Goal: Task Accomplishment & Management: Manage account settings

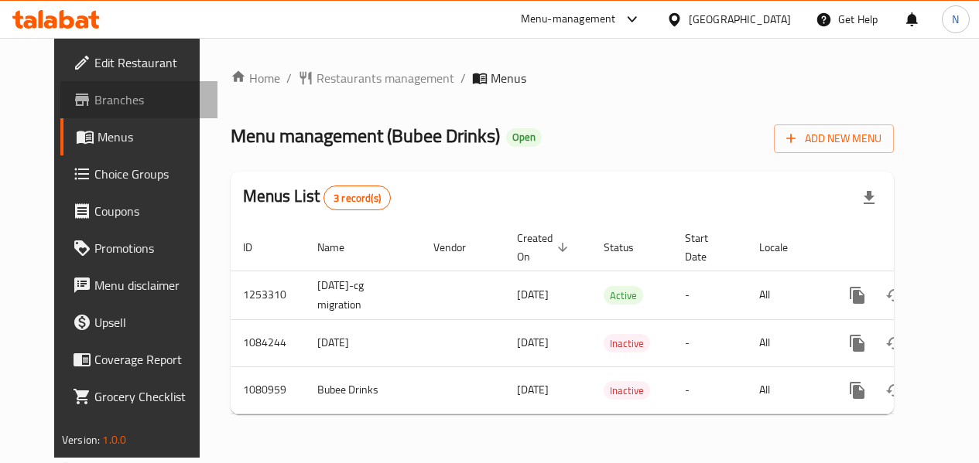
click at [94, 104] on span "Branches" at bounding box center [149, 100] width 111 height 19
click at [628, 13] on icon at bounding box center [632, 19] width 19 height 19
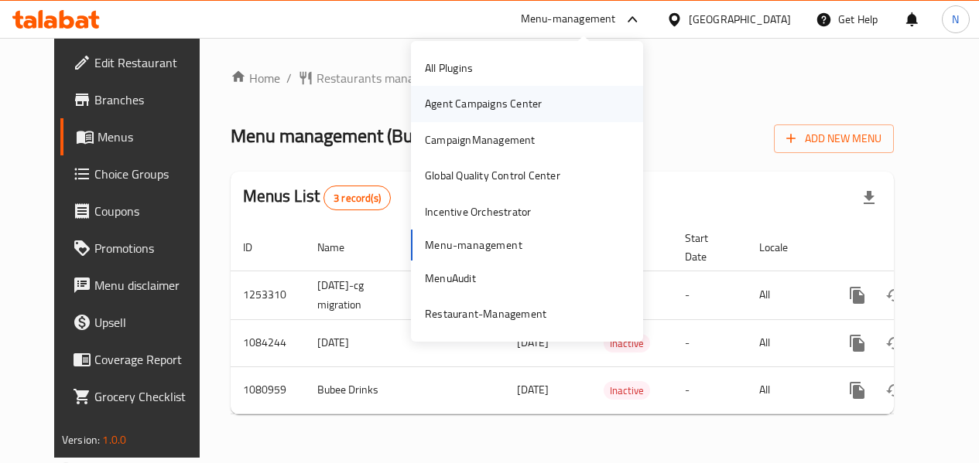
click at [518, 95] on div "Agent Campaigns Center" at bounding box center [483, 103] width 117 height 17
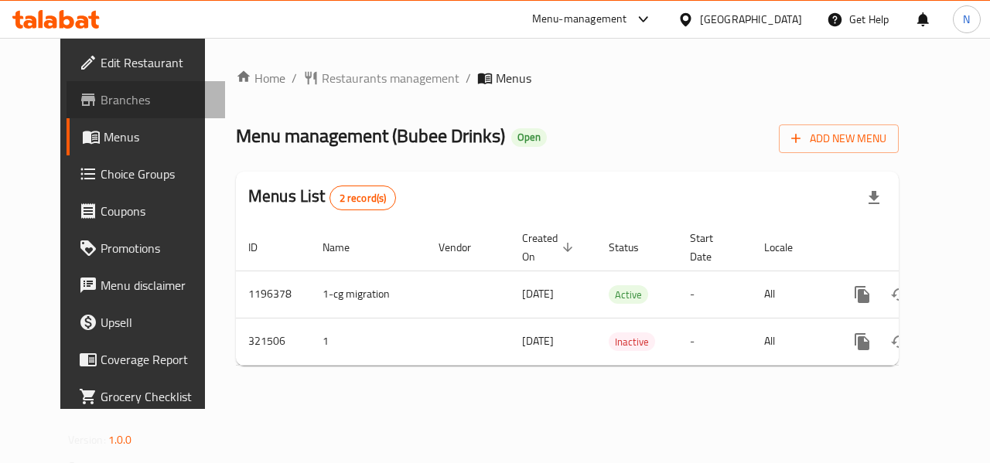
click at [91, 86] on link "Branches" at bounding box center [146, 99] width 159 height 37
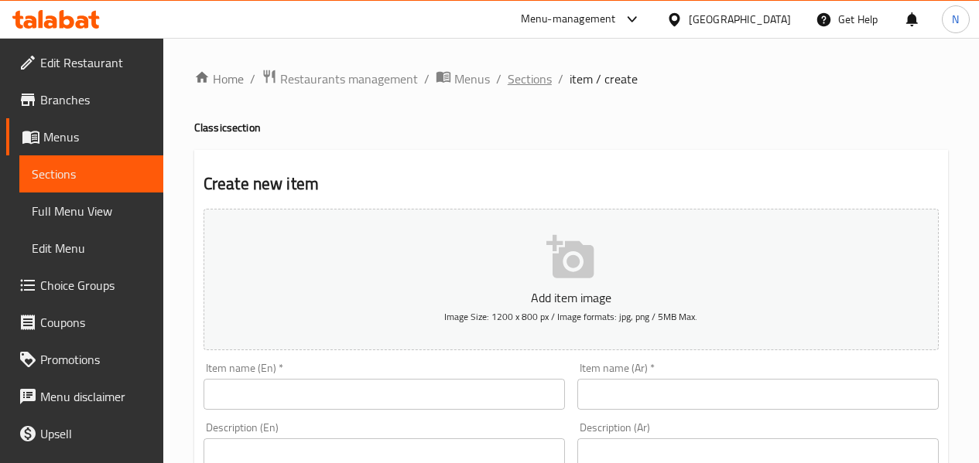
click at [511, 82] on span "Sections" at bounding box center [530, 79] width 44 height 19
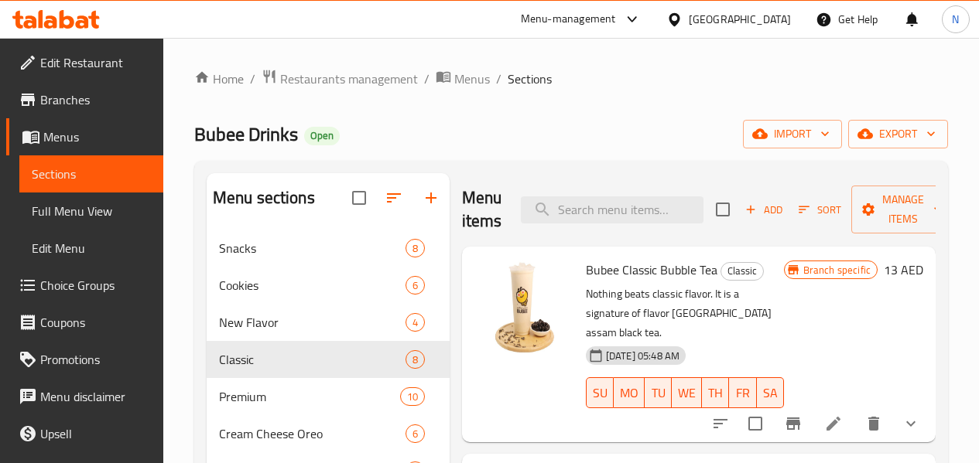
click at [97, 281] on span "Choice Groups" at bounding box center [95, 285] width 111 height 19
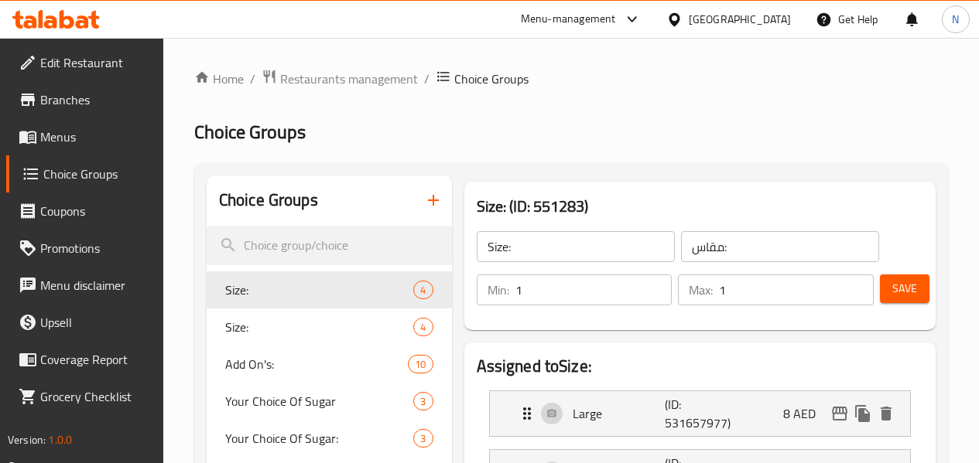
click at [389, 207] on div "Choice Groups" at bounding box center [329, 201] width 245 height 50
click at [424, 194] on icon "button" at bounding box center [433, 200] width 19 height 19
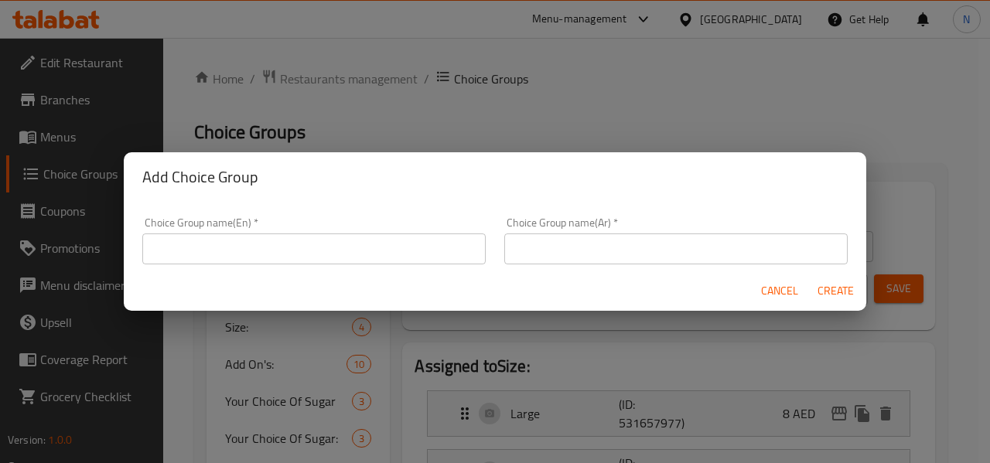
click at [255, 264] on input "text" at bounding box center [314, 249] width 344 height 31
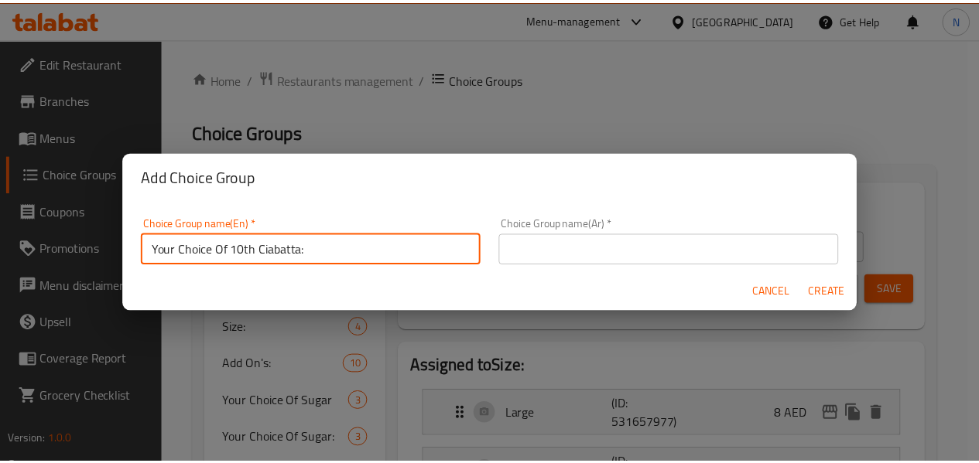
scroll to position [5, 0]
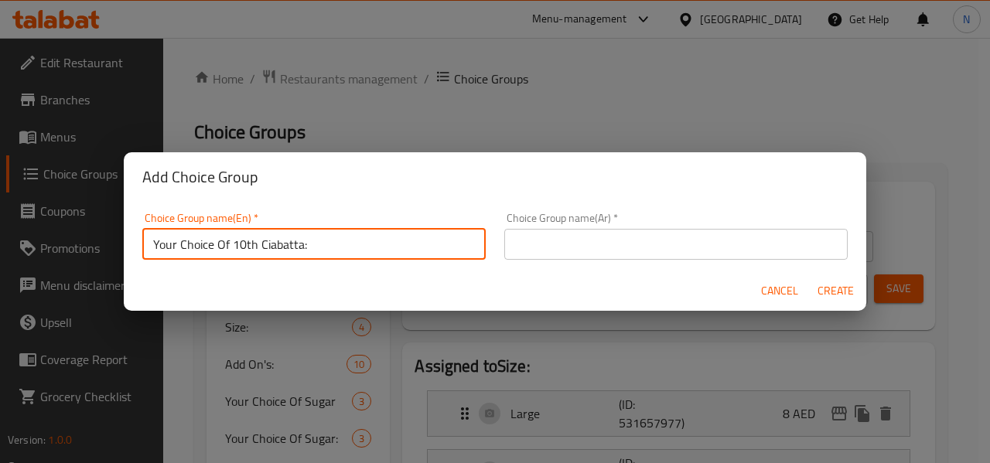
drag, startPoint x: 316, startPoint y: 255, endPoint x: 231, endPoint y: 254, distance: 85.1
click at [231, 254] on input "Your Choice Of 10th Ciabatta:" at bounding box center [314, 244] width 344 height 31
click at [231, 254] on input "Your Choice Of large drink:" at bounding box center [314, 244] width 344 height 31
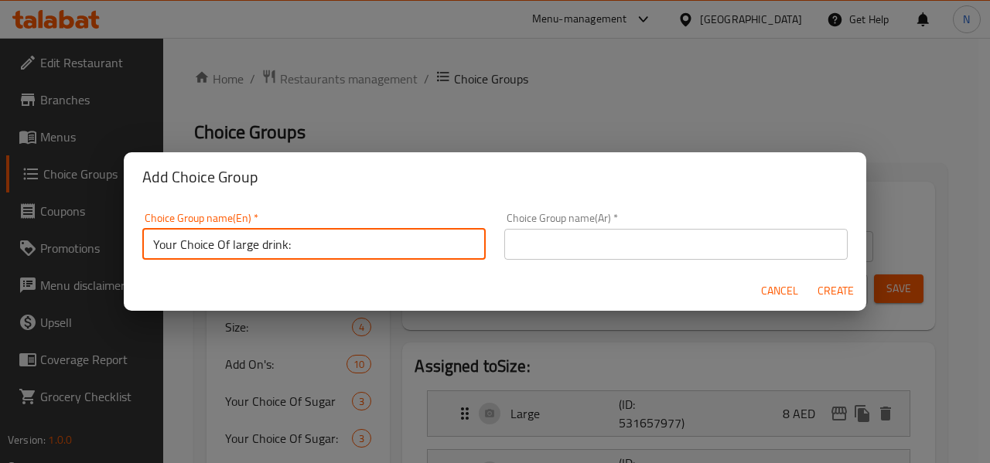
type input "Your Choice Of large drink:"
click at [605, 244] on input "text" at bounding box center [676, 244] width 344 height 31
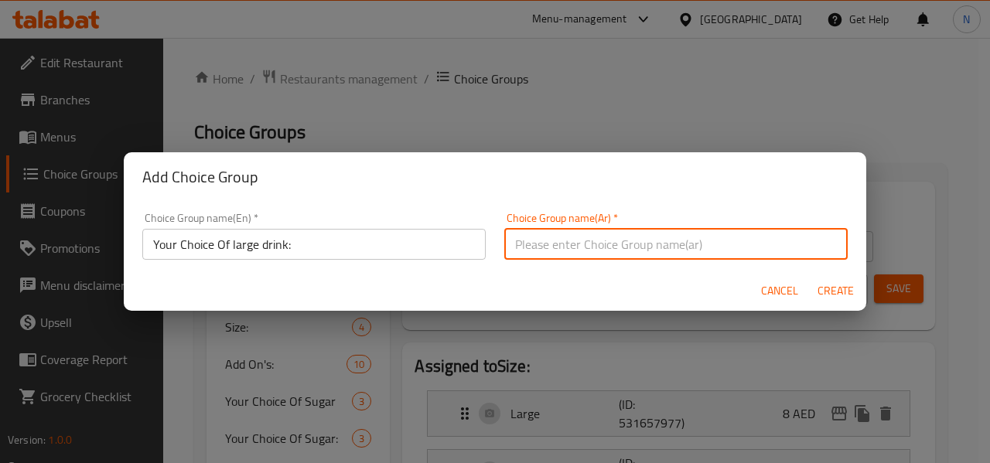
paste input "اختيارك من المشروب الكبير:"
click at [582, 253] on input "اختيارك من المشروب الكبير:" at bounding box center [676, 244] width 344 height 31
type input "اختيارك من مشروبك الكبير:"
click at [811, 277] on button "Create" at bounding box center [836, 291] width 50 height 29
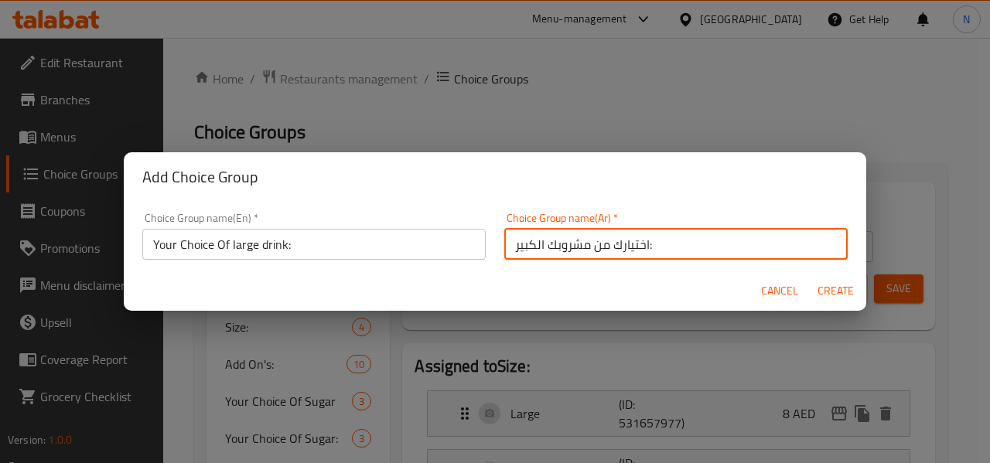
type input "Your Choice Of large drink:"
type input "اختيارك من مشروبك الكبير:"
type input "0"
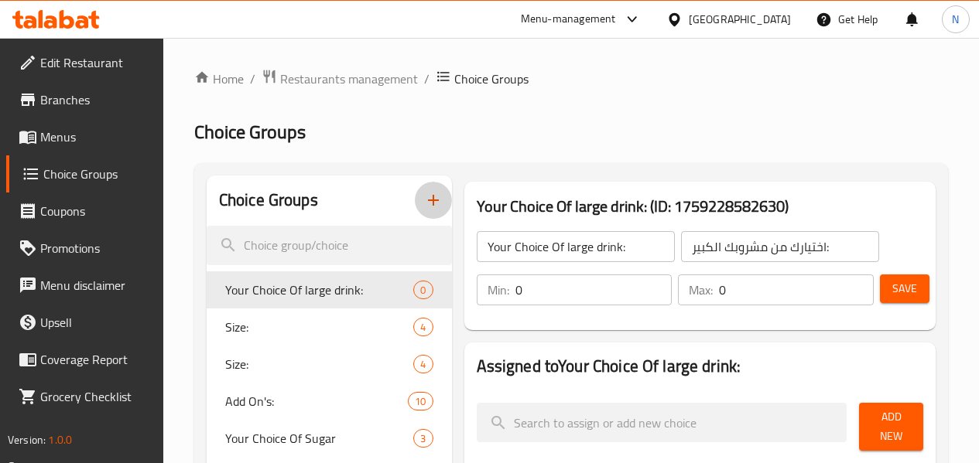
scroll to position [77, 0]
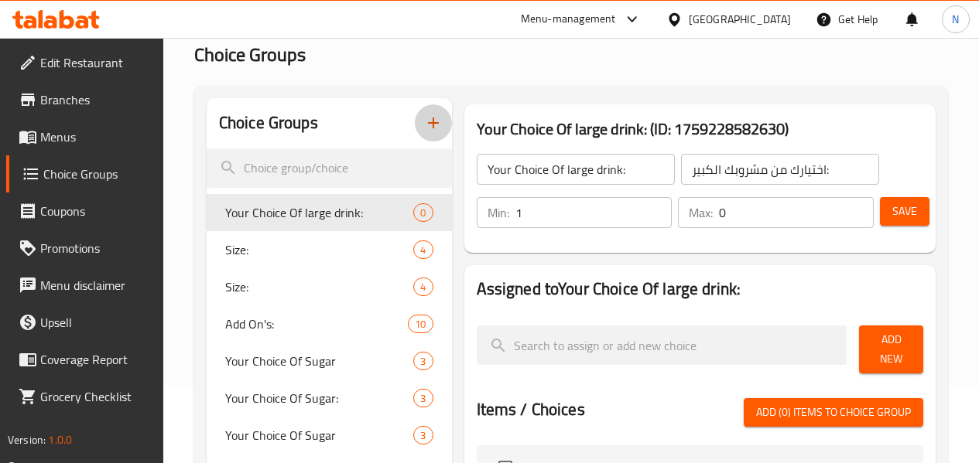
type input "1"
click at [623, 206] on input "1" at bounding box center [593, 212] width 157 height 31
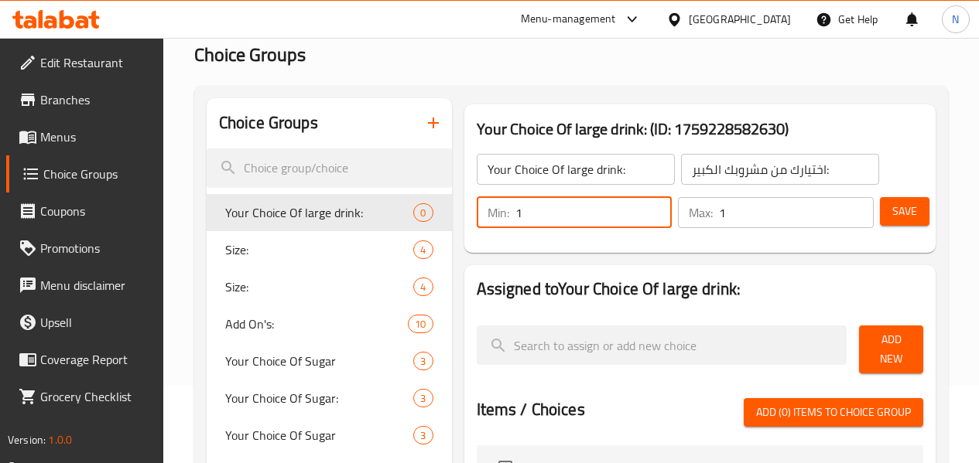
type input "1"
click at [856, 206] on input "1" at bounding box center [796, 212] width 155 height 31
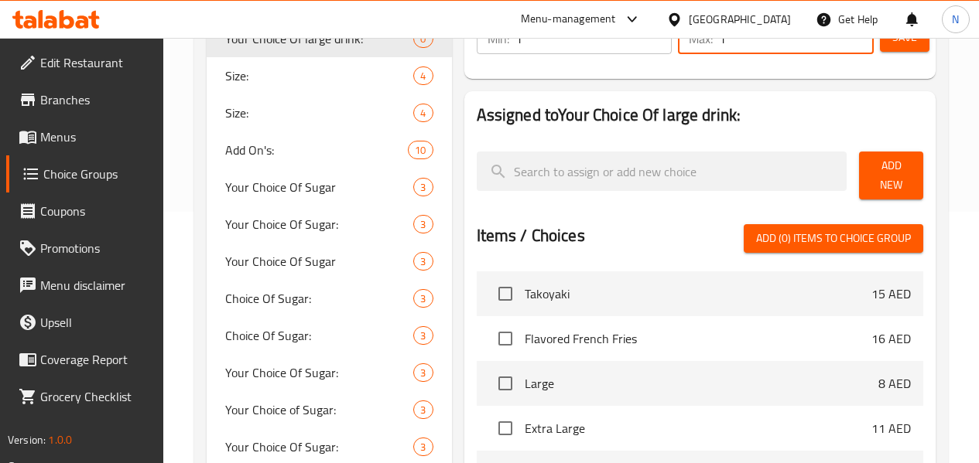
scroll to position [309, 0]
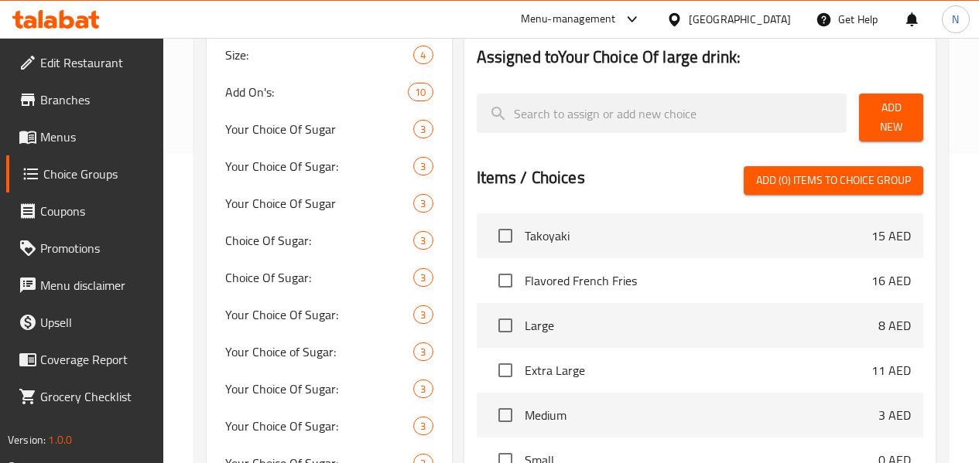
click at [887, 105] on span "Add New" at bounding box center [890, 117] width 39 height 39
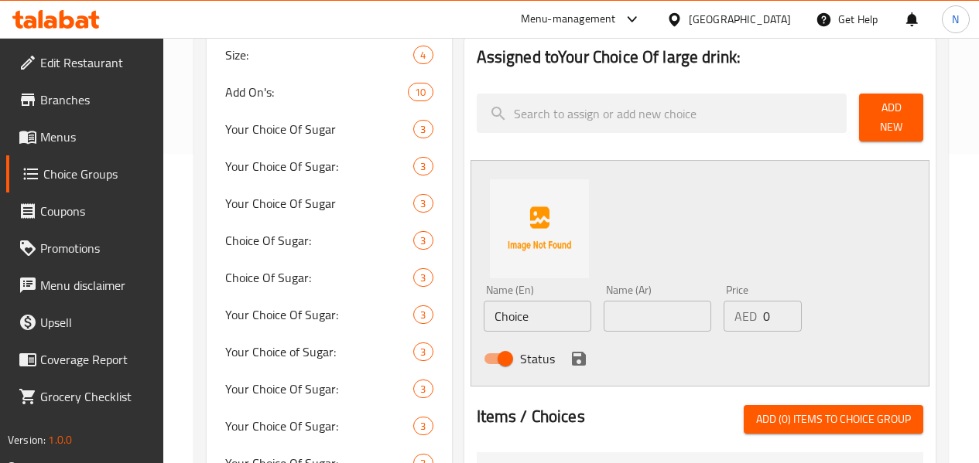
click at [498, 306] on input "Choice" at bounding box center [538, 316] width 108 height 31
paste input "BUBEE CLASSIC BUBBLE TEA"
click at [504, 319] on input "BUBEE CLASSIC BUBBLE TEA" at bounding box center [538, 316] width 108 height 31
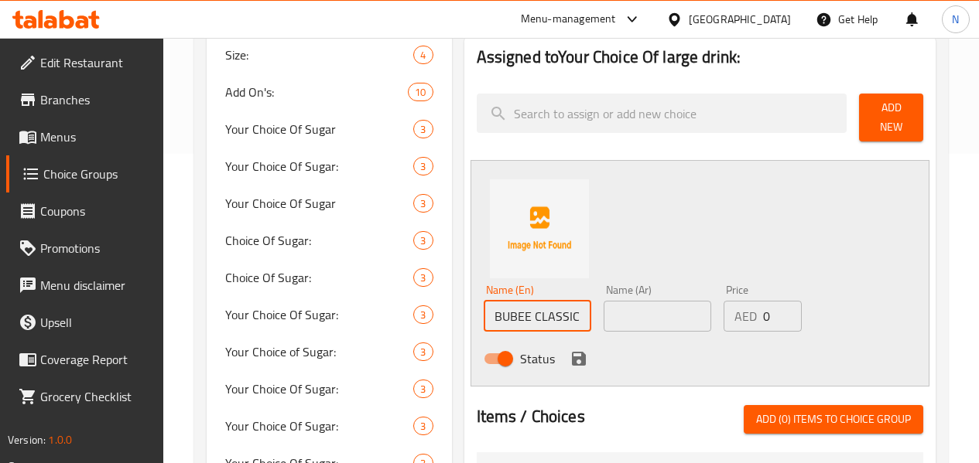
click at [504, 319] on input "BUBEE CLASSIC BUBBLE TEA" at bounding box center [538, 316] width 108 height 31
paste input "ubee Classic Bubble Tea"
type input "Bubee Classic Bubble Tea"
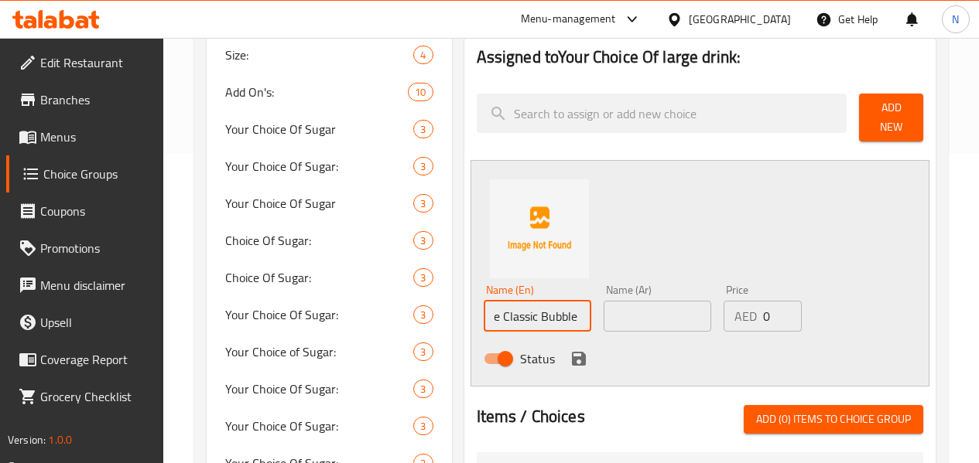
scroll to position [0, 0]
click at [603, 301] on input "text" at bounding box center [657, 316] width 108 height 31
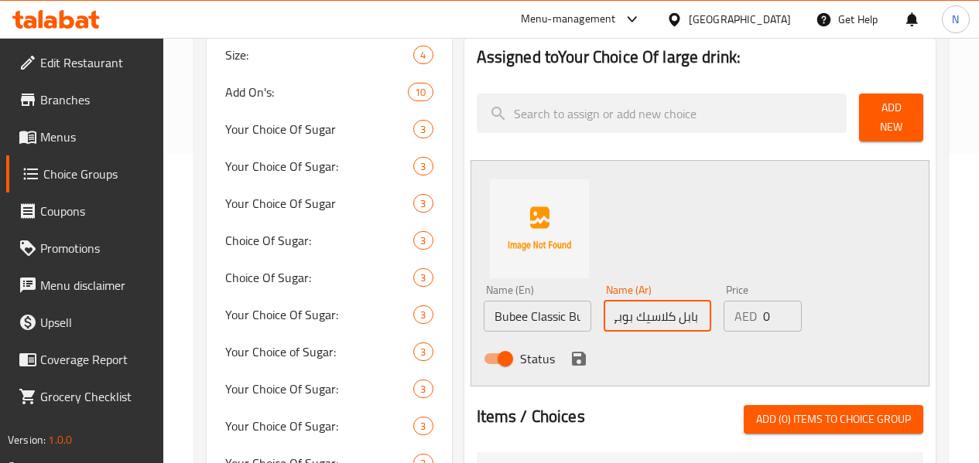
scroll to position [0, 13]
type input "شاي بابل كلاسيك بوبي"
click at [603, 305] on input "شاي بابل كلاسيك بوبي" at bounding box center [657, 316] width 108 height 31
drag, startPoint x: 510, startPoint y: 353, endPoint x: 679, endPoint y: 330, distance: 170.3
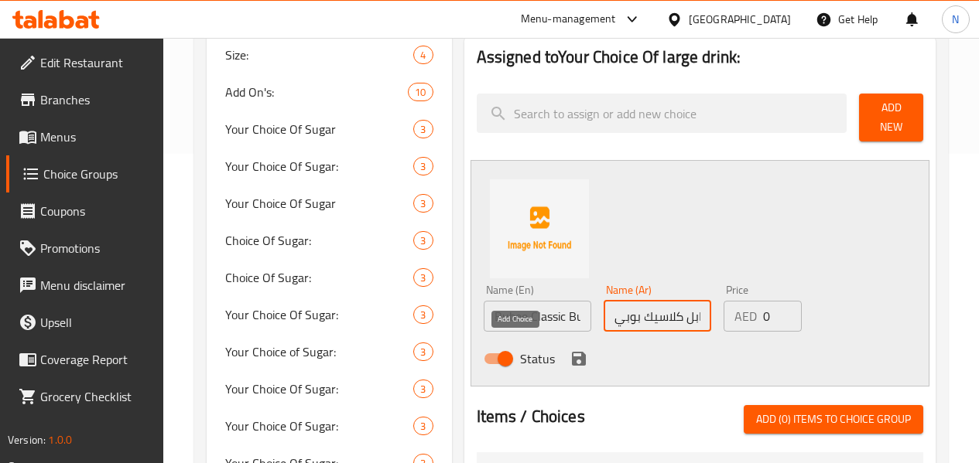
click at [572, 353] on icon "save" at bounding box center [579, 359] width 14 height 14
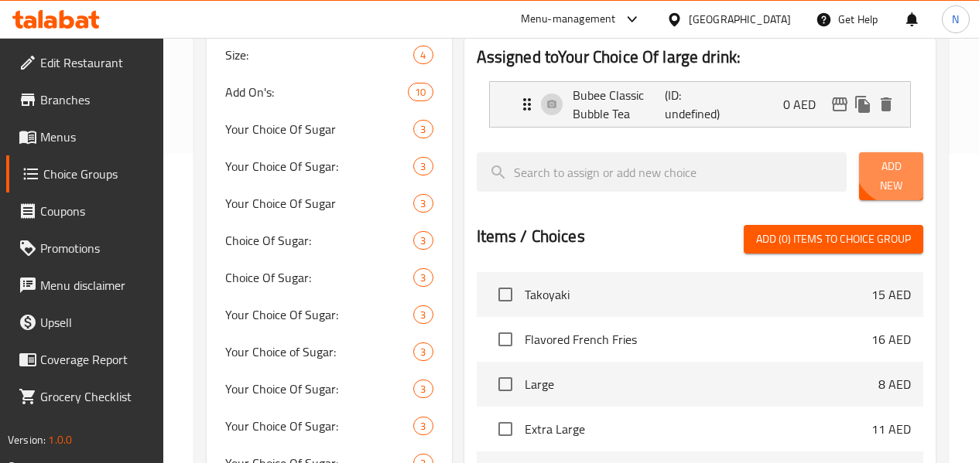
click at [887, 167] on span "Add New" at bounding box center [890, 176] width 39 height 39
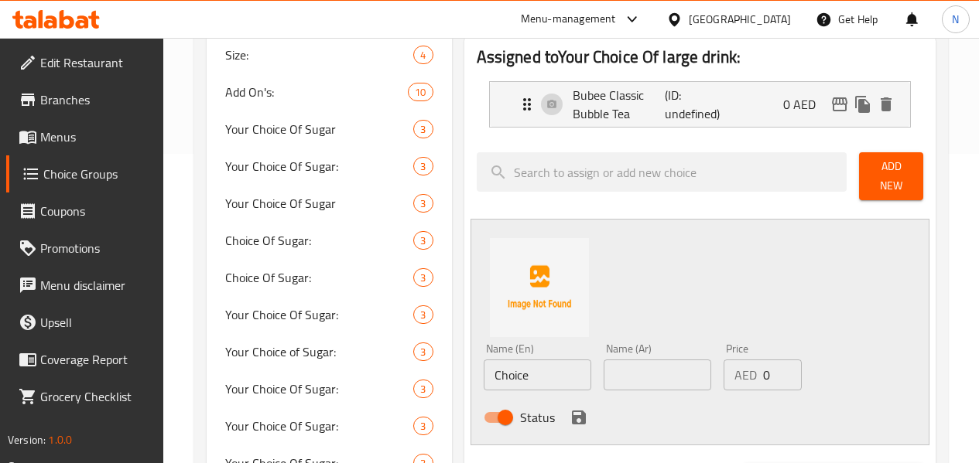
click at [496, 378] on input "Choice" at bounding box center [538, 375] width 108 height 31
paste input "Brother Bubble Tea"
type input "Brother Bubble Tea"
click at [614, 366] on input "text" at bounding box center [657, 375] width 108 height 31
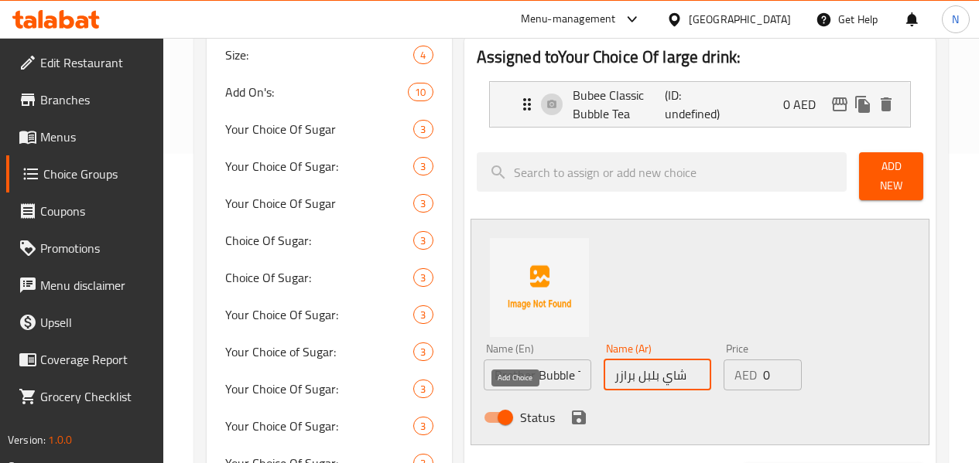
type input "شاي بلبل برازر"
click at [569, 409] on icon "save" at bounding box center [578, 418] width 19 height 19
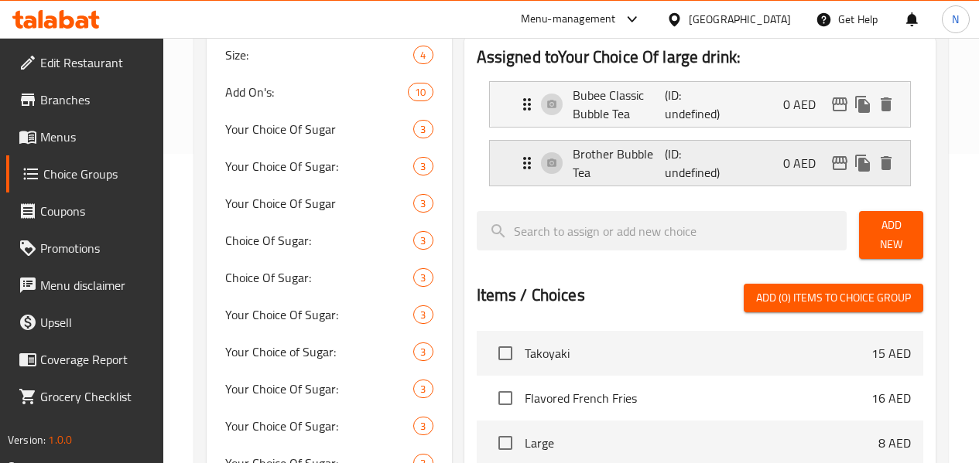
click at [665, 178] on p "(ID: undefined)" at bounding box center [696, 163] width 62 height 37
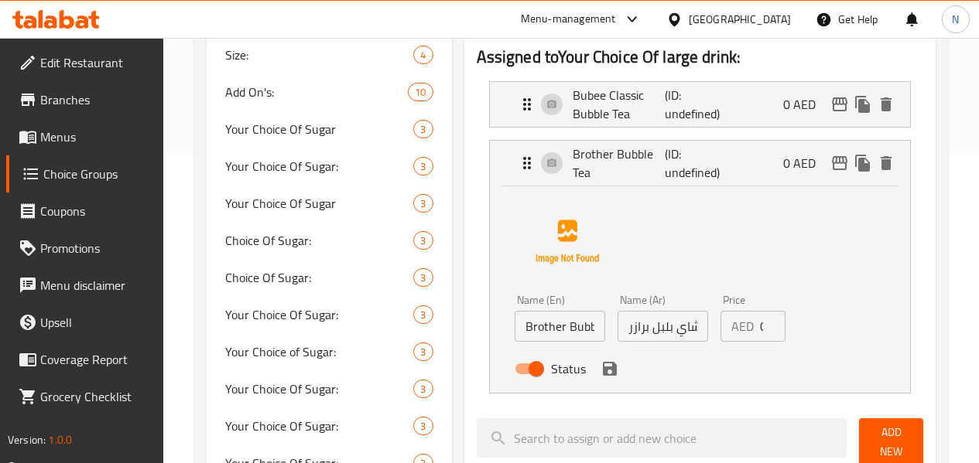
click at [632, 330] on input "شاي بلبل برازر" at bounding box center [662, 326] width 91 height 31
click at [641, 323] on input "شاي بلبل برازر" at bounding box center [662, 326] width 91 height 31
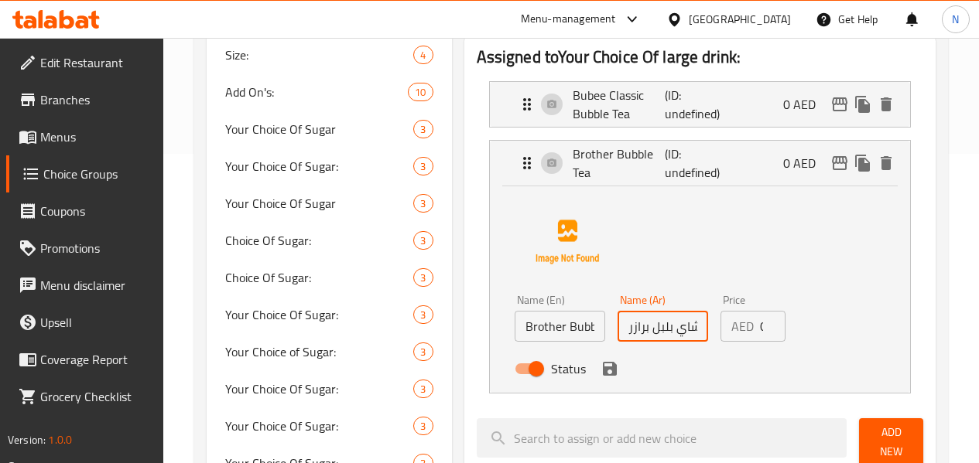
click at [641, 323] on input "شاي بلبل برازر" at bounding box center [662, 326] width 91 height 31
click at [643, 327] on input "شاي بلبل برازر" at bounding box center [662, 326] width 91 height 31
paste input "راذر بابل تي"
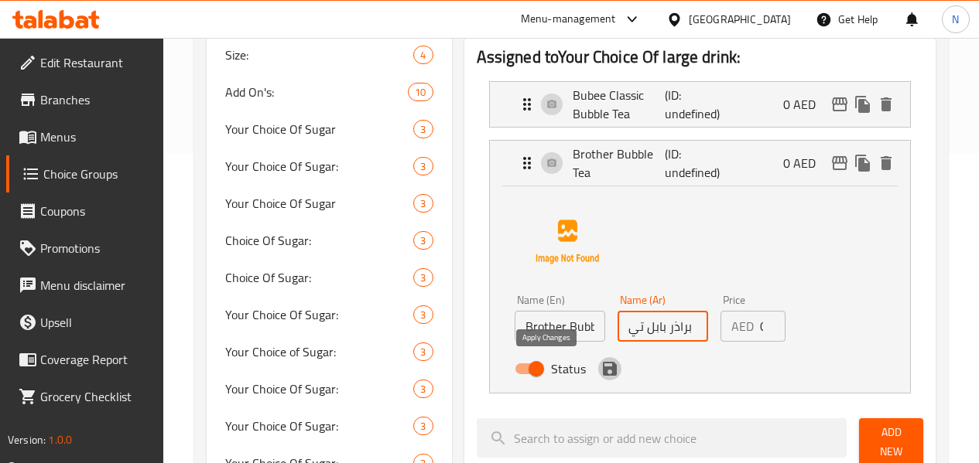
click at [603, 371] on icon "save" at bounding box center [610, 369] width 14 height 14
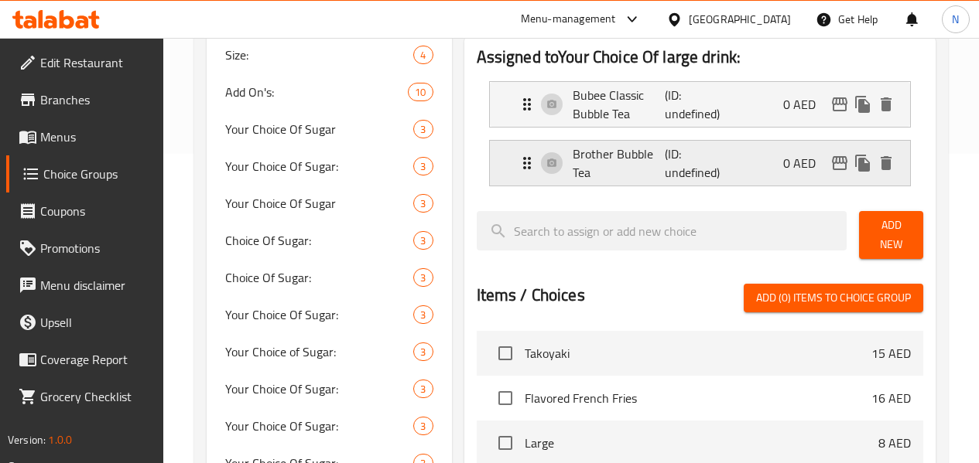
type input "براذر بابل تي"
click at [578, 111] on p "Bubee Classic Bubble Tea" at bounding box center [619, 104] width 93 height 37
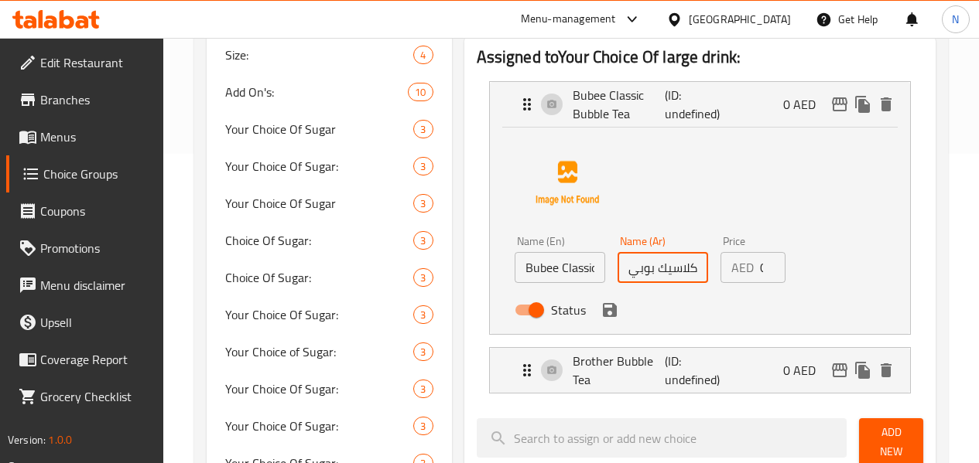
scroll to position [0, 31]
drag, startPoint x: 650, startPoint y: 276, endPoint x: 716, endPoint y: 288, distance: 66.8
click at [716, 288] on div "Name (En) Bubee Classic Bubble Tea Name (En) Name (Ar) شاي بابل كلاسيك بوبي Nam…" at bounding box center [662, 280] width 309 height 101
click at [657, 270] on input "شاي بابل كلاسيك بوبي" at bounding box center [662, 267] width 91 height 31
drag, startPoint x: 624, startPoint y: 268, endPoint x: 686, endPoint y: 276, distance: 63.1
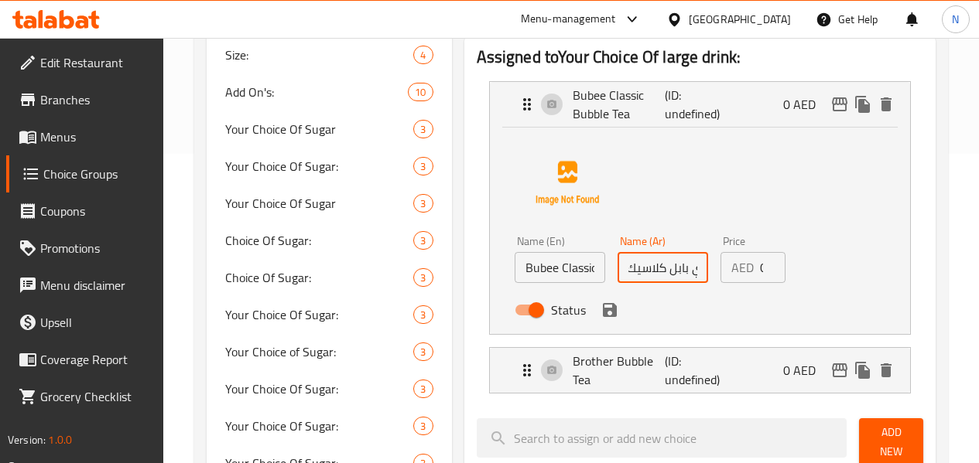
click at [686, 276] on div "Name (En) Bubee Classic Bubble Tea Name (En) Name (Ar) شاي بابل كلاسيك بوبي Nam…" at bounding box center [662, 280] width 309 height 101
type input "شاي بابل كلاسيك بوبي"
click at [603, 311] on icon "save" at bounding box center [610, 310] width 14 height 14
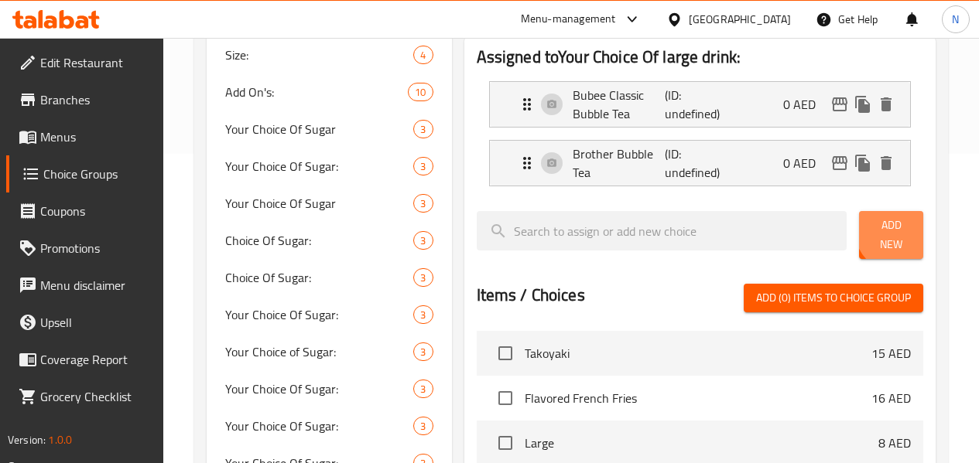
click at [889, 234] on span "Add New" at bounding box center [890, 235] width 39 height 39
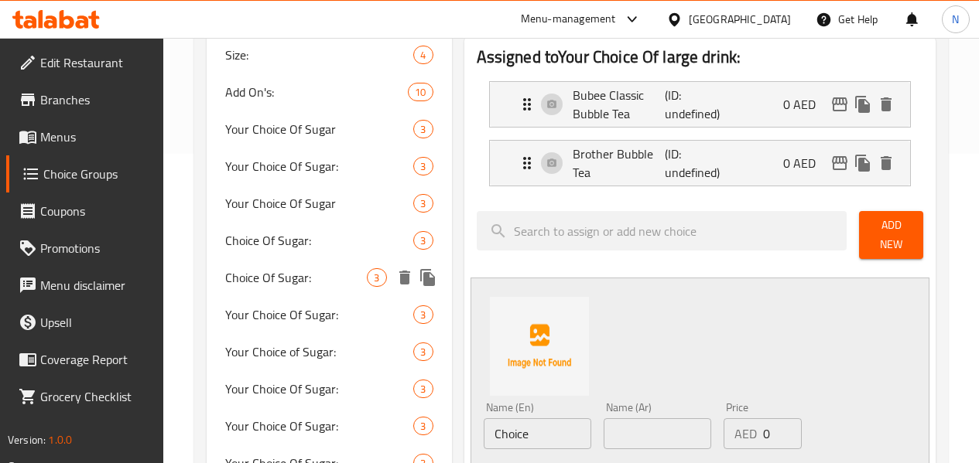
scroll to position [387, 0]
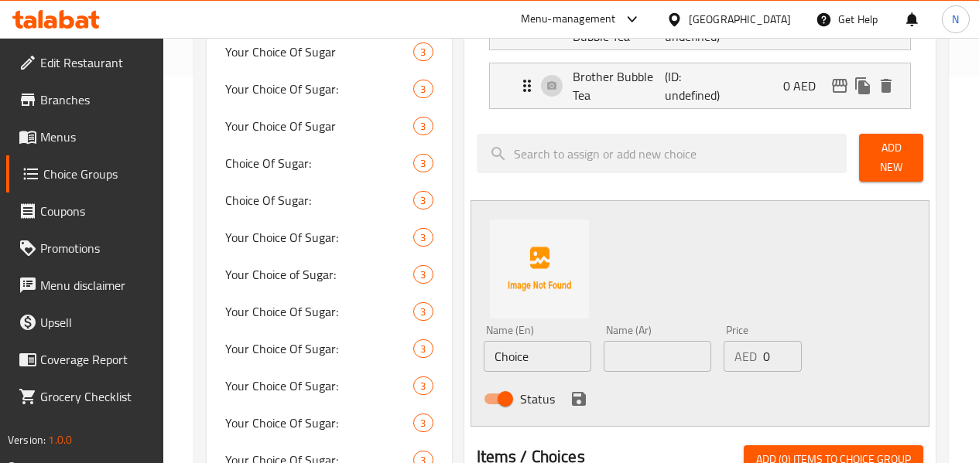
click at [484, 341] on input "Choice" at bounding box center [538, 356] width 108 height 31
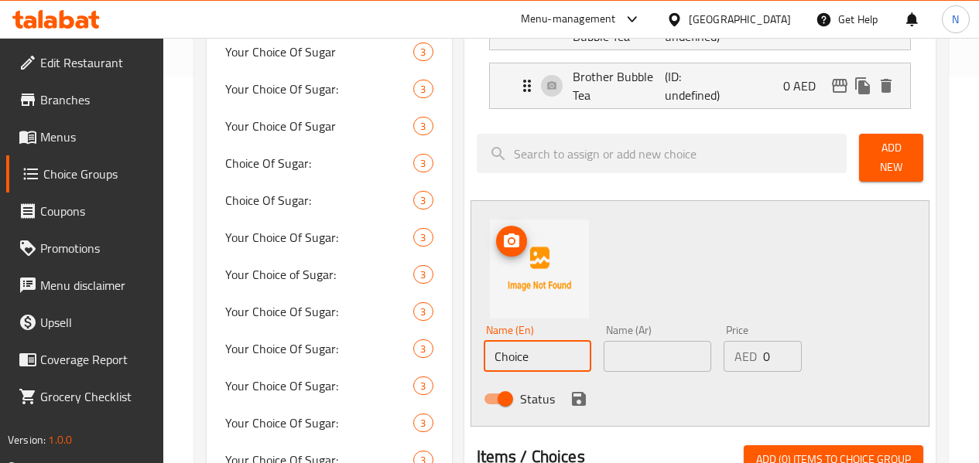
paste input "TARO BUBBLE TEA"
paste input "Taro Bubble Tea"
type input "Taro Bubble Tea"
click at [619, 341] on input "text" at bounding box center [657, 356] width 108 height 31
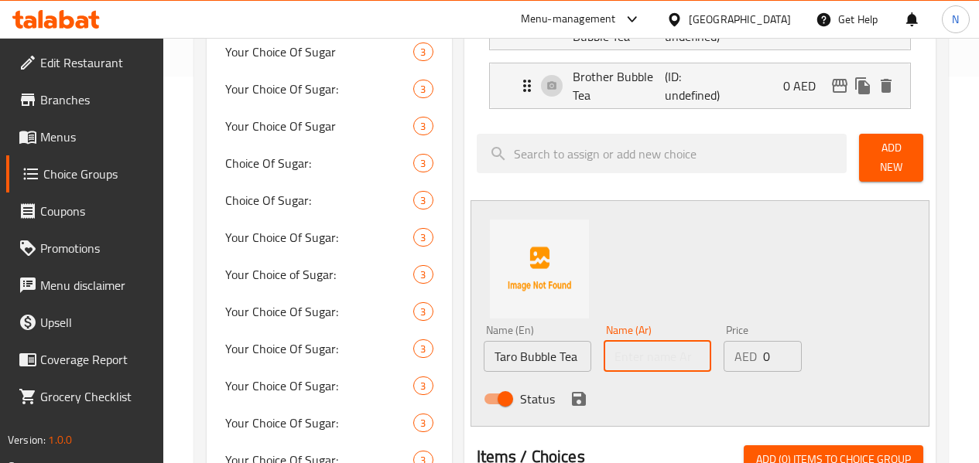
paste input "[PERSON_NAME] بابل"
type input "[PERSON_NAME] بابل"
click at [572, 392] on icon "save" at bounding box center [579, 399] width 14 height 14
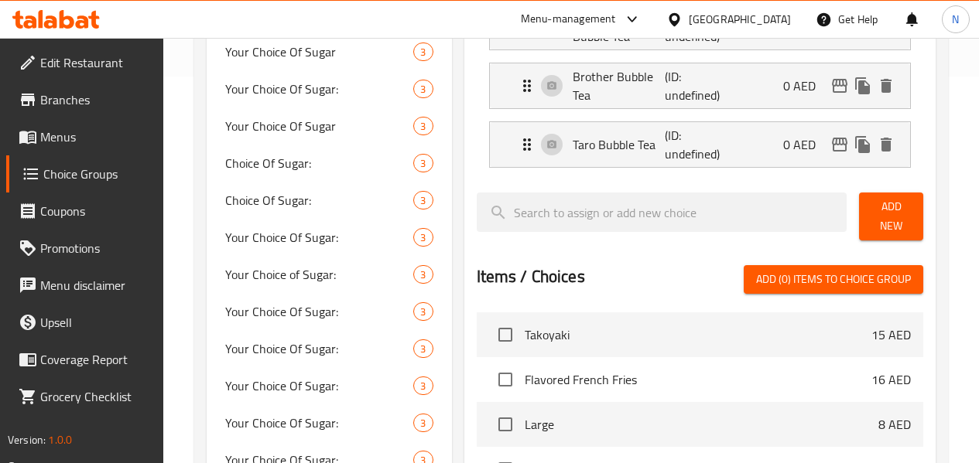
click at [900, 226] on button "Add New" at bounding box center [891, 217] width 64 height 48
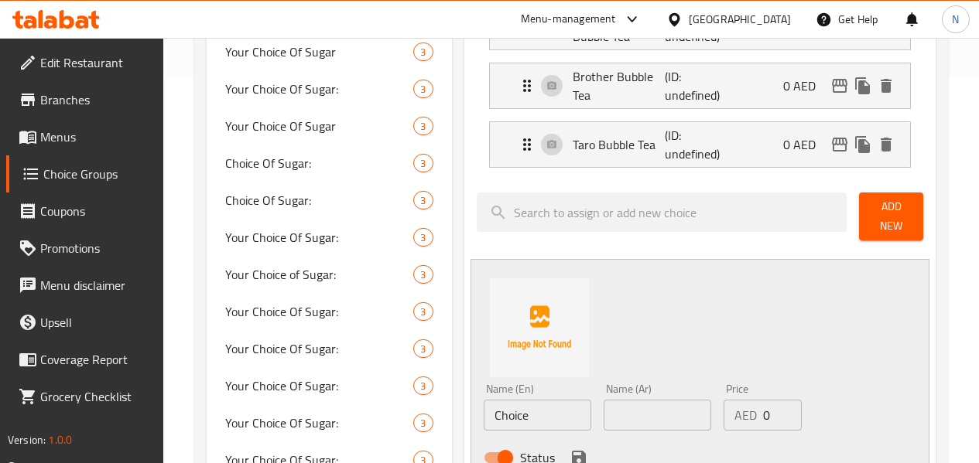
click at [518, 402] on input "Choice" at bounding box center [538, 415] width 108 height 31
paste input "Mango Bubble Tea"
type input "Mango Bubble Tea"
click at [631, 391] on div "Name (Ar) Name (Ar)" at bounding box center [657, 407] width 108 height 47
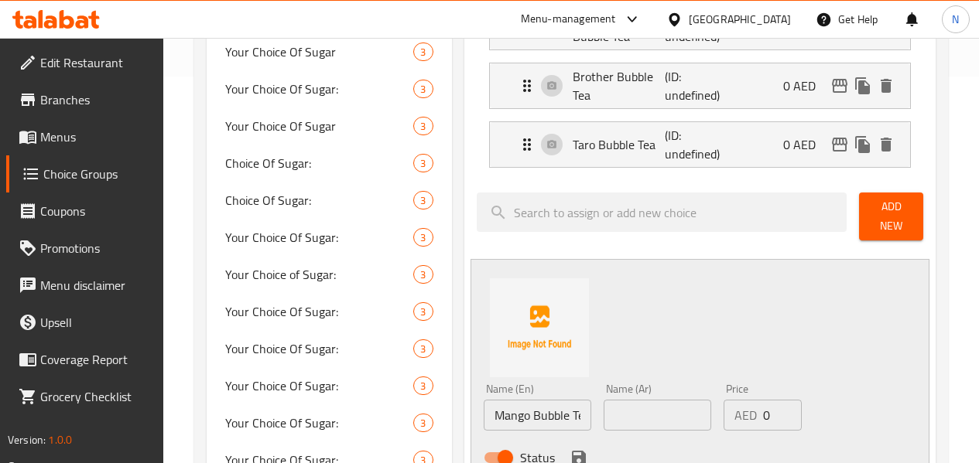
click at [627, 407] on input "text" at bounding box center [657, 415] width 108 height 31
paste input "[PERSON_NAME] بابل"
type input "[PERSON_NAME] بابل"
click at [569, 449] on icon "save" at bounding box center [578, 458] width 19 height 19
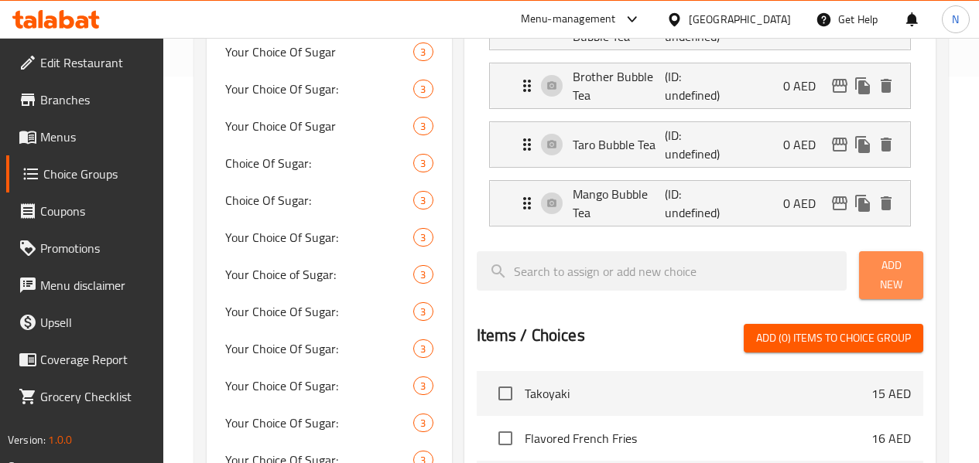
click at [907, 279] on span "Add New" at bounding box center [890, 275] width 39 height 39
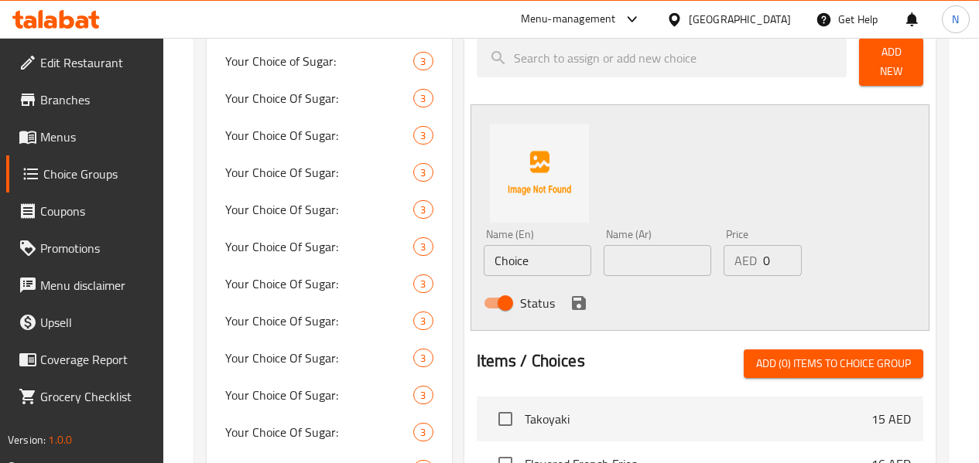
scroll to position [619, 0]
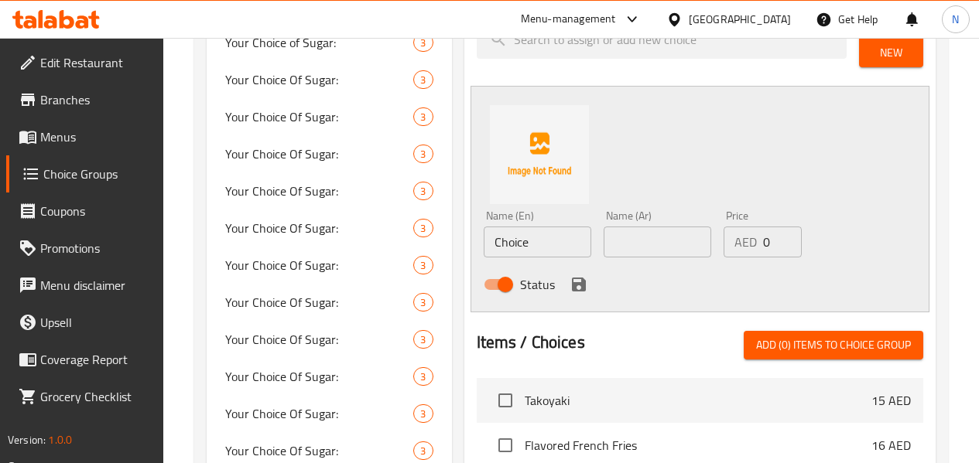
click at [505, 231] on input "Choice" at bounding box center [538, 242] width 108 height 31
paste input "Matcha Bubble Tea"
type input "Matcha Bubble Tea"
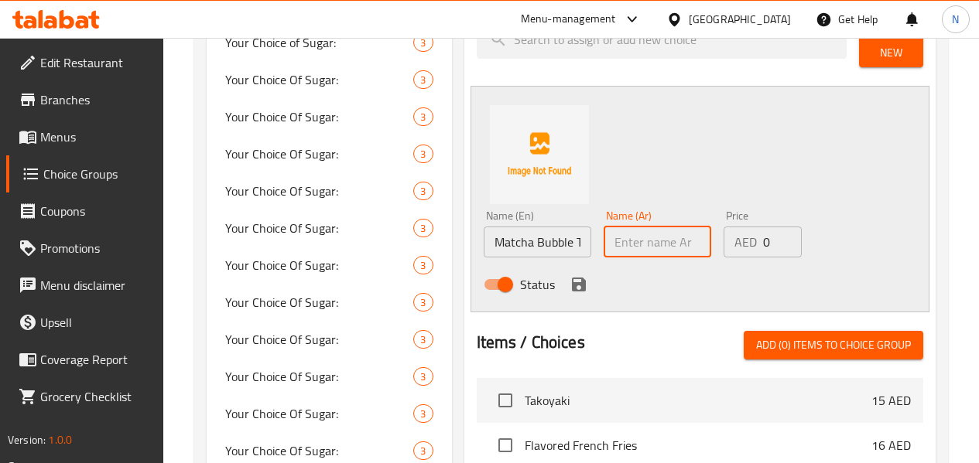
click at [621, 233] on input "text" at bounding box center [657, 242] width 108 height 31
paste input "[PERSON_NAME] بابل"
type input "[PERSON_NAME] بابل"
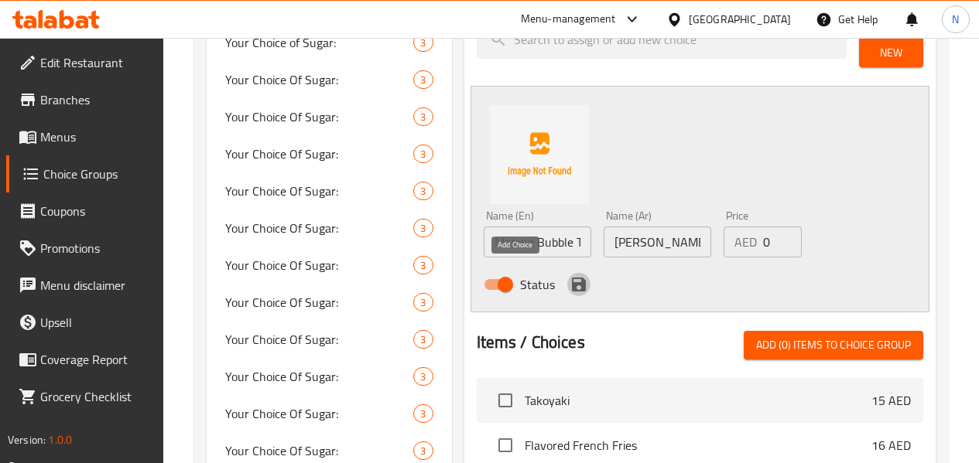
click at [569, 281] on icon "save" at bounding box center [578, 284] width 19 height 19
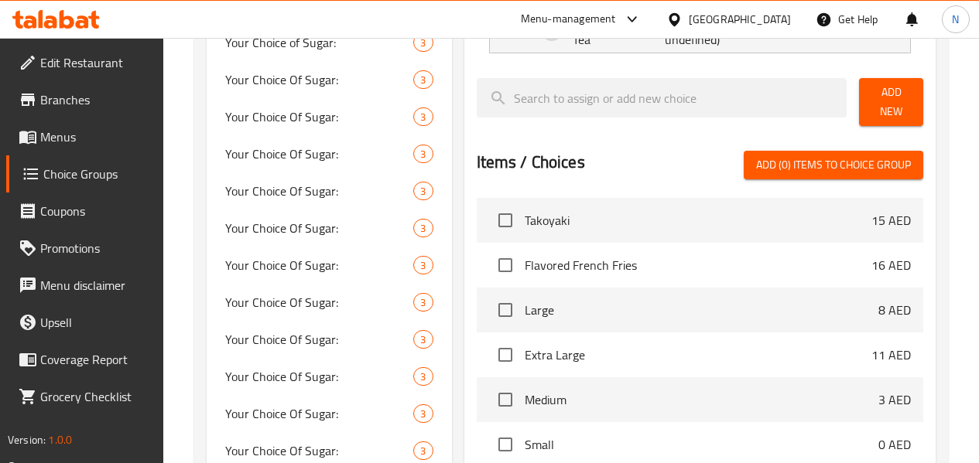
click at [887, 94] on span "Add New" at bounding box center [890, 102] width 39 height 39
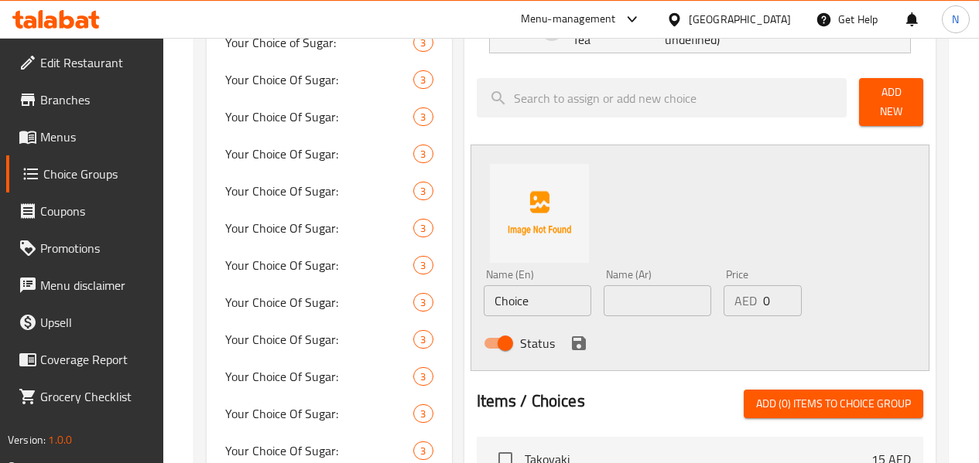
click at [484, 290] on input "Choice" at bounding box center [538, 301] width 108 height 31
click at [503, 286] on input "Choice" at bounding box center [538, 301] width 108 height 31
click at [506, 286] on input "Choice" at bounding box center [538, 301] width 108 height 31
paste input "offee Bubble Tea"
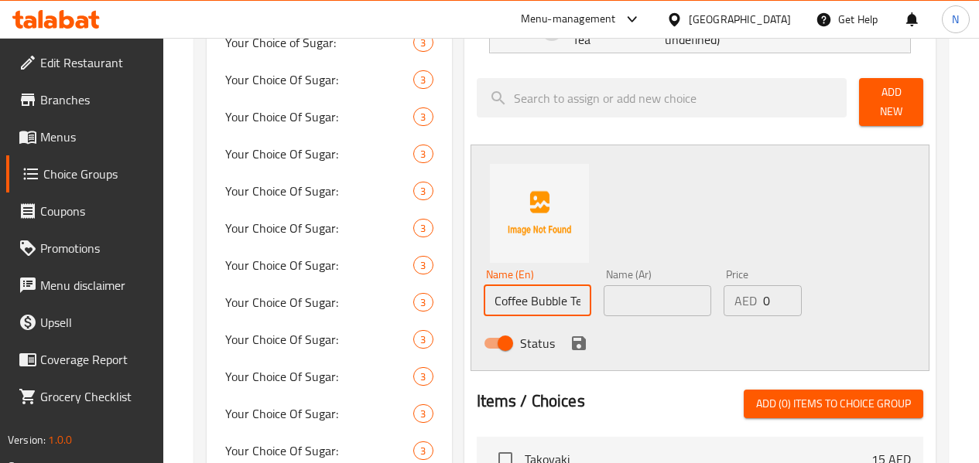
type input "Coffee Bubble Tea"
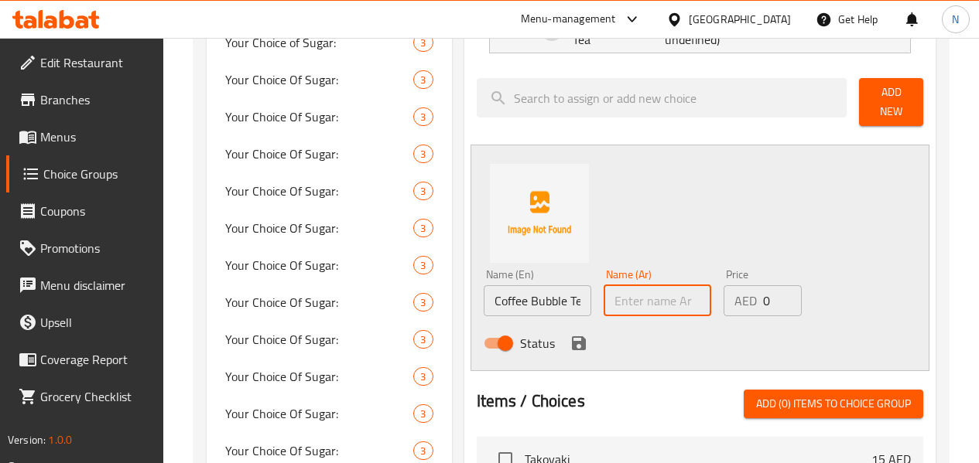
click at [603, 289] on input "text" at bounding box center [657, 301] width 108 height 31
paste input "شاي فقاعات القهوة"
click at [603, 292] on input "شاي فقاعات القهوة" at bounding box center [657, 301] width 108 height 31
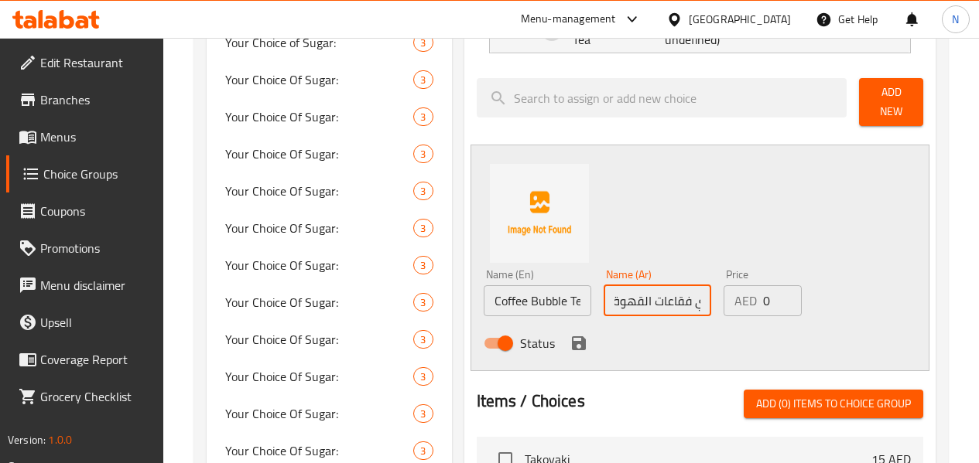
click at [612, 296] on input "شاي فقاعات القهوة" at bounding box center [657, 301] width 108 height 31
click at [621, 299] on input "شاي فقاعات القهوة" at bounding box center [657, 301] width 108 height 31
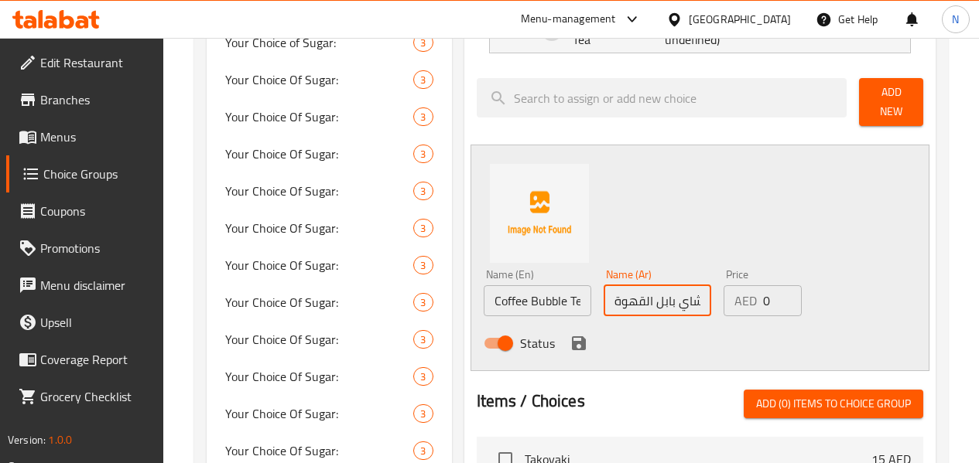
click at [603, 294] on input "شاي بابل القهوة" at bounding box center [657, 301] width 108 height 31
type input "شاي بابل قهوة"
click at [512, 347] on div "Status" at bounding box center [657, 344] width 361 height 42
click at [572, 342] on icon "save" at bounding box center [579, 344] width 14 height 14
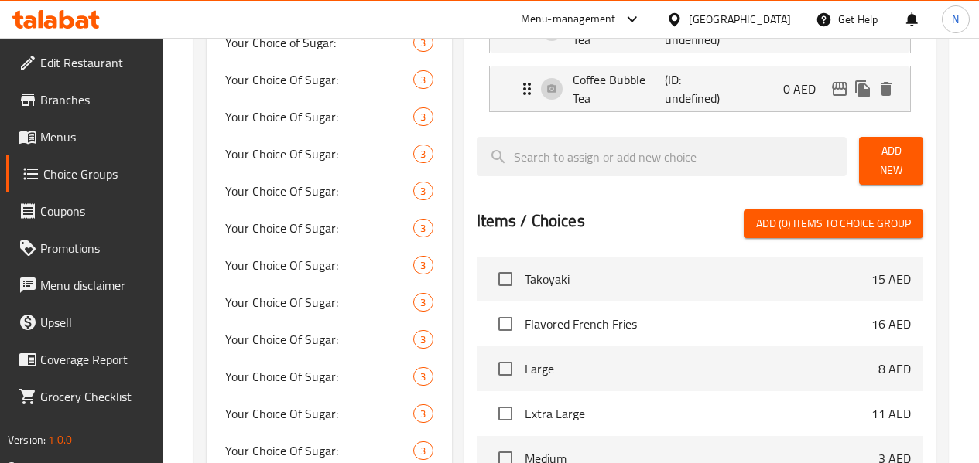
drag, startPoint x: 912, startPoint y: 152, endPoint x: 874, endPoint y: 53, distance: 106.8
click at [912, 152] on button "Add New" at bounding box center [891, 161] width 64 height 48
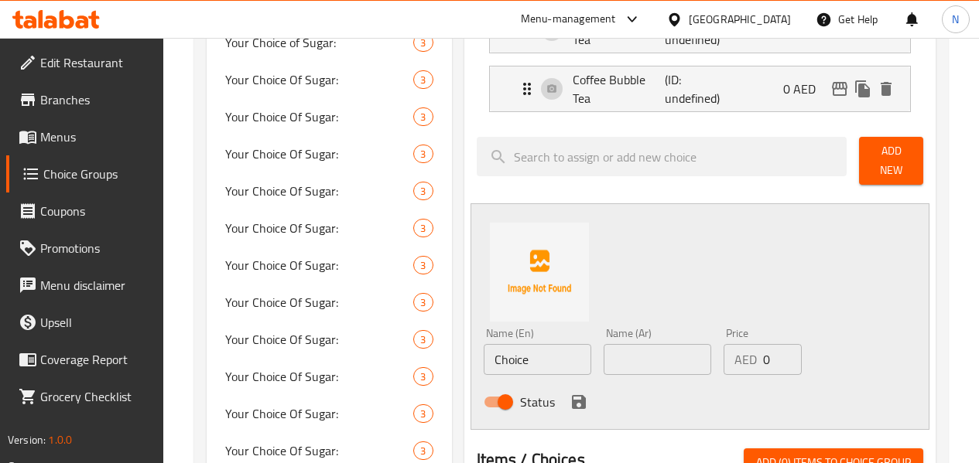
click at [489, 344] on input "Choice" at bounding box center [538, 359] width 108 height 31
paste input "colate Bubble Tea"
type input "Chocolate Bubble Tea"
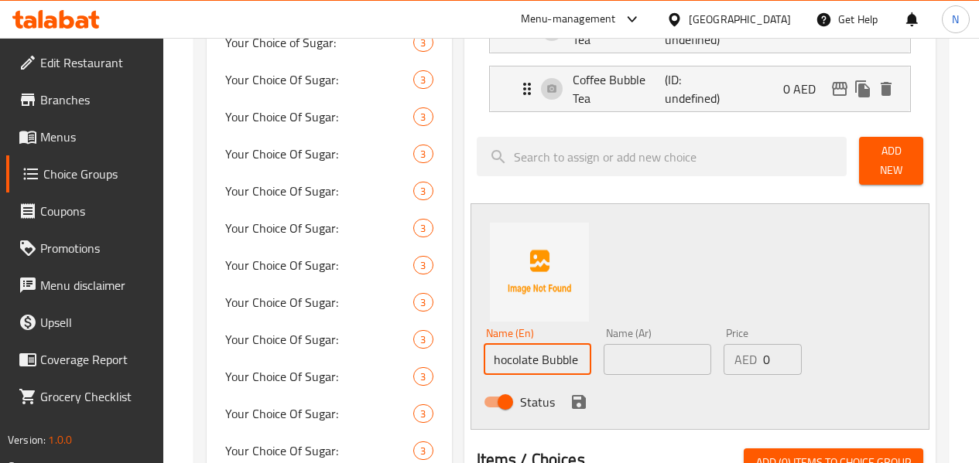
scroll to position [0, 0]
click at [621, 363] on input "text" at bounding box center [657, 359] width 108 height 31
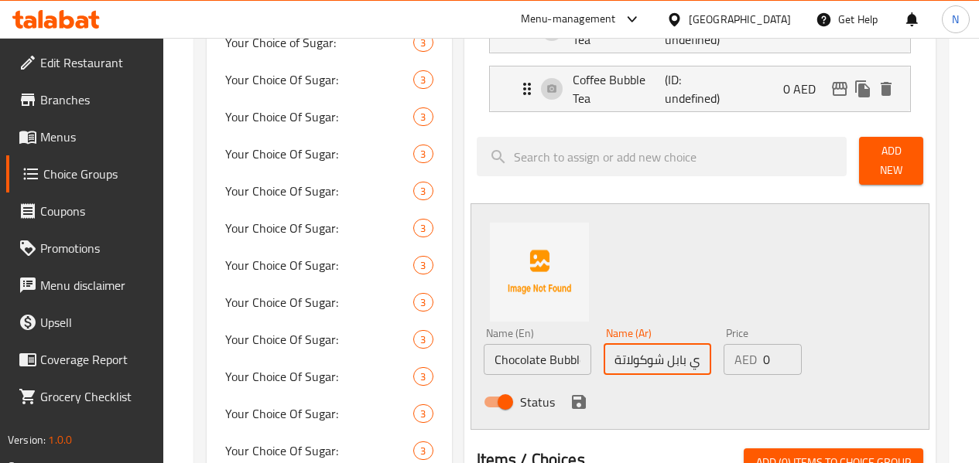
type input "شاي بابل شوكولاتة"
click at [569, 398] on icon "save" at bounding box center [578, 402] width 19 height 19
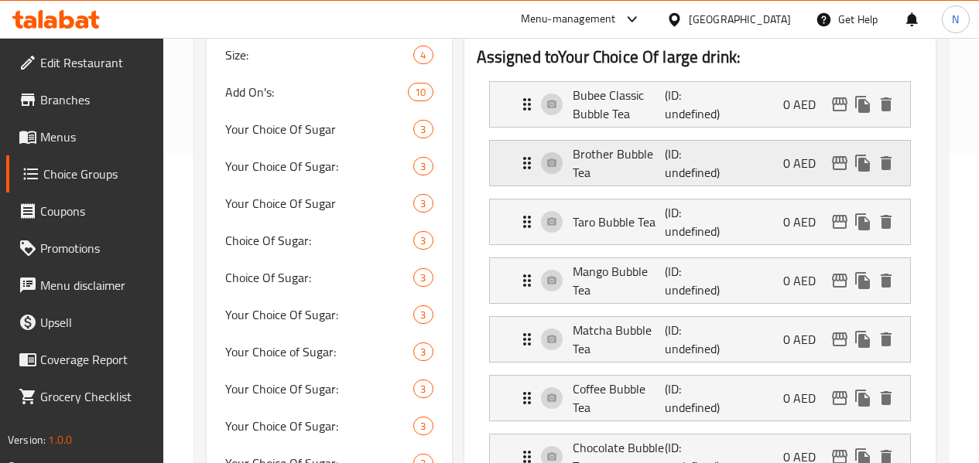
scroll to position [77, 0]
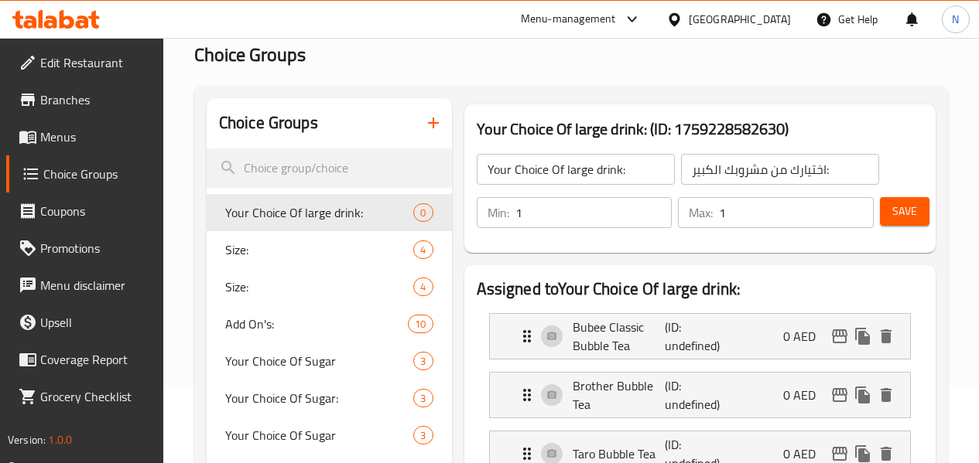
click at [893, 204] on span "Save" at bounding box center [904, 211] width 25 height 19
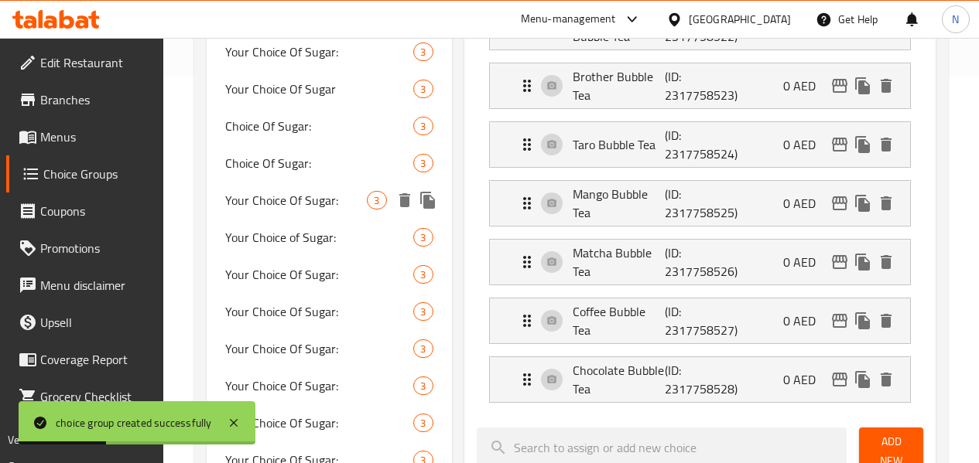
scroll to position [0, 0]
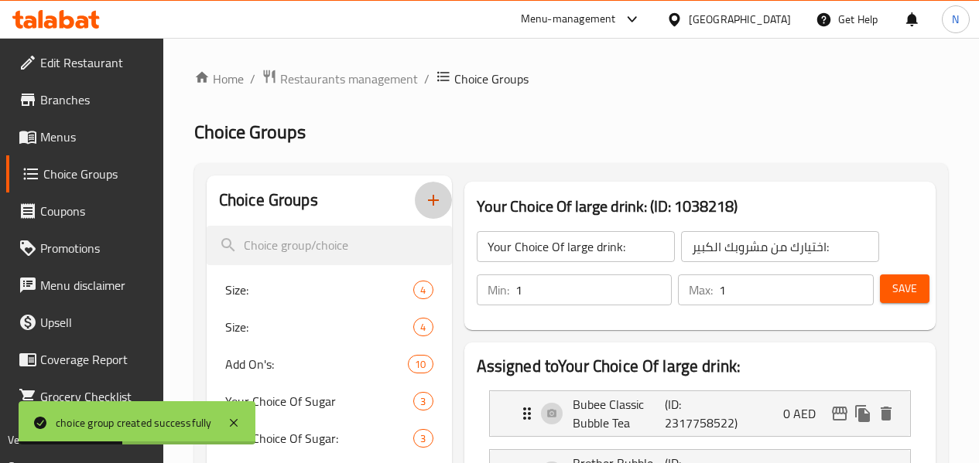
click at [424, 199] on icon "button" at bounding box center [433, 200] width 19 height 19
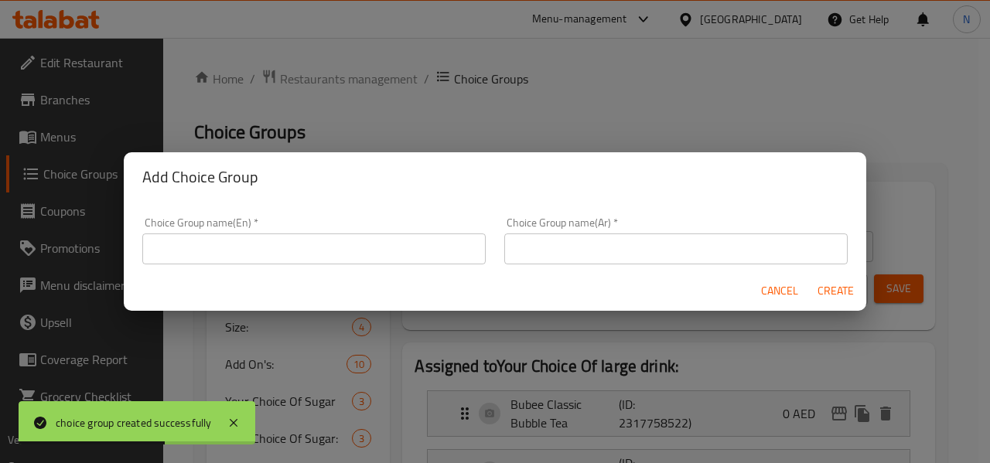
click at [258, 263] on input "text" at bounding box center [314, 249] width 344 height 31
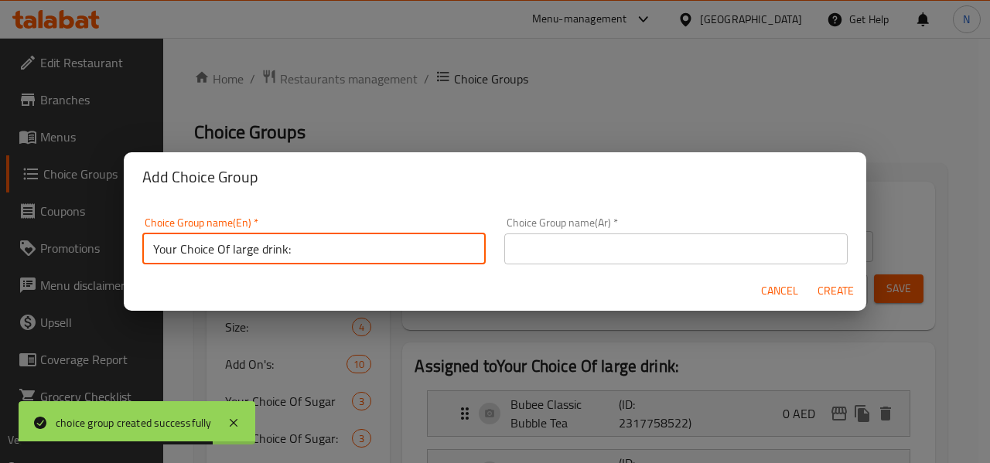
click at [242, 249] on input "Your Choice Of large drink:" at bounding box center [314, 249] width 344 height 31
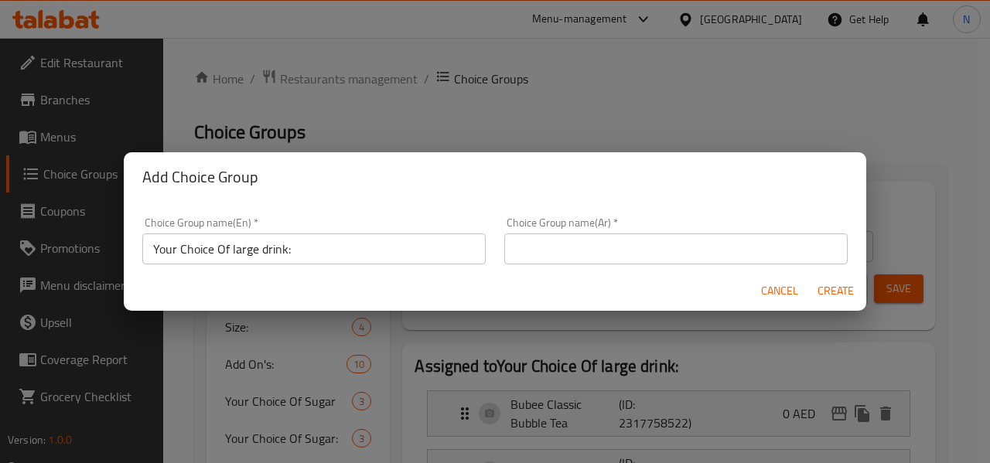
click at [246, 249] on input "Your Choice Of large drink:" at bounding box center [314, 249] width 344 height 31
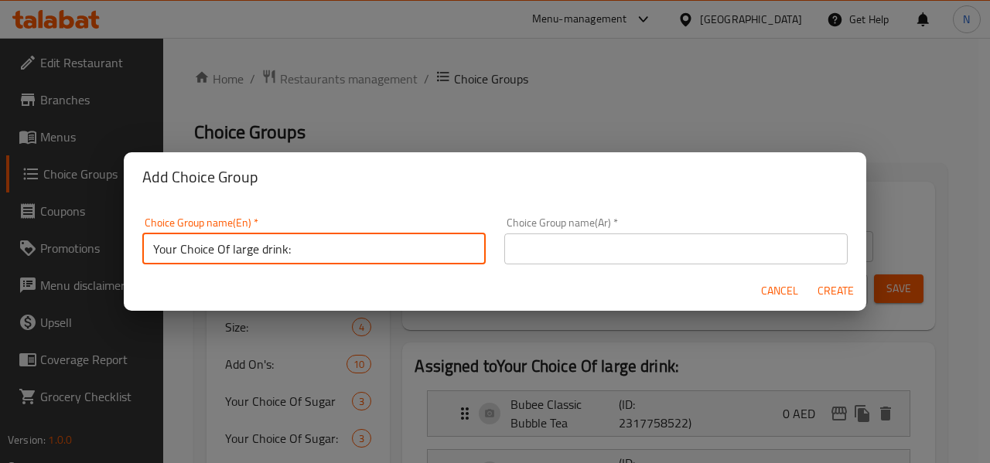
click at [246, 249] on input "Your Choice Of large drink:" at bounding box center [314, 249] width 344 height 31
click at [352, 251] on input "Your Choice Of Medium drink:" at bounding box center [314, 249] width 344 height 31
type input "Your Choice Of Medium drink:"
click at [525, 259] on input "text" at bounding box center [676, 249] width 344 height 31
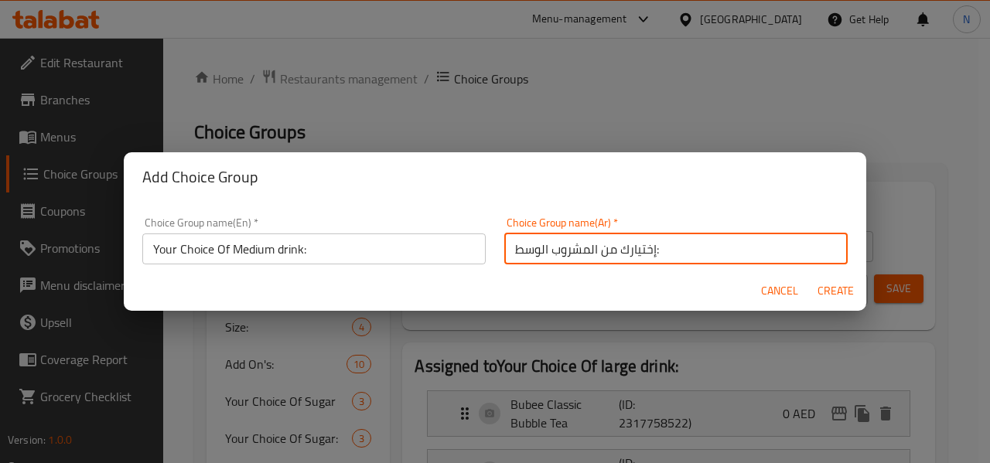
type input "إختيارك من المشروب الوسط:"
click at [811, 277] on button "Create" at bounding box center [836, 291] width 50 height 29
type input "Your Choice Of Medium drink:"
type input "إختيارك من المشروب الوسط:"
type input "0"
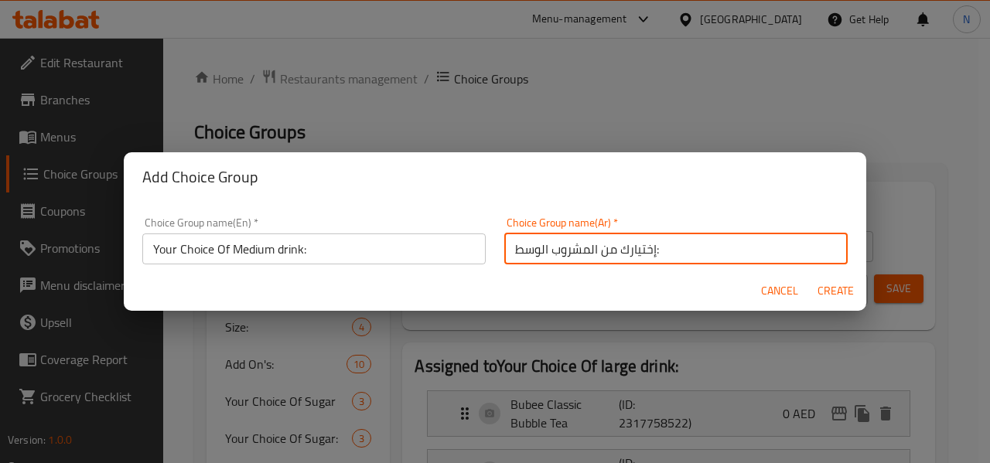
type input "0"
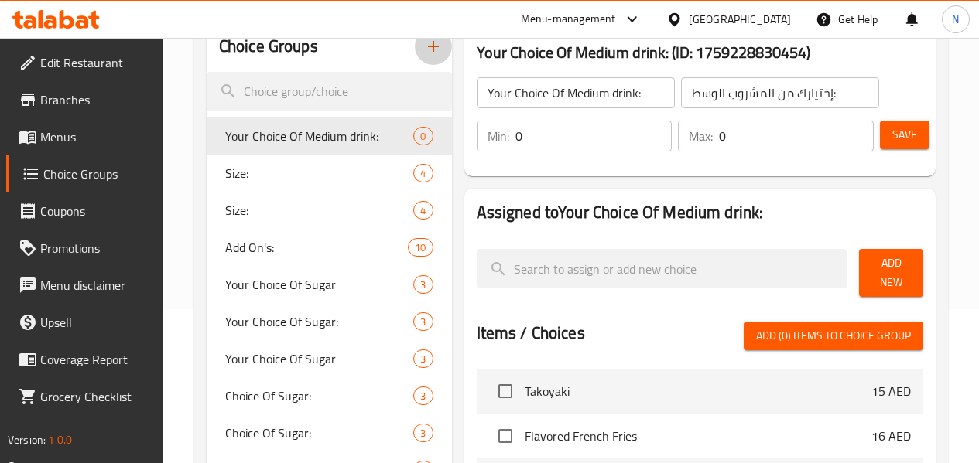
scroll to position [155, 0]
type input "1"
click at [619, 128] on input "1" at bounding box center [593, 135] width 157 height 31
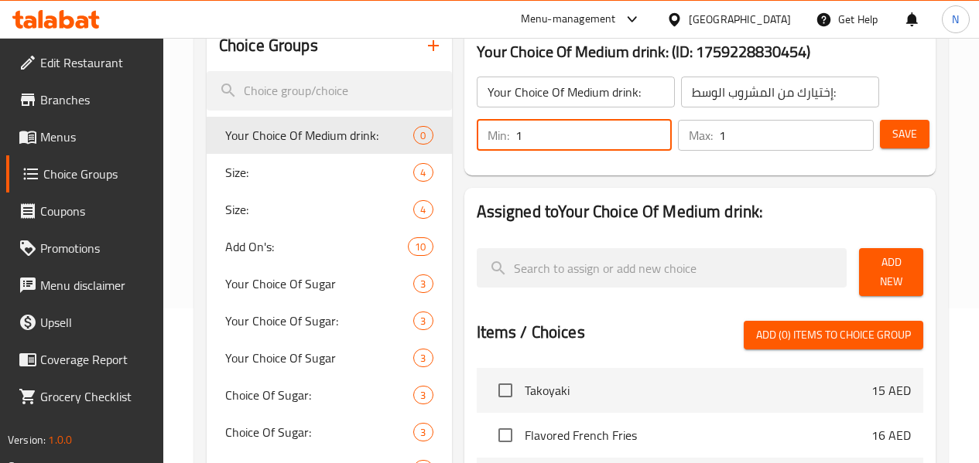
type input "1"
click at [850, 128] on input "1" at bounding box center [796, 135] width 155 height 31
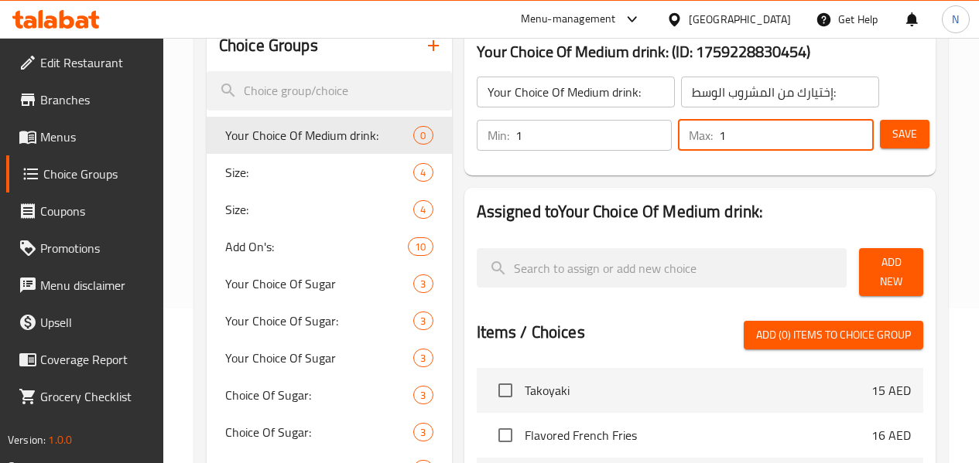
click at [915, 272] on button "Add New" at bounding box center [891, 272] width 64 height 48
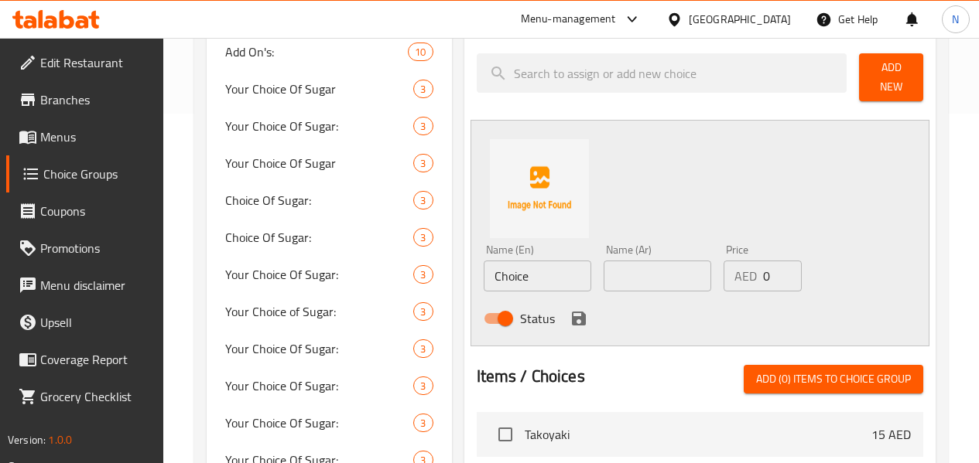
scroll to position [387, 0]
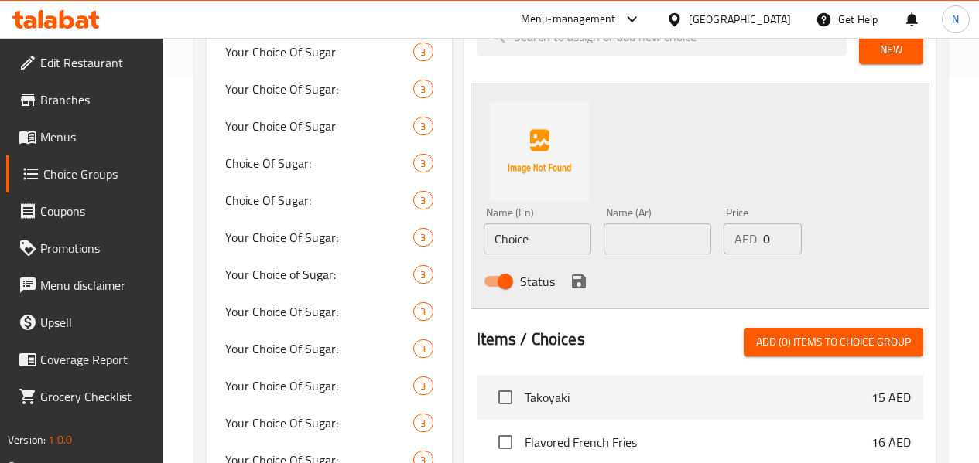
click at [491, 240] on input "Choice" at bounding box center [538, 239] width 108 height 31
paste input "Sweet Melon Bubble Tea"
type input "Sweet Melon Bubble Tea"
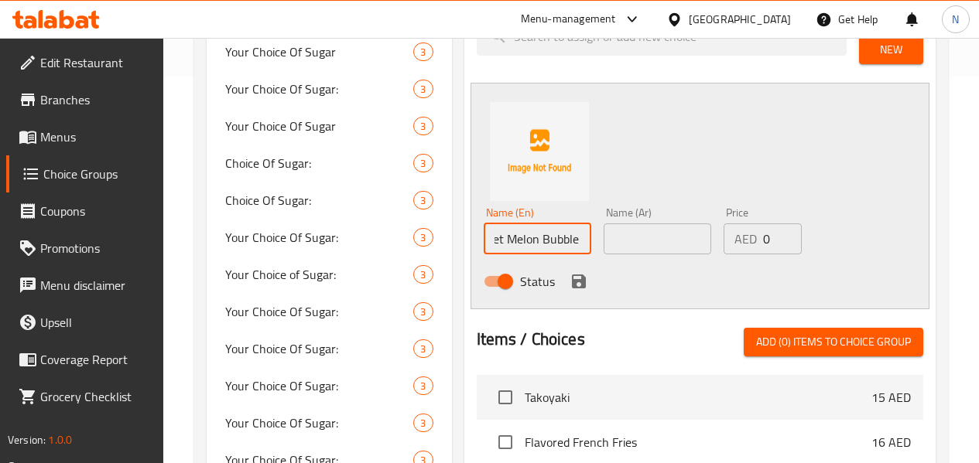
scroll to position [0, 0]
click at [603, 214] on div "Name (Ar) Name (Ar)" at bounding box center [657, 230] width 108 height 47
click at [603, 228] on input "text" at bounding box center [657, 239] width 108 height 31
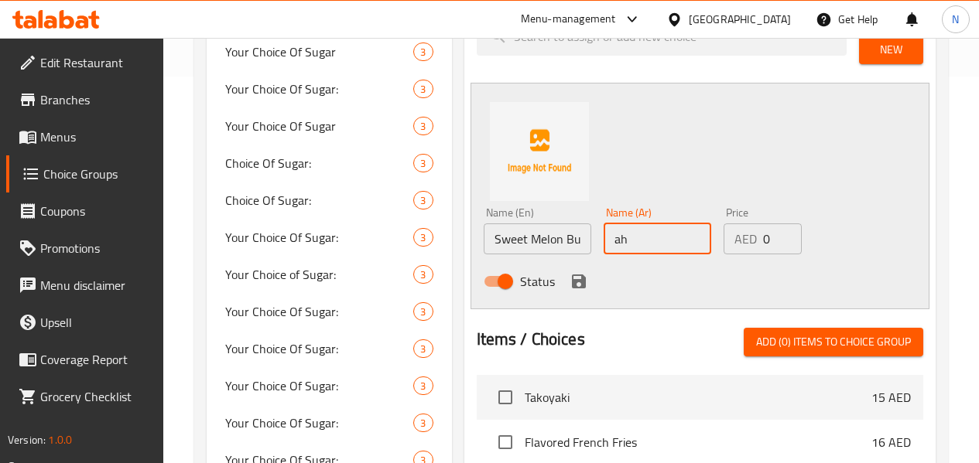
type input "a"
type input "شاي شمام بابل"
click at [567, 270] on button "save" at bounding box center [578, 281] width 23 height 23
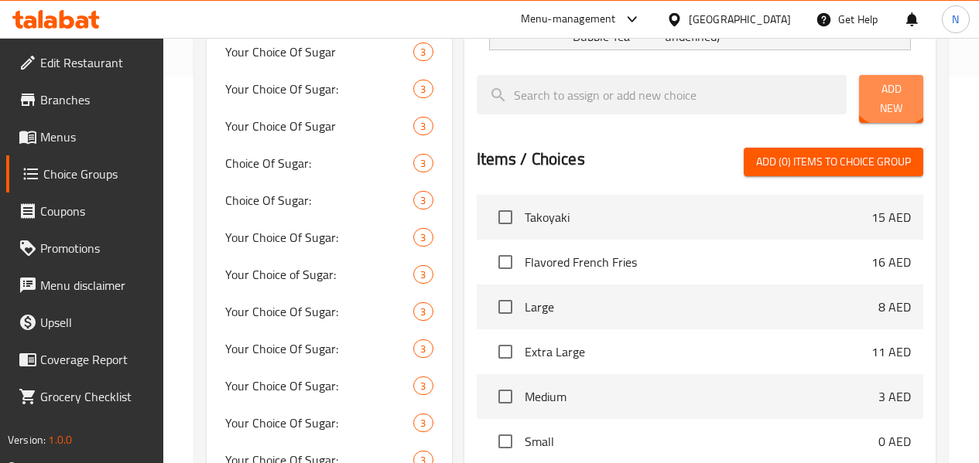
click at [882, 85] on span "Add New" at bounding box center [890, 99] width 39 height 39
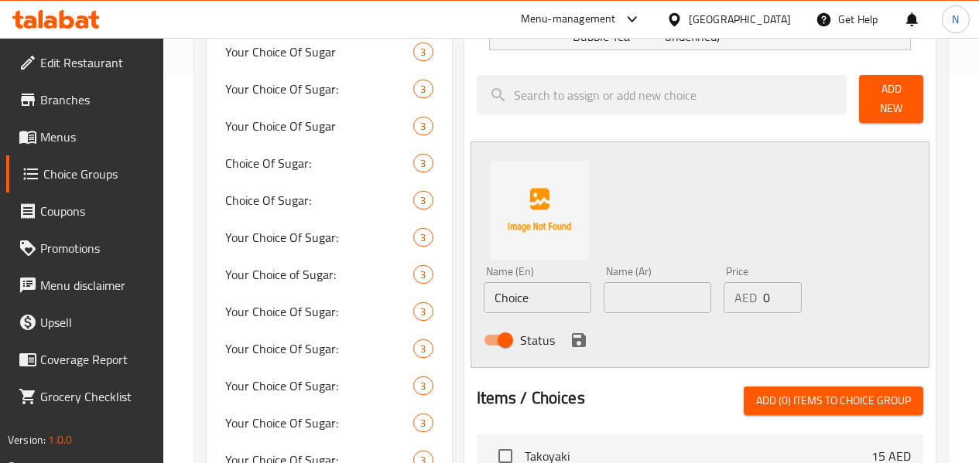
click at [495, 295] on input "Choice" at bounding box center [538, 297] width 108 height 31
paste input "Mango Bubble Tea"
type input "Mango Bubble Tea"
click at [627, 293] on input "text" at bounding box center [657, 297] width 108 height 31
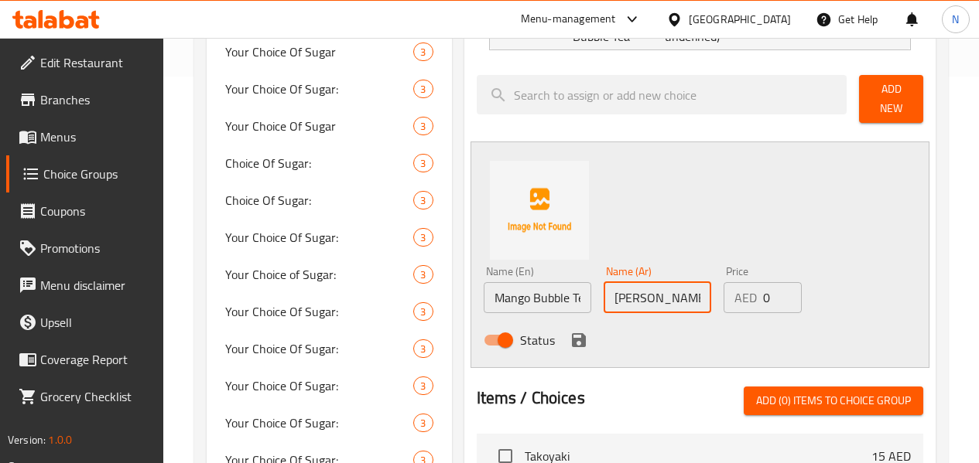
type input "[PERSON_NAME] بابل"
click at [569, 331] on icon "save" at bounding box center [578, 340] width 19 height 19
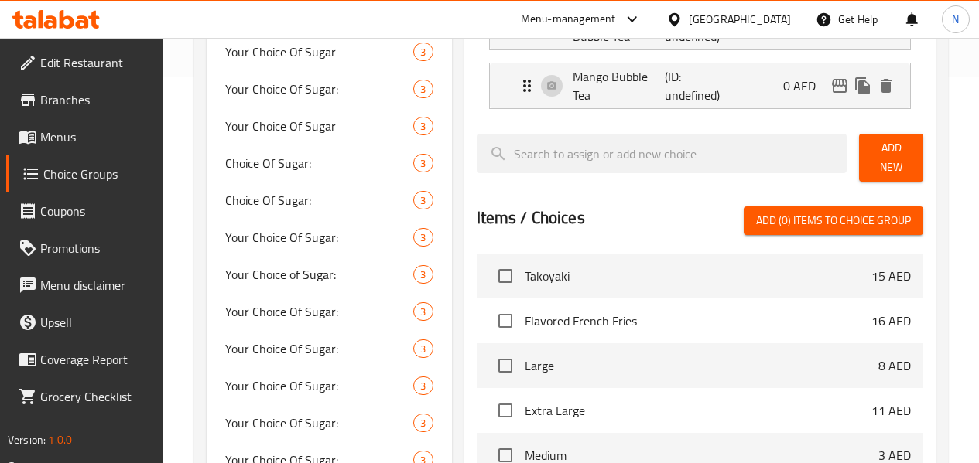
click at [899, 166] on button "Add New" at bounding box center [891, 158] width 64 height 48
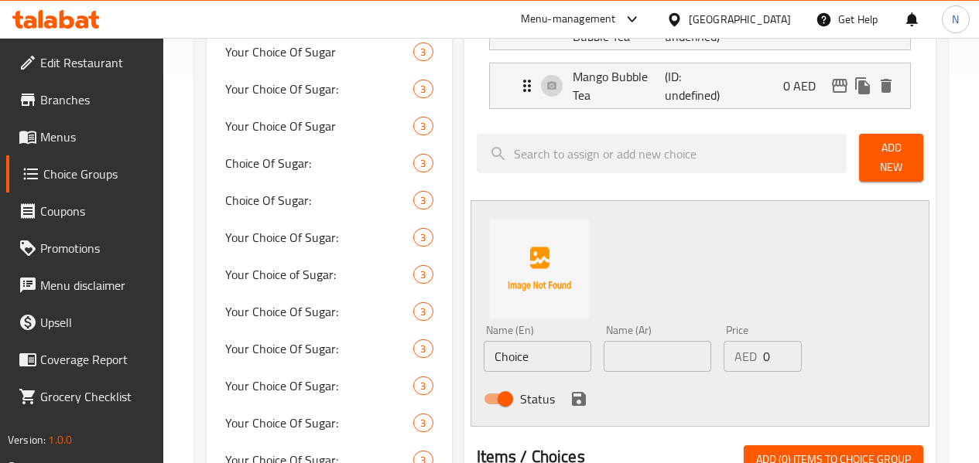
click at [500, 341] on input "Choice" at bounding box center [538, 356] width 108 height 31
paste input "Strawberry Bubble Tea"
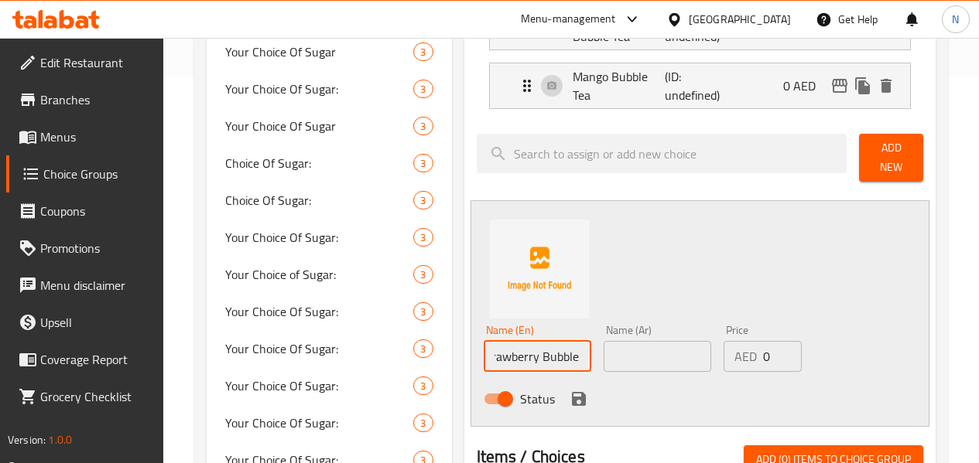
type input "Strawberry Bubble Tea"
click at [626, 357] on input "text" at bounding box center [657, 356] width 108 height 31
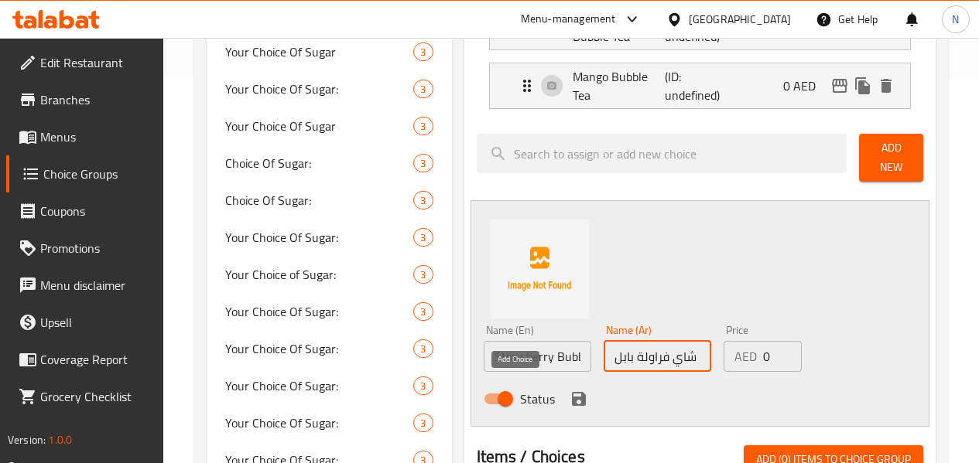
type input "شاي فراولة بابل"
click at [569, 390] on icon "save" at bounding box center [578, 399] width 19 height 19
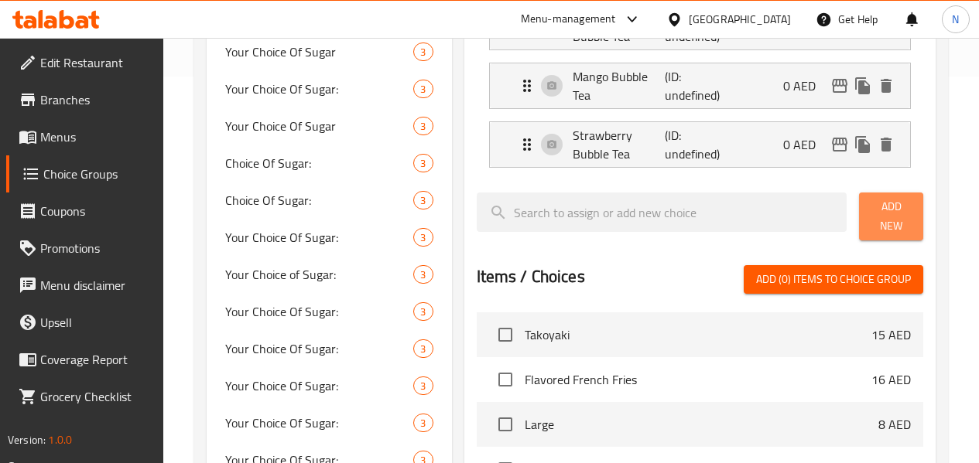
click at [873, 209] on span "Add New" at bounding box center [890, 216] width 39 height 39
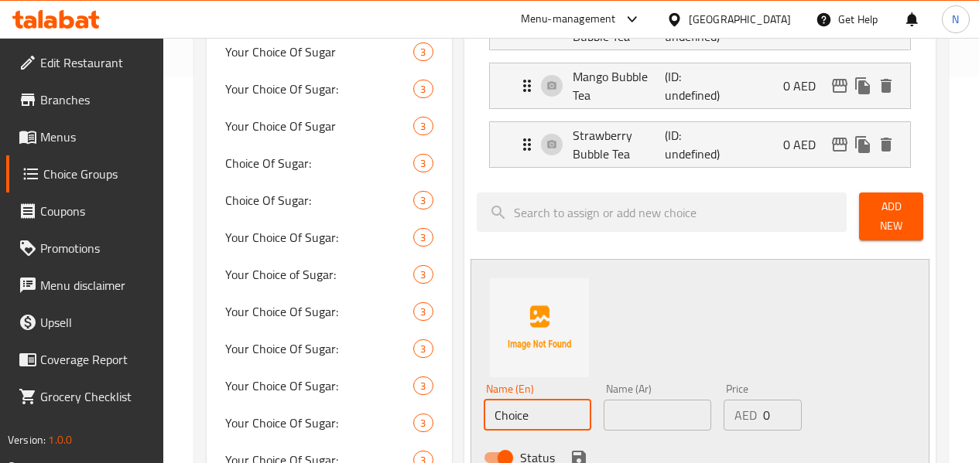
click at [531, 400] on input "Choice" at bounding box center [538, 415] width 108 height 31
paste input "Bubee Classic Bubble Tea"
type input "Bubee Classic Bubble Tea"
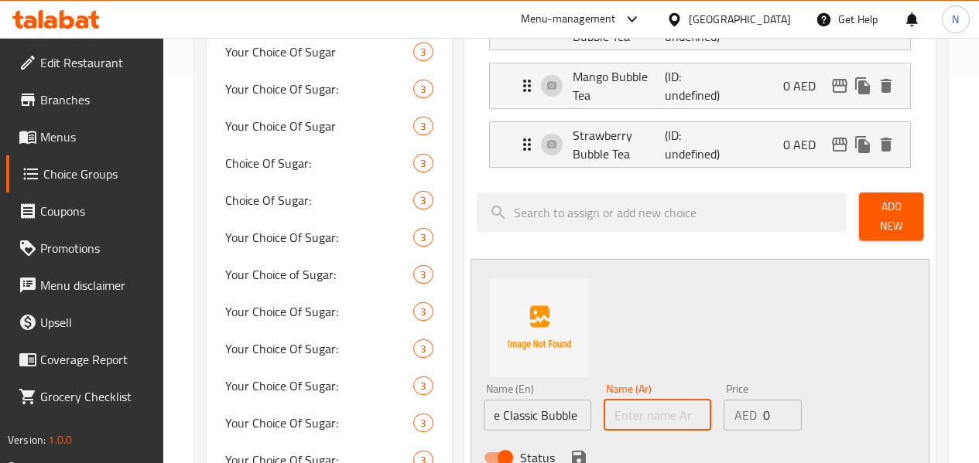
click at [644, 412] on input "text" at bounding box center [657, 415] width 108 height 31
type input "شاي بابل كلاسيك بوبي"
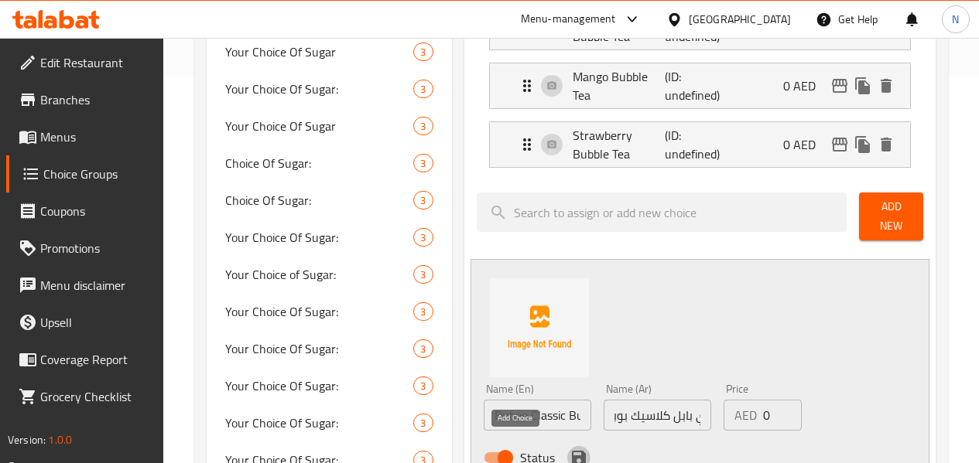
scroll to position [0, 0]
click at [569, 449] on icon "save" at bounding box center [578, 458] width 19 height 19
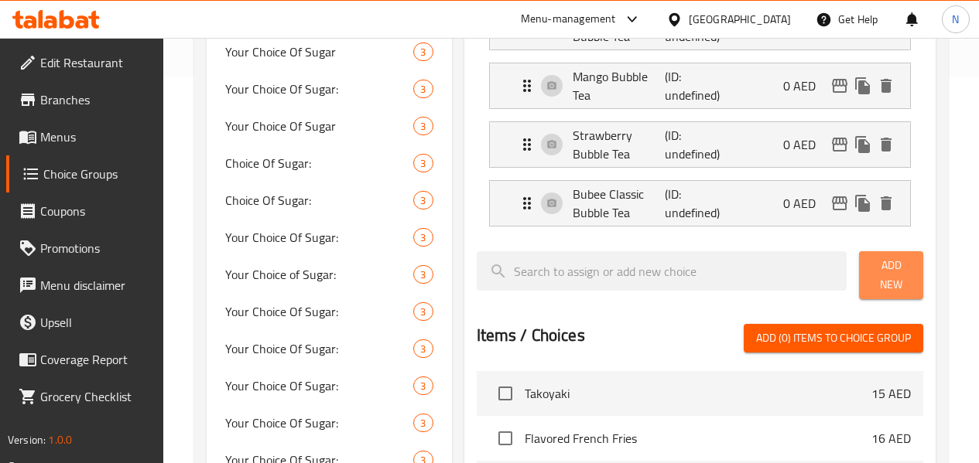
click at [859, 284] on button "Add New" at bounding box center [891, 275] width 64 height 48
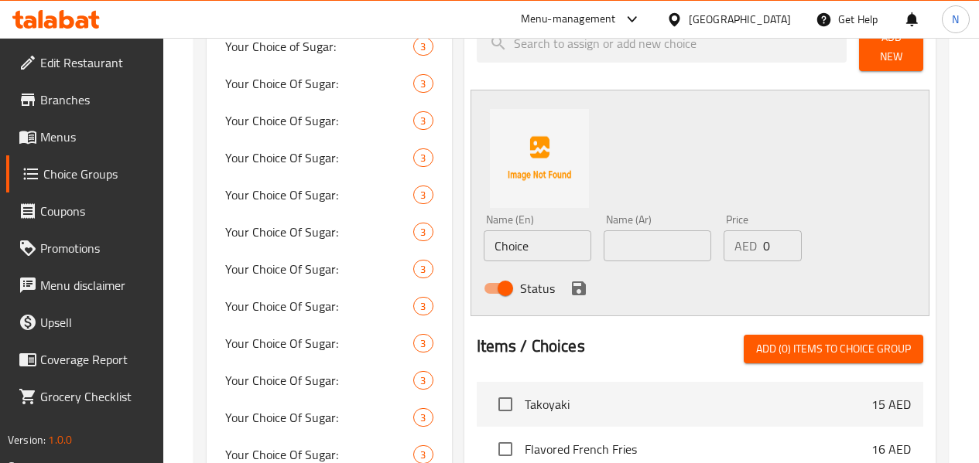
scroll to position [619, 0]
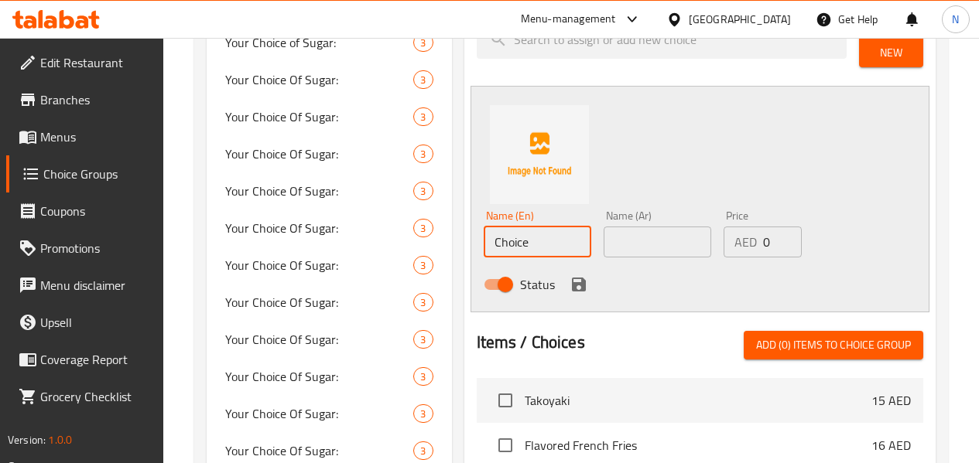
click at [490, 240] on input "Choice" at bounding box center [538, 242] width 108 height 31
paste input "offee Jelly Bubble Tea"
type input "Coffee Jelly Bubble Tea"
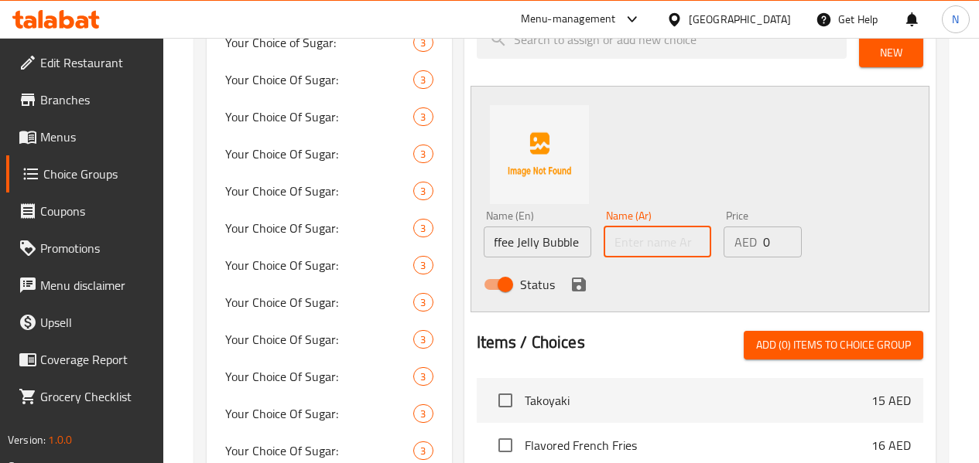
click at [603, 233] on input "text" at bounding box center [657, 242] width 108 height 31
type input "[PERSON_NAME]"
click at [569, 275] on icon "save" at bounding box center [578, 284] width 19 height 19
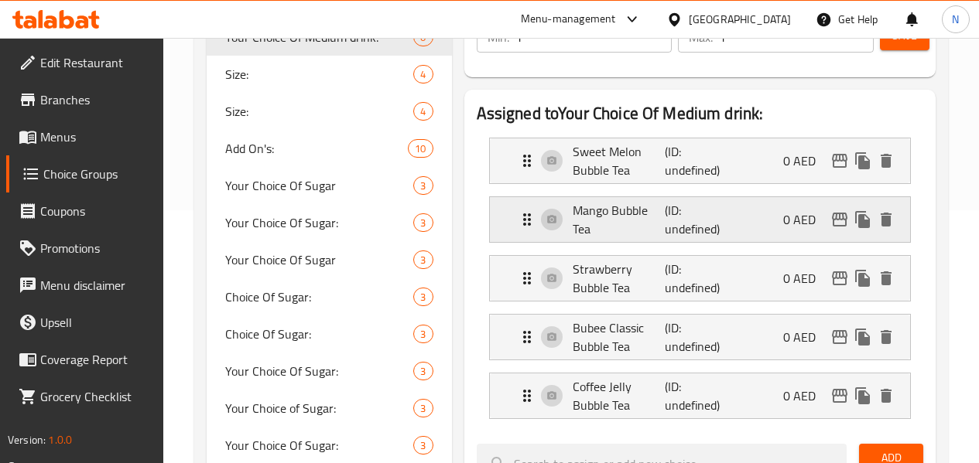
scroll to position [232, 0]
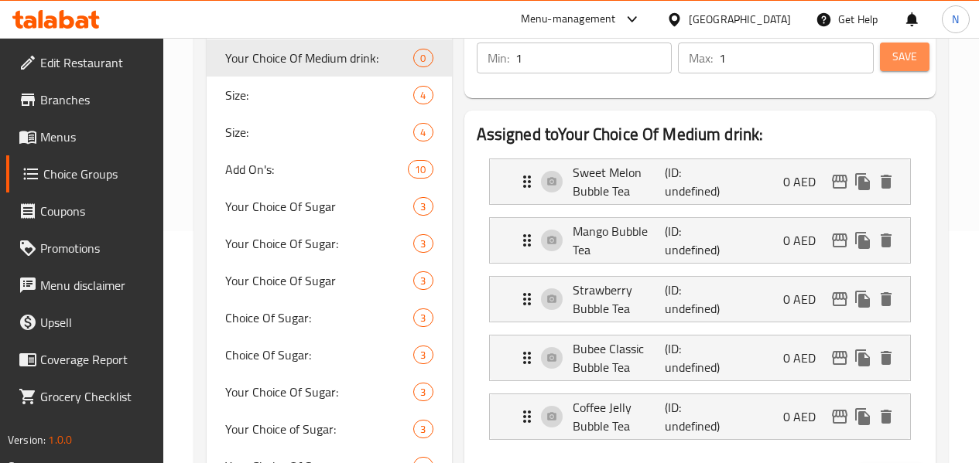
click at [899, 53] on span "Save" at bounding box center [904, 56] width 25 height 19
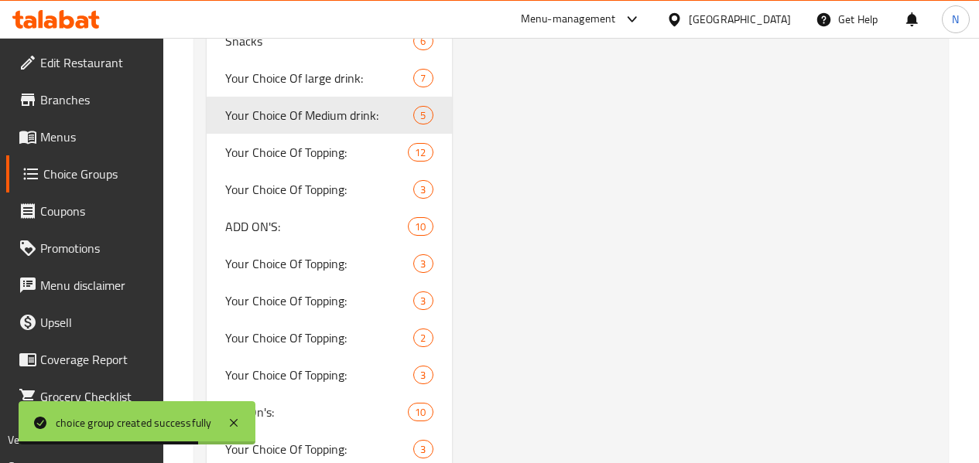
scroll to position [1161, 0]
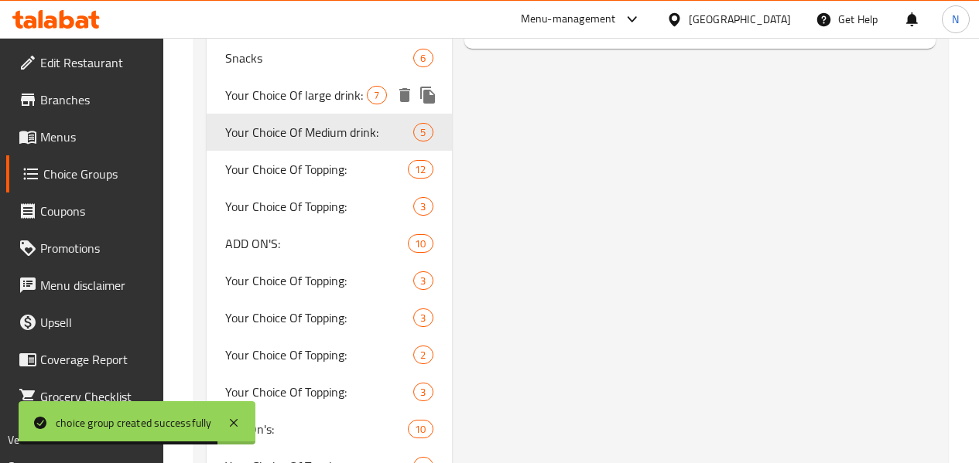
click at [266, 104] on span "Your Choice Of large drink:" at bounding box center [296, 95] width 142 height 19
type input "Your Choice Of large drink:"
type input "اختيارك من مشروبك الكبير:"
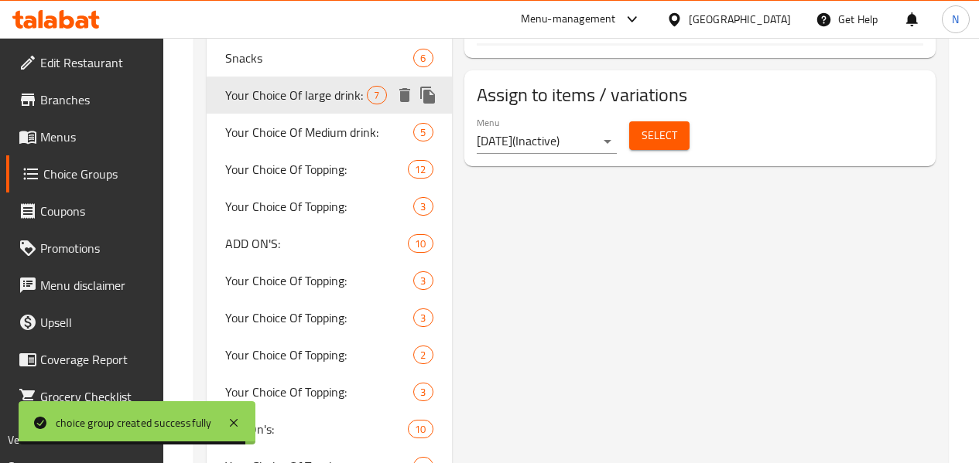
click at [420, 104] on icon "duplicate" at bounding box center [427, 95] width 15 height 17
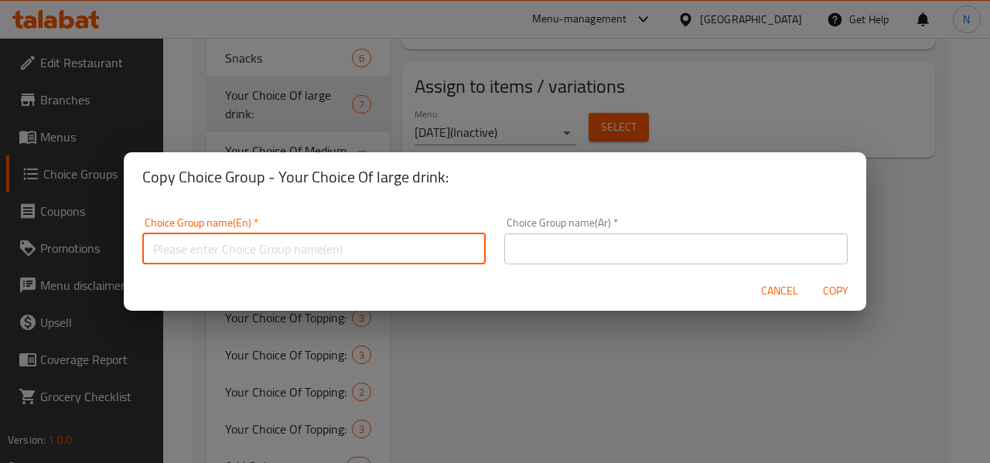
click at [415, 253] on input "text" at bounding box center [314, 249] width 344 height 31
type input "Your Choice Of large drink:"
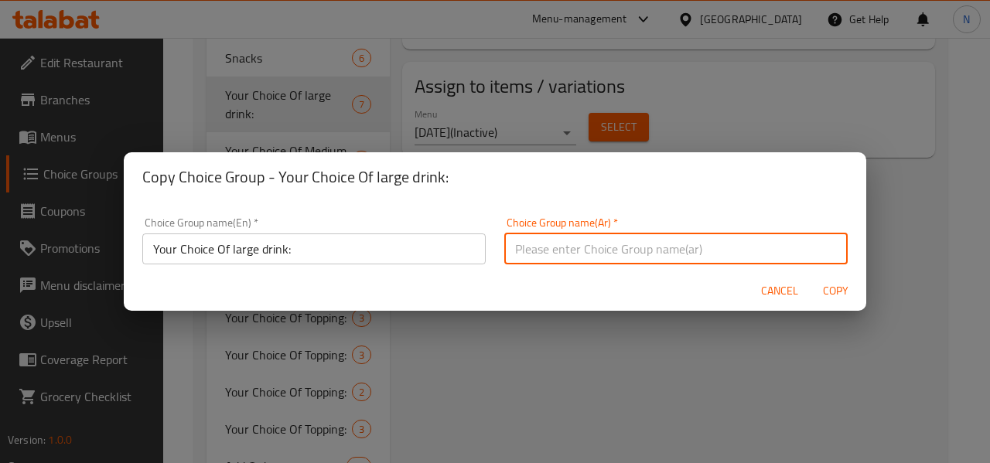
click at [582, 248] on input "text" at bounding box center [676, 249] width 344 height 31
type input "اختيارك من مشروبك الكبير:"
click at [234, 246] on input "Your Choice Of large drink:" at bounding box center [314, 249] width 344 height 31
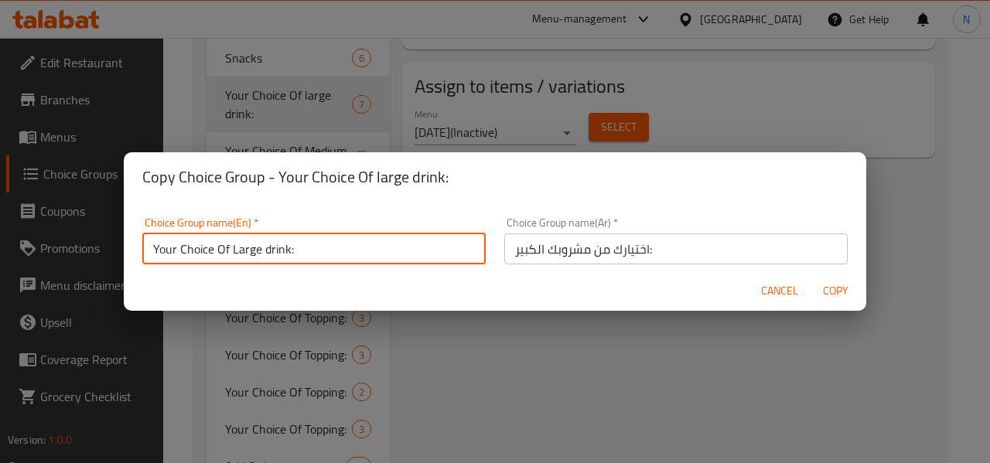
type input "Your Choice Of Large drink:"
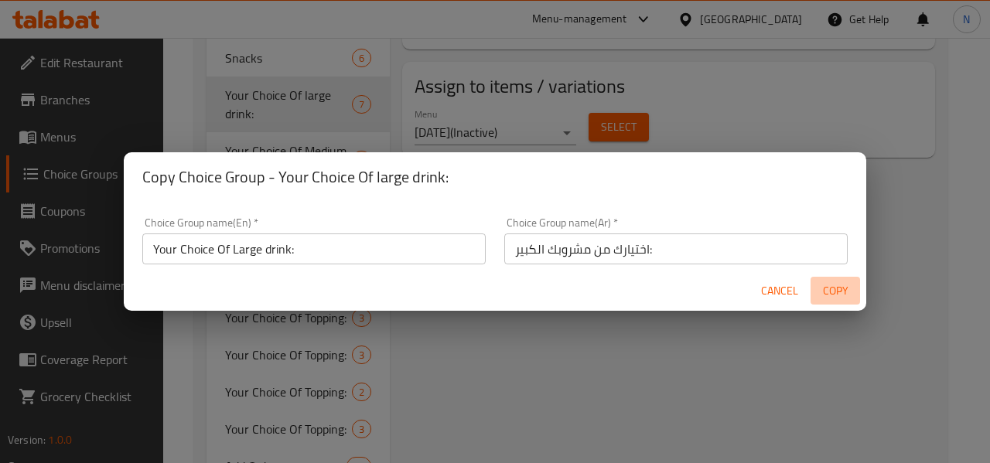
click at [833, 289] on span "Copy" at bounding box center [835, 291] width 37 height 19
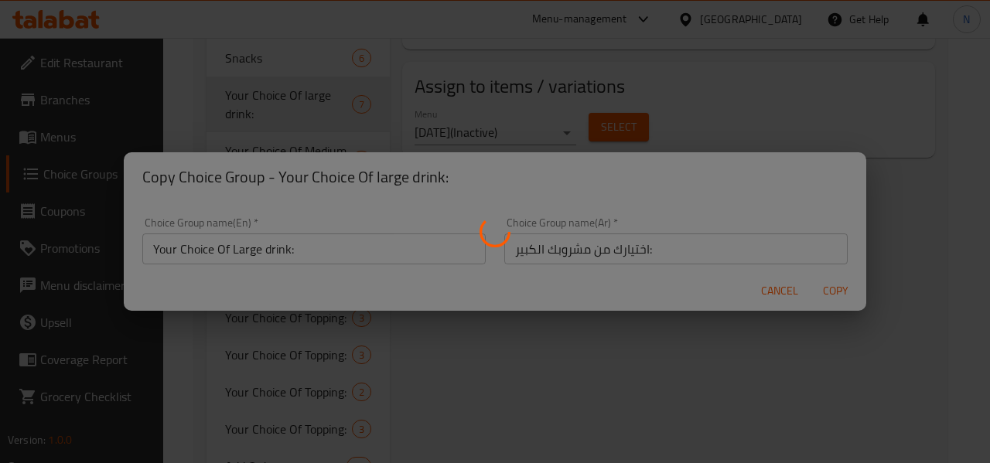
type input "Your Choice Of Large drink:"
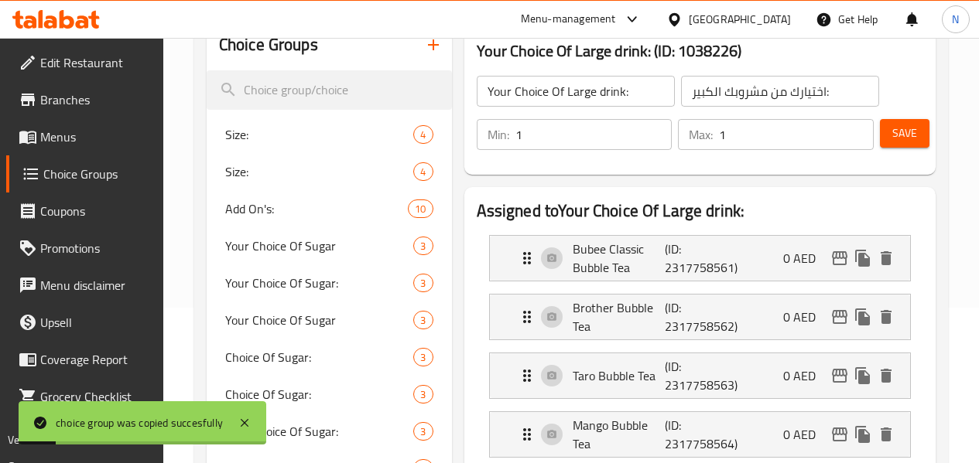
scroll to position [155, 0]
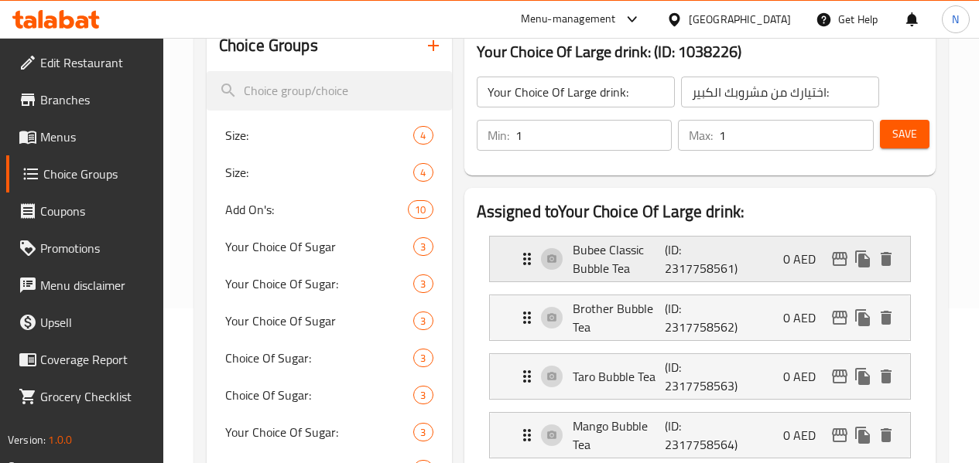
click at [665, 259] on p "(ID: 2317758561)" at bounding box center [696, 259] width 62 height 37
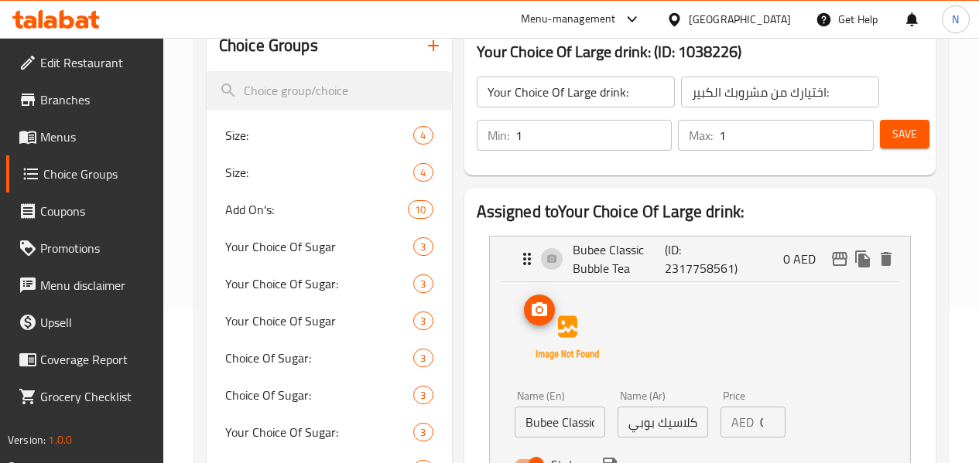
scroll to position [309, 0]
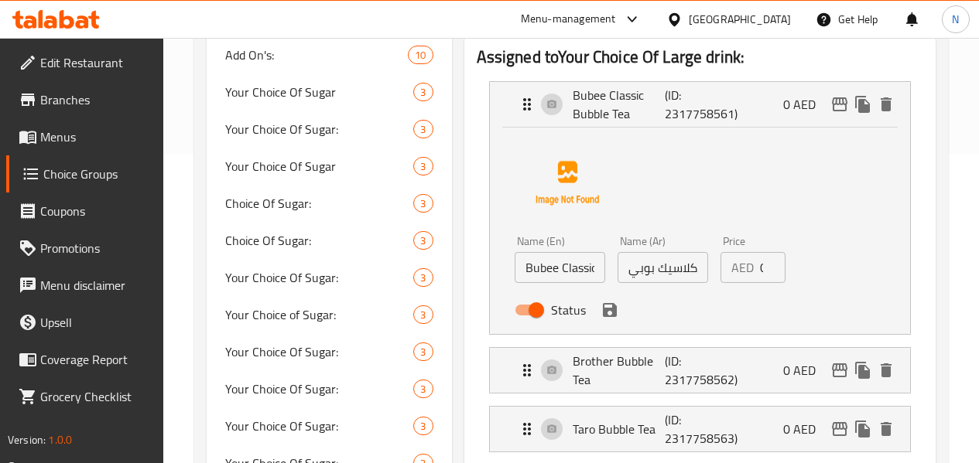
click at [518, 266] on input "Bubee Classic Bubble Tea" at bounding box center [560, 267] width 91 height 31
drag, startPoint x: 518, startPoint y: 266, endPoint x: 589, endPoint y: 273, distance: 70.8
click at [518, 267] on input "Bubee Classic Bubble Tea" at bounding box center [560, 267] width 91 height 31
paste input "Avocado"
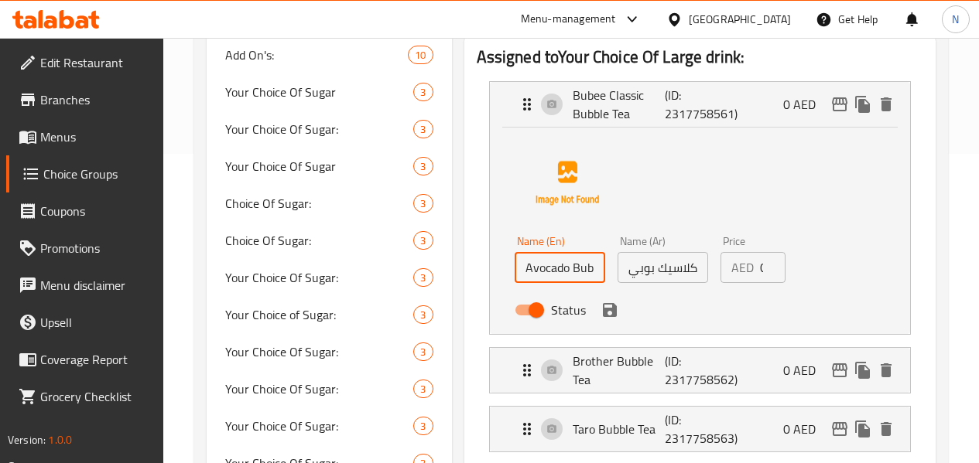
scroll to position [0, 18]
type input "Avocado Bubble Tea"
click at [617, 272] on input "شاي بابل كلاسيك بوبي" at bounding box center [662, 267] width 91 height 31
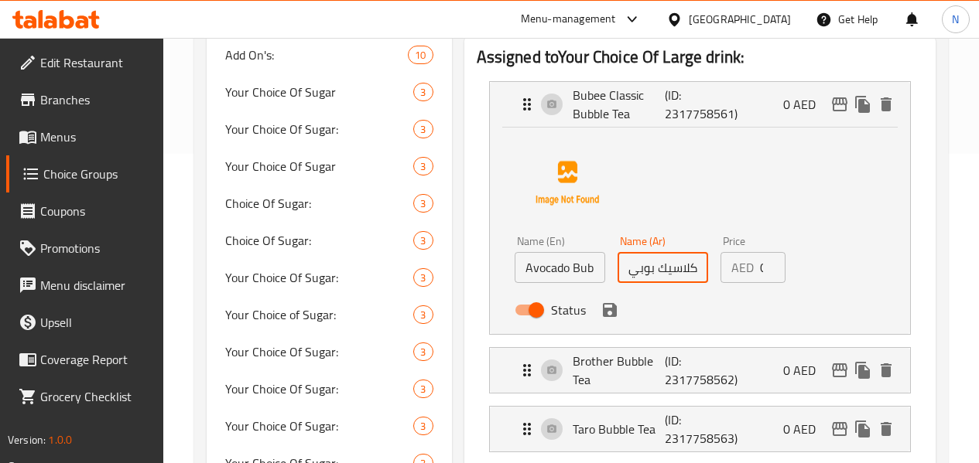
click at [617, 272] on input "شاي بابل كلاسيك بوبي" at bounding box center [662, 267] width 91 height 31
type input "a"
click at [600, 302] on icon "save" at bounding box center [609, 310] width 19 height 19
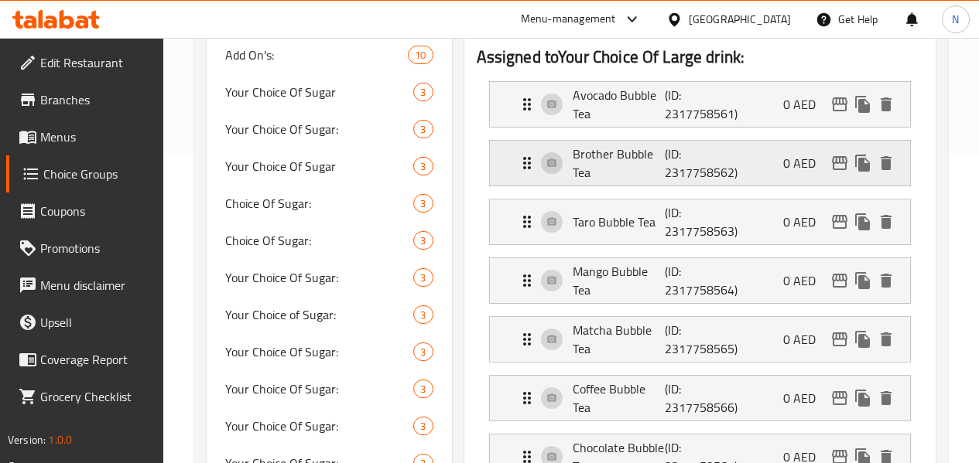
type input "شاي بابل أفوكادو"
click at [573, 152] on p "Brother Bubble Tea" at bounding box center [619, 163] width 93 height 37
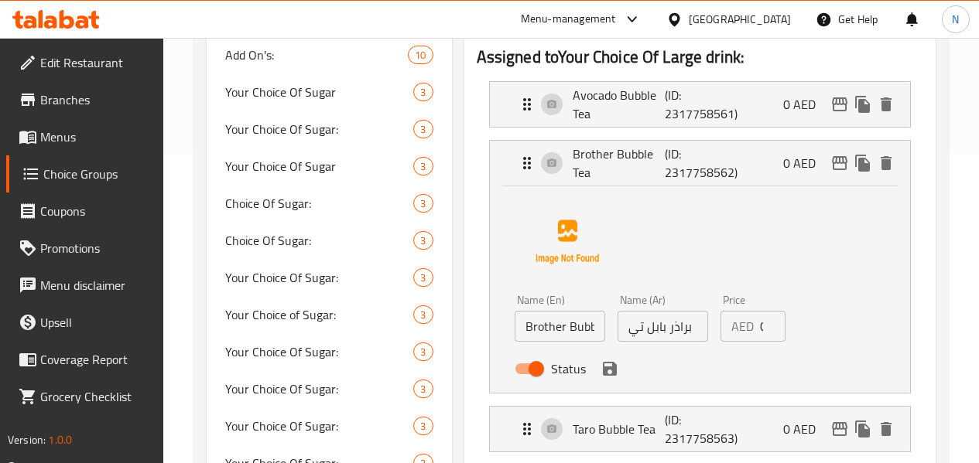
click at [524, 325] on input "Brother Bubble Tea" at bounding box center [560, 326] width 91 height 31
paste input "Sweet Melon"
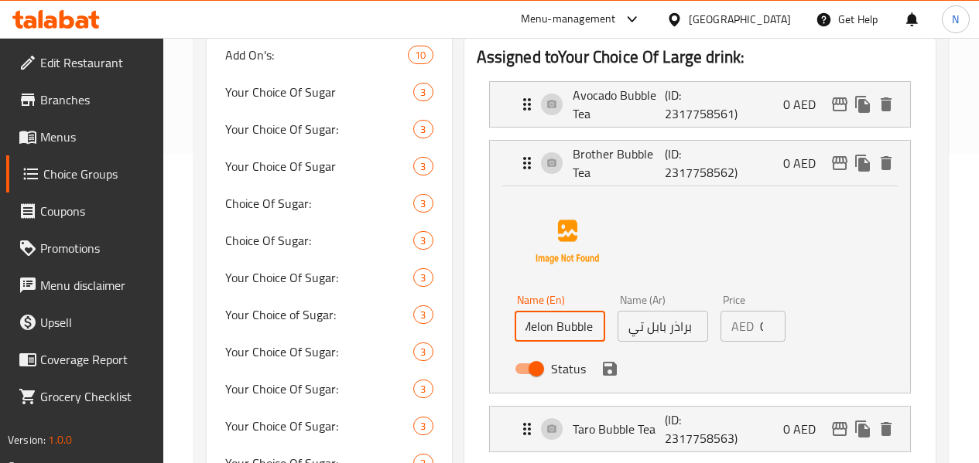
type input "Sweet Melon Bubble Tea"
click at [627, 340] on input "براذر بابل تي" at bounding box center [662, 326] width 91 height 31
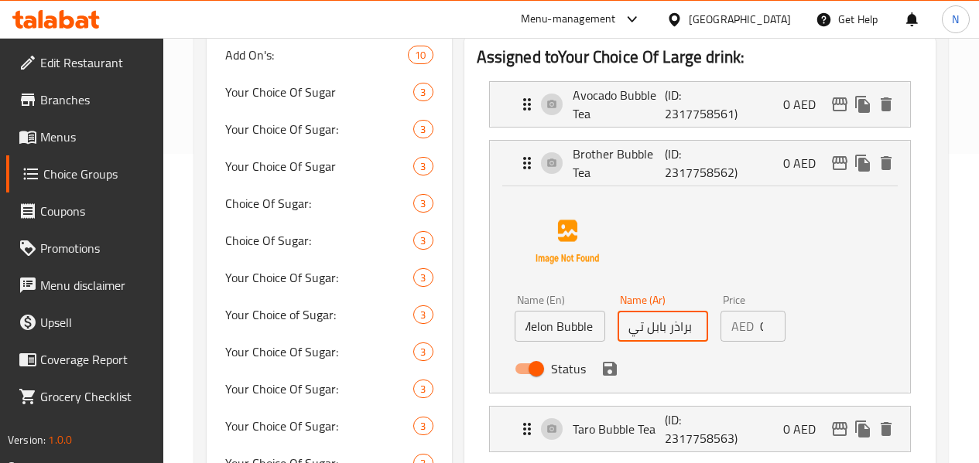
scroll to position [0, 0]
click at [627, 340] on input "براذر بابل تي" at bounding box center [662, 326] width 91 height 31
click at [603, 368] on icon "save" at bounding box center [610, 369] width 14 height 14
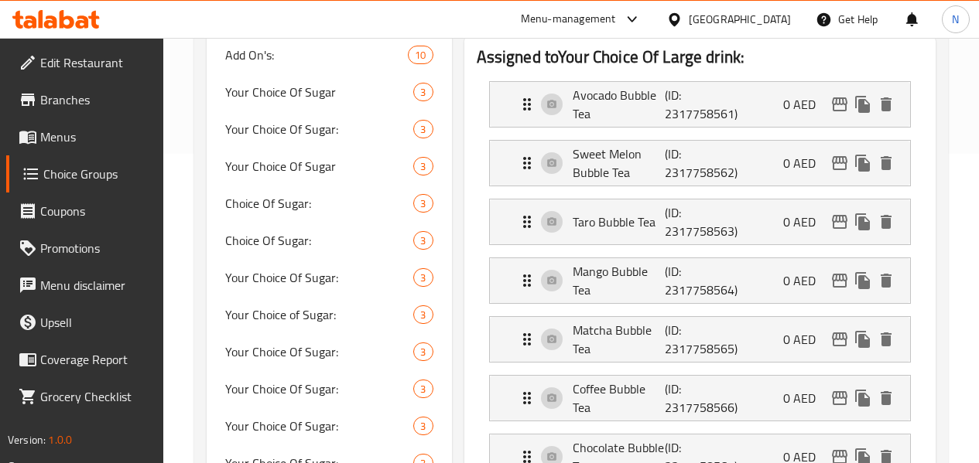
type input "شاي شمام بابل"
click at [573, 218] on p "Taro Bubble Tea" at bounding box center [619, 222] width 93 height 19
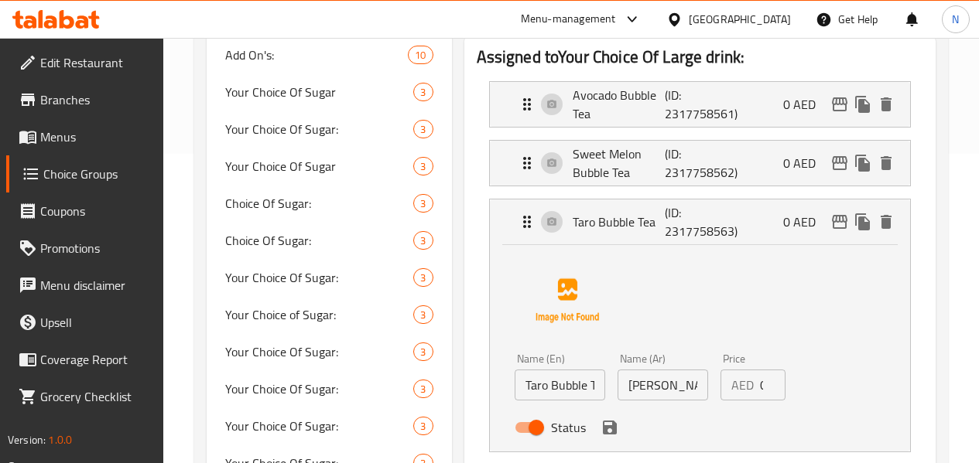
click at [532, 391] on input "Taro Bubble Tea" at bounding box center [560, 385] width 91 height 31
paste input "Strawberry"
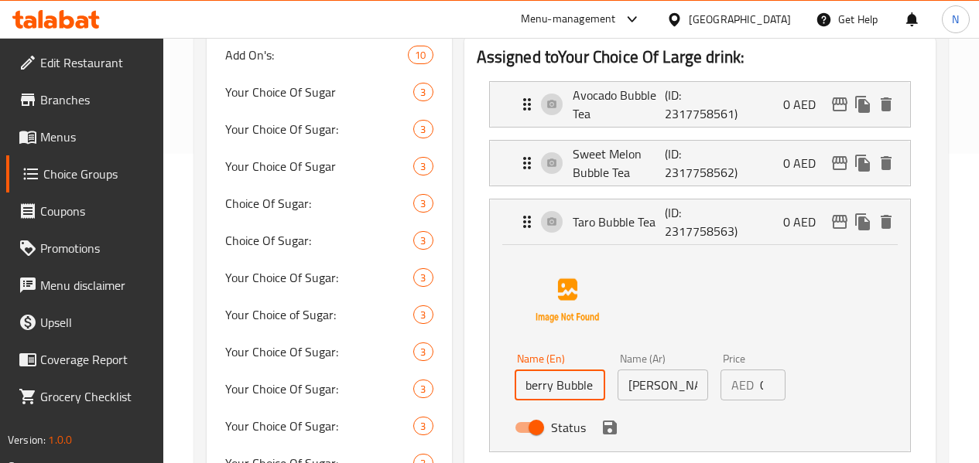
type input "Strawberry Bubble Tea"
click at [618, 395] on input "[PERSON_NAME] بابل" at bounding box center [662, 385] width 91 height 31
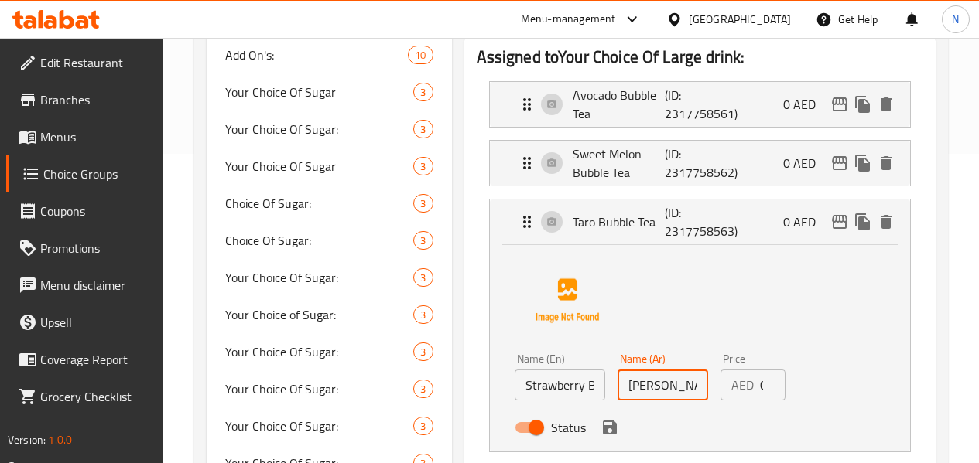
click at [618, 395] on input "[PERSON_NAME] بابل" at bounding box center [662, 385] width 91 height 31
click at [603, 430] on icon "save" at bounding box center [610, 428] width 14 height 14
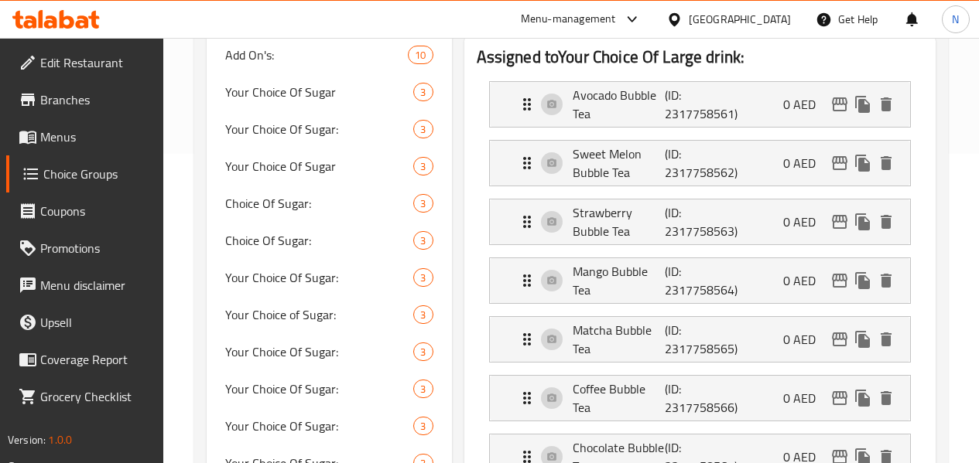
type input "شاي فراولة بابل"
click at [614, 283] on p "Mango Bubble Tea" at bounding box center [619, 280] width 93 height 37
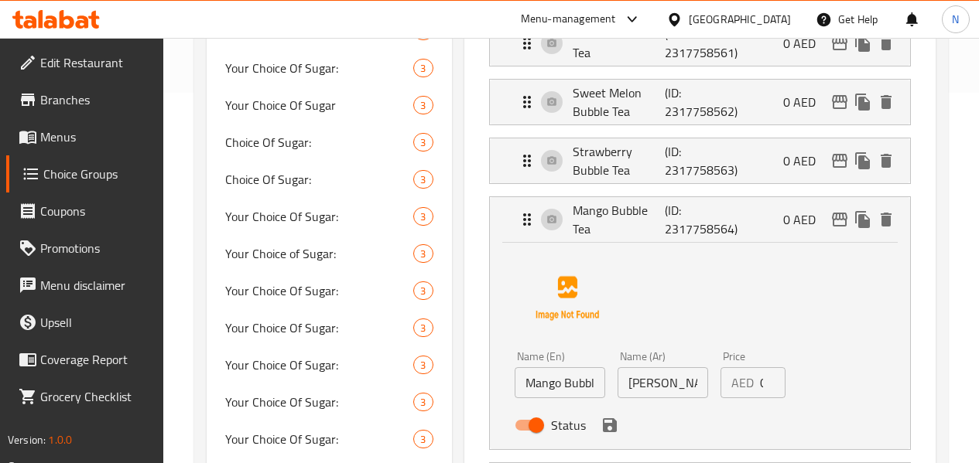
scroll to position [464, 0]
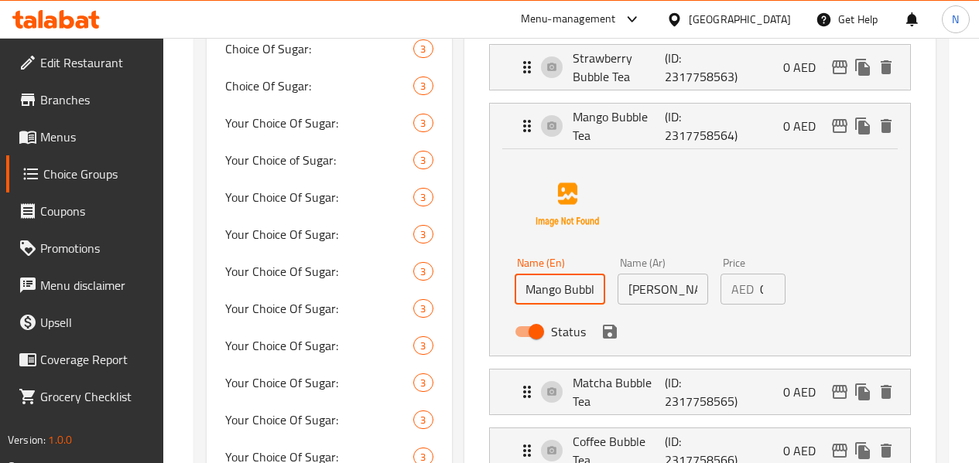
click at [532, 278] on input "Mango Bubble Tea" at bounding box center [560, 289] width 91 height 31
paste input "Coffee Chocolate"
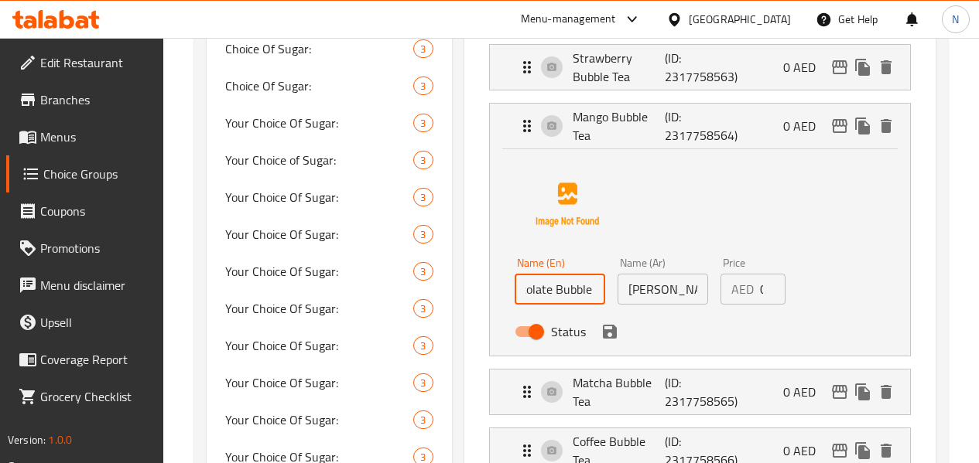
type input "Coffee Chocolate Bubble Tea"
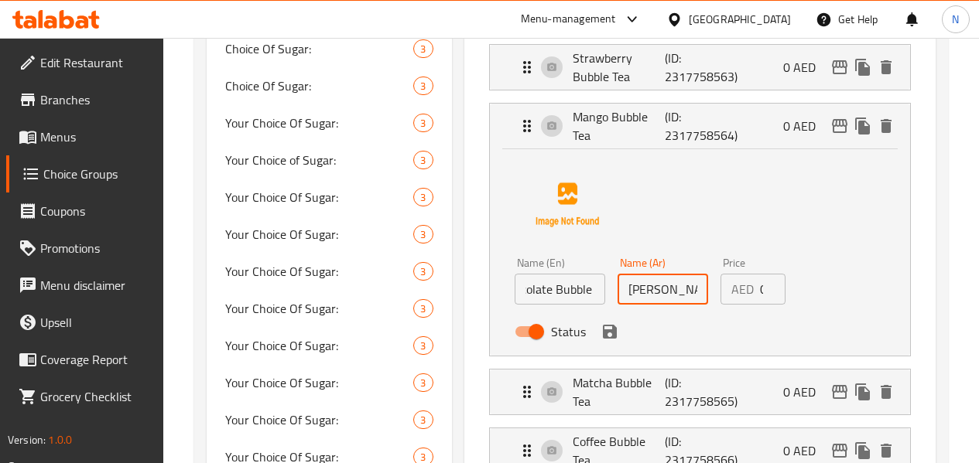
click at [630, 294] on input "[PERSON_NAME] بابل" at bounding box center [662, 289] width 91 height 31
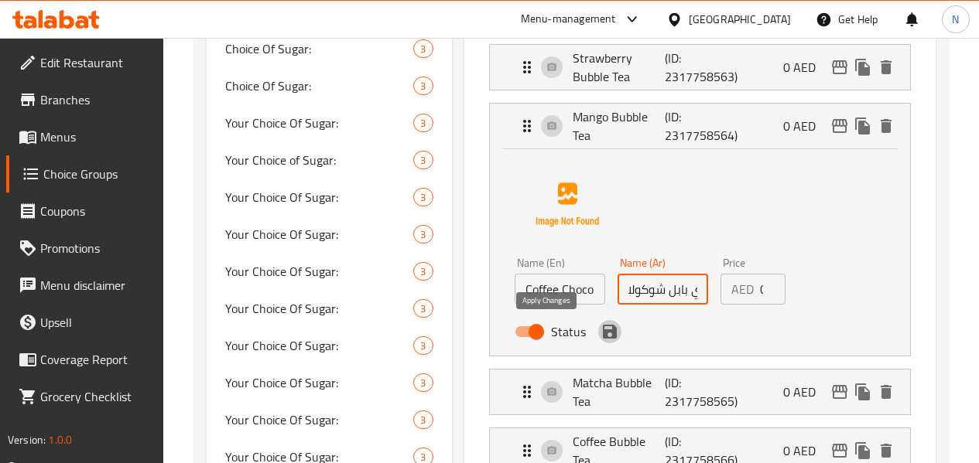
click at [600, 325] on icon "save" at bounding box center [609, 332] width 19 height 19
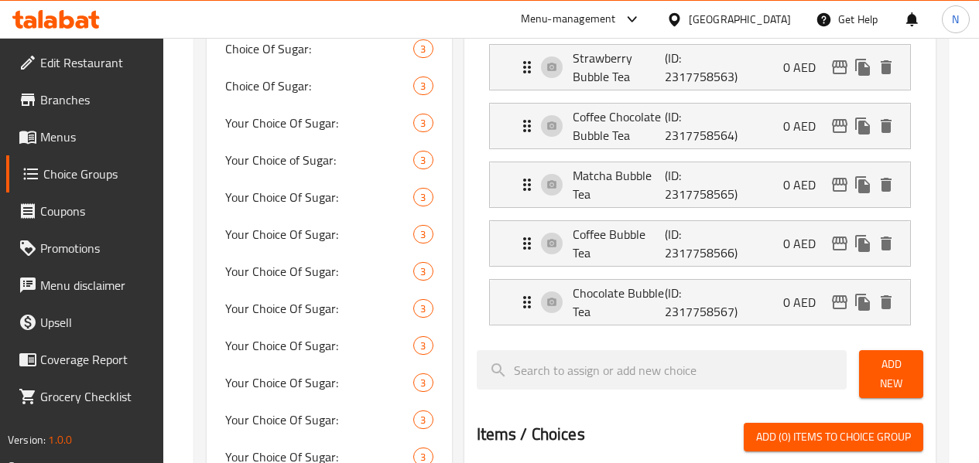
type input "شاي بابل شوكولاتة كوفي"
click at [881, 183] on icon "delete" at bounding box center [885, 185] width 11 height 14
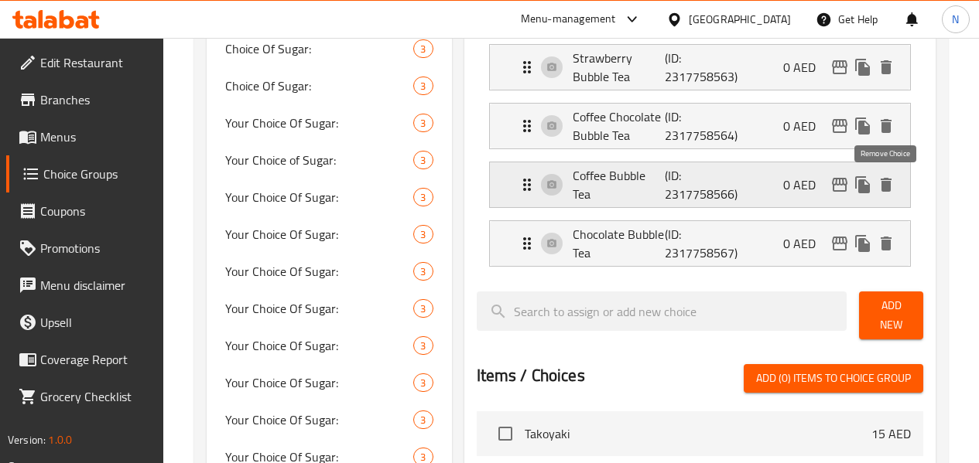
click at [889, 189] on icon "delete" at bounding box center [885, 185] width 11 height 14
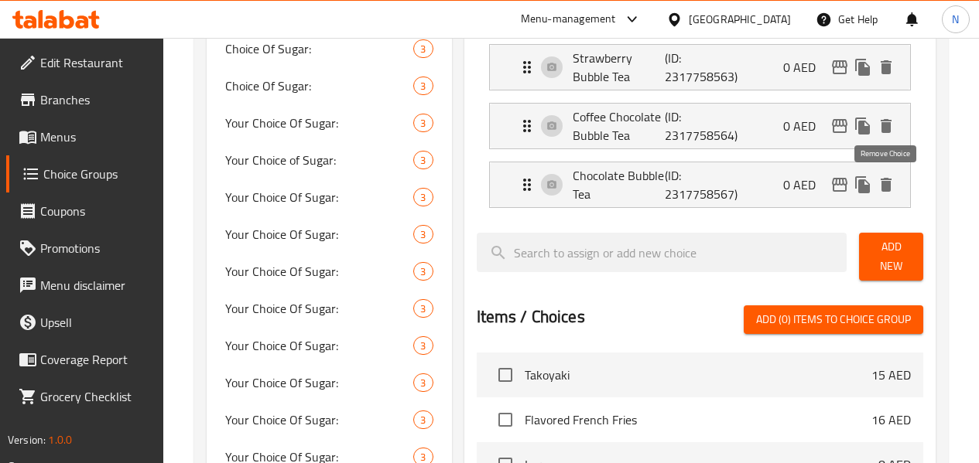
click at [889, 189] on icon "delete" at bounding box center [885, 185] width 11 height 14
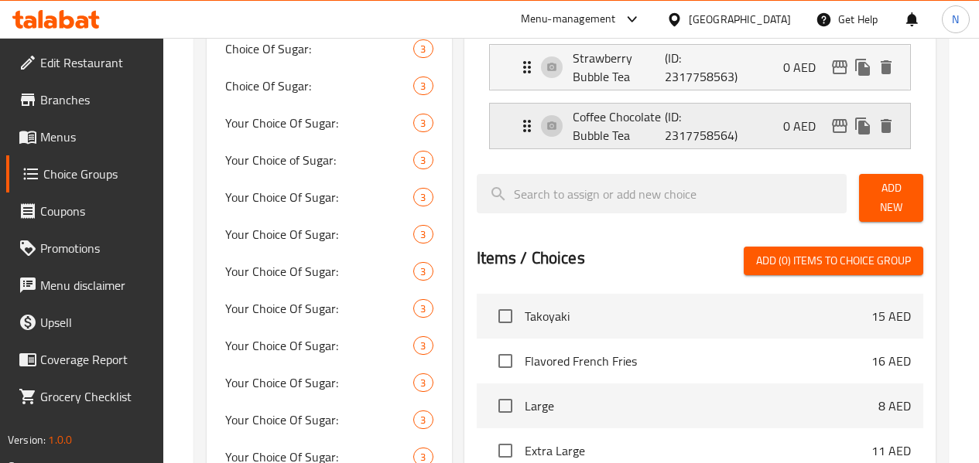
click at [665, 121] on p "(ID: 2317758564)" at bounding box center [696, 126] width 62 height 37
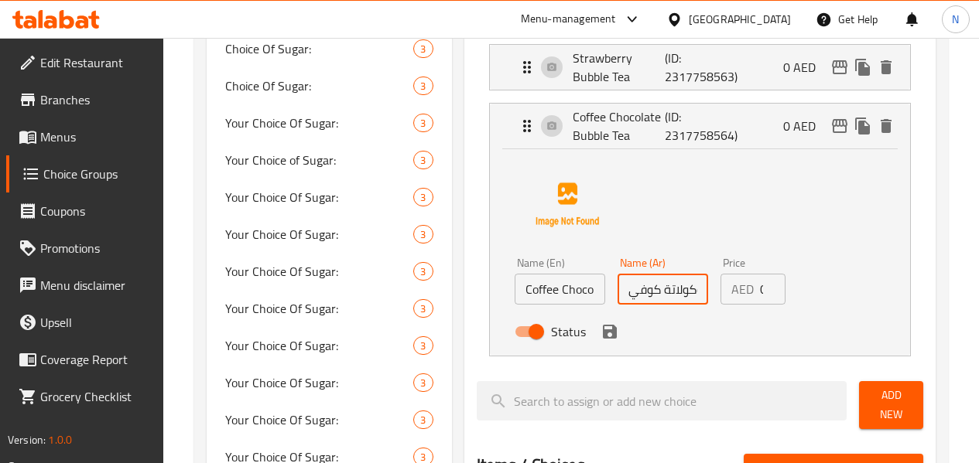
click at [624, 295] on input "شاي بابل شوكولاتة كوفي" at bounding box center [662, 289] width 91 height 31
click at [600, 327] on icon "save" at bounding box center [609, 332] width 19 height 19
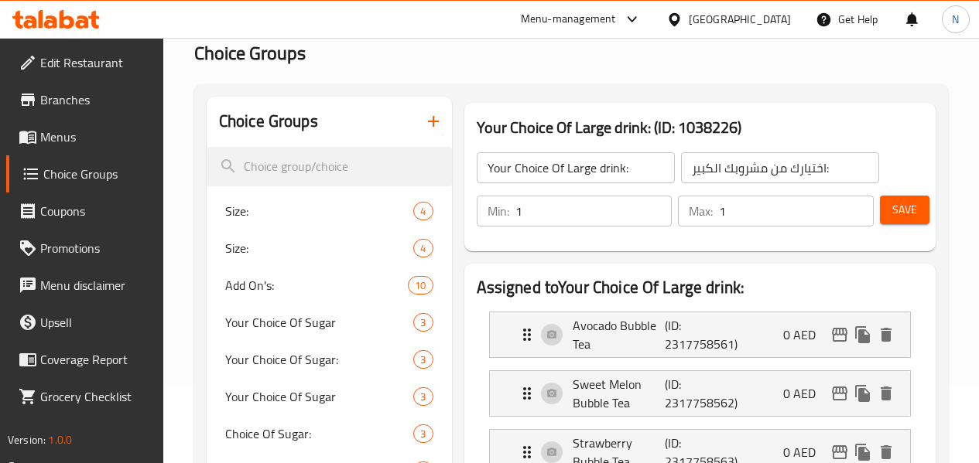
scroll to position [77, 0]
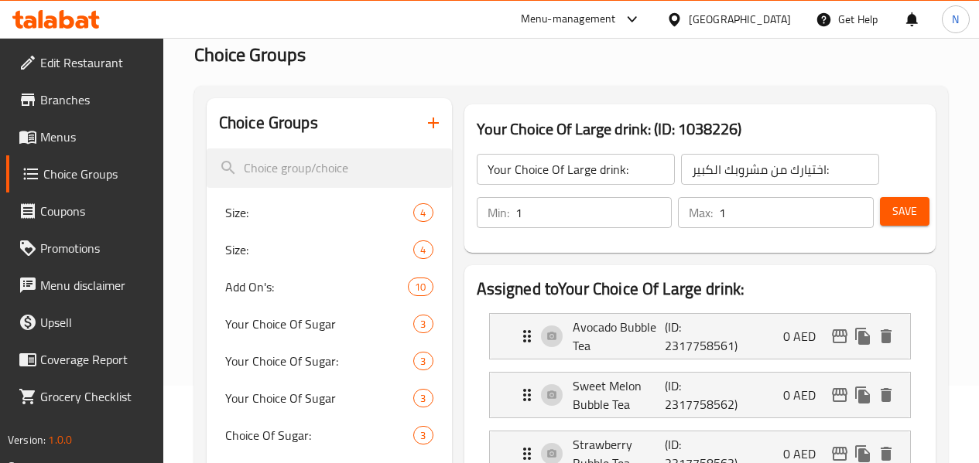
click at [893, 214] on span "Save" at bounding box center [904, 211] width 25 height 19
drag, startPoint x: 894, startPoint y: 205, endPoint x: 514, endPoint y: 198, distance: 380.7
click at [894, 205] on span "Save" at bounding box center [904, 211] width 25 height 19
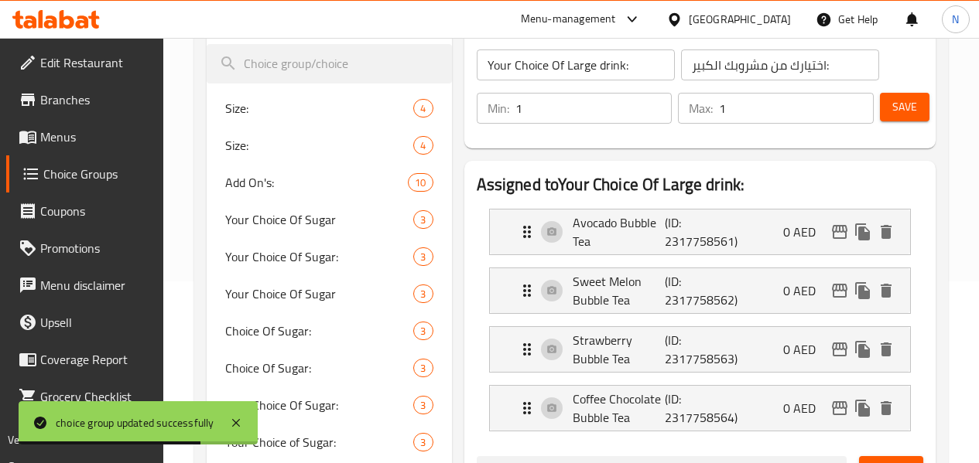
scroll to position [155, 0]
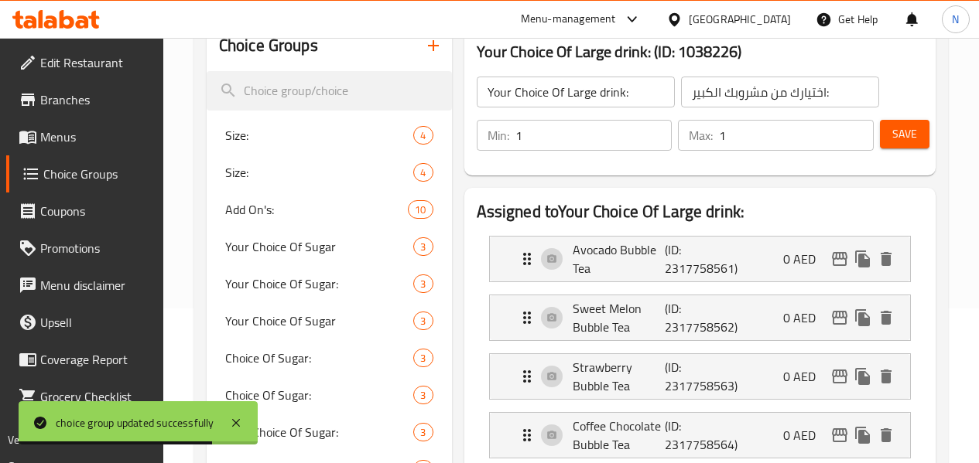
click at [535, 101] on input "Your Choice Of Large drink:" at bounding box center [576, 92] width 198 height 31
click at [424, 54] on icon "button" at bounding box center [433, 45] width 19 height 19
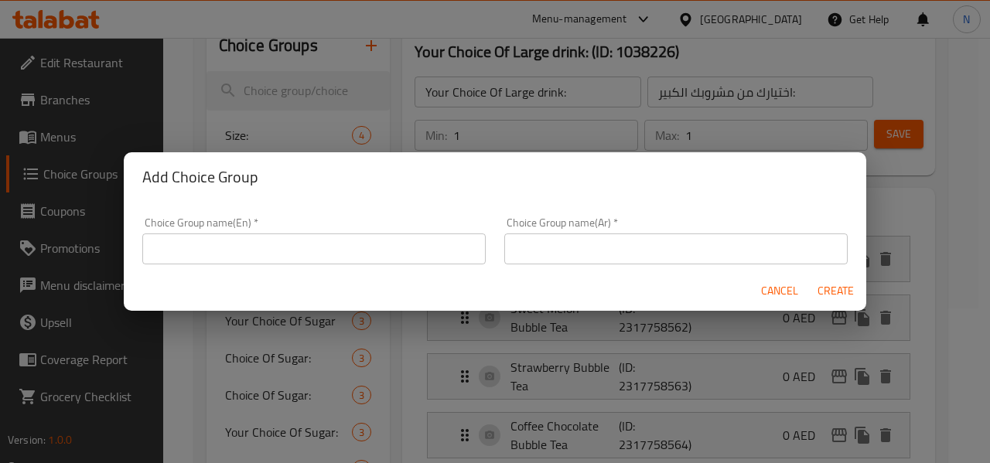
click at [227, 270] on div "Choice Group name(En)   * Choice Group name(En) *" at bounding box center [314, 241] width 362 height 66
click at [235, 250] on input "text" at bounding box center [314, 249] width 344 height 31
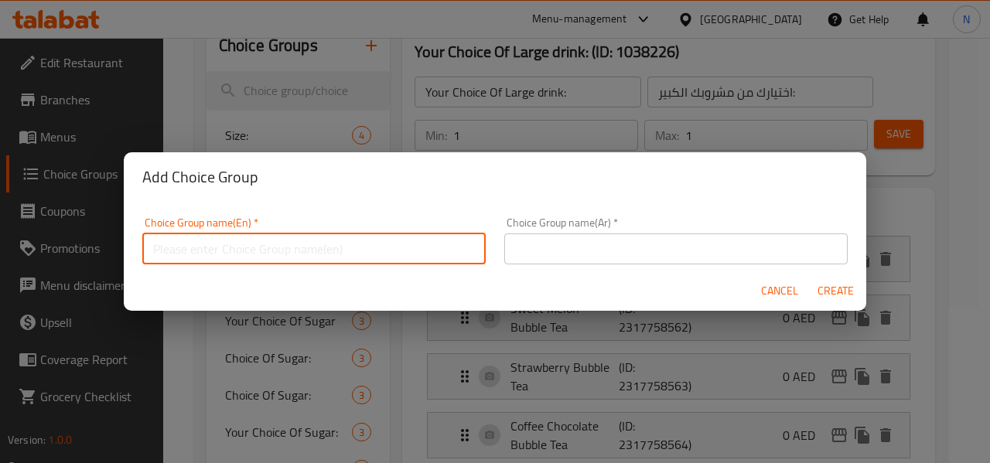
paste input "Your Choice Of Large drink:"
click at [233, 251] on input "Your Choice Of Large drink:" at bounding box center [314, 249] width 344 height 31
drag, startPoint x: 221, startPoint y: 245, endPoint x: 229, endPoint y: 260, distance: 16.6
click at [221, 245] on input "Your Choice Of Large drink:" at bounding box center [314, 249] width 344 height 31
type input "Your Choice of Large drink:"
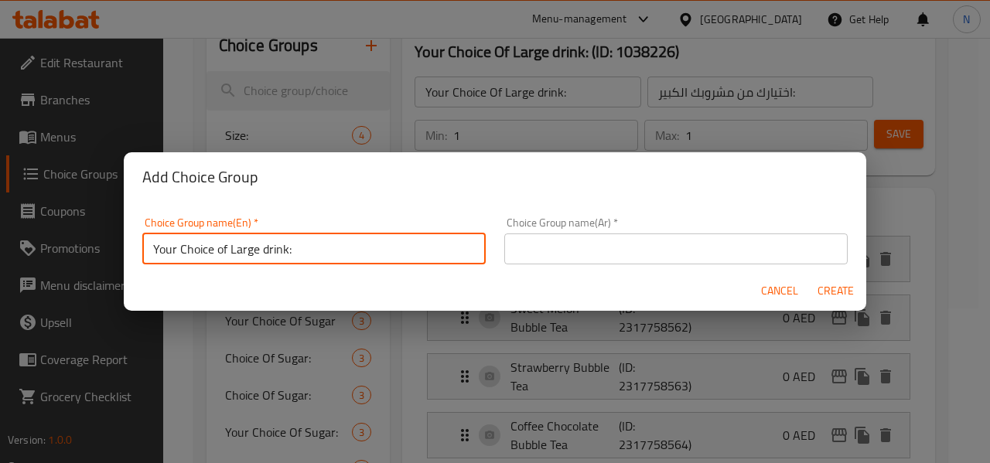
click at [611, 245] on input "text" at bounding box center [676, 249] width 344 height 31
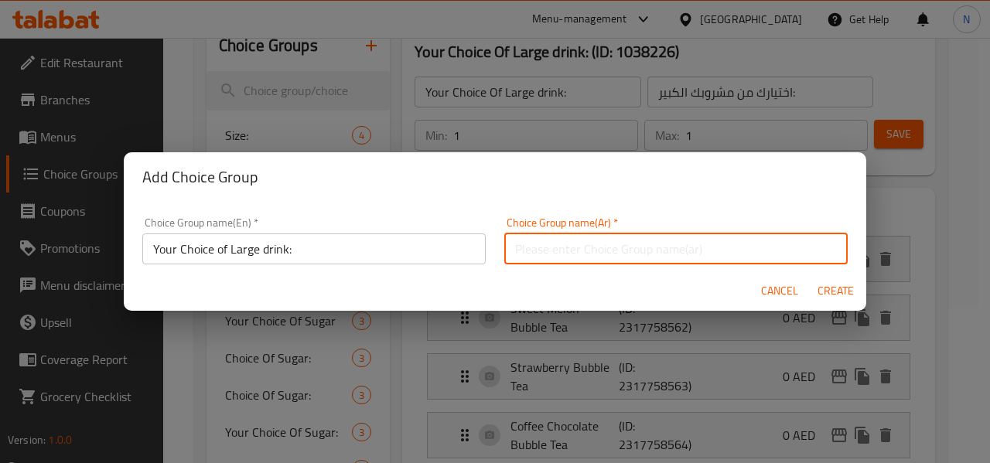
type input "اختيارك من مشروبك الكبير:"
click at [842, 290] on span "Create" at bounding box center [835, 291] width 37 height 19
type input "Your Choice of Large drink:"
type input "0"
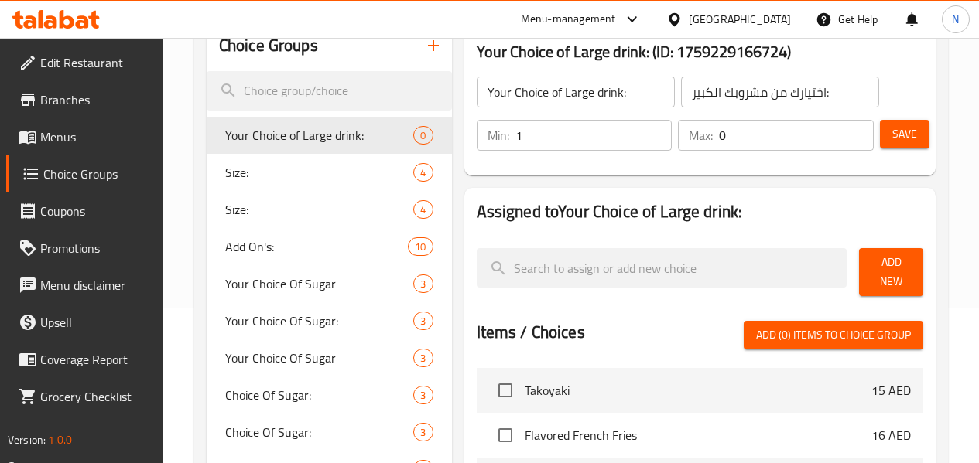
type input "1"
click at [618, 128] on input "1" at bounding box center [593, 135] width 157 height 31
type input "1"
click at [856, 131] on input "1" at bounding box center [796, 135] width 155 height 31
click at [918, 270] on button "Add New" at bounding box center [891, 272] width 64 height 48
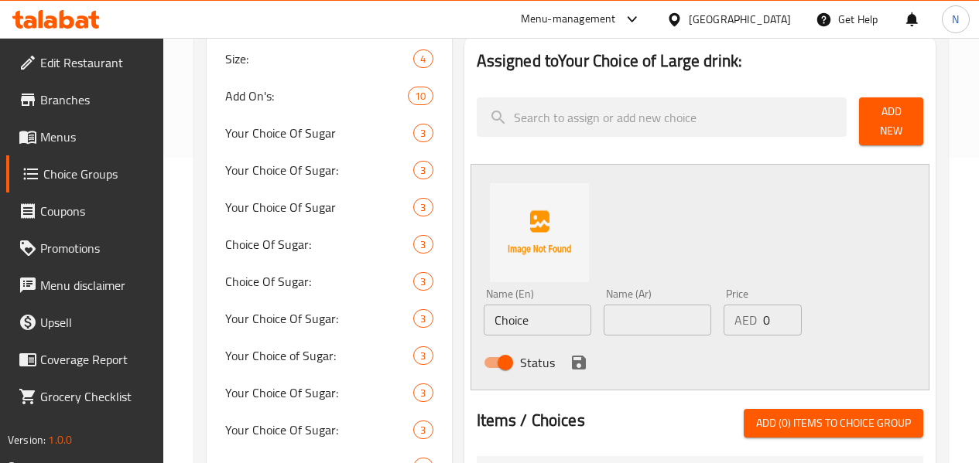
scroll to position [309, 0]
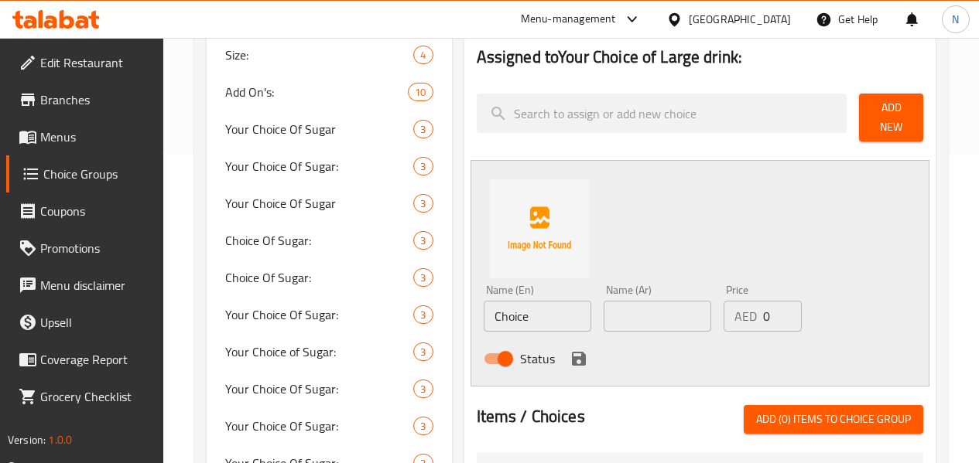
click at [487, 306] on input "Choice" at bounding box center [538, 316] width 108 height 31
paste input "Passion Fruit Tea"
type input "Passion Fruit Tea"
click at [603, 307] on input "text" at bounding box center [657, 316] width 108 height 31
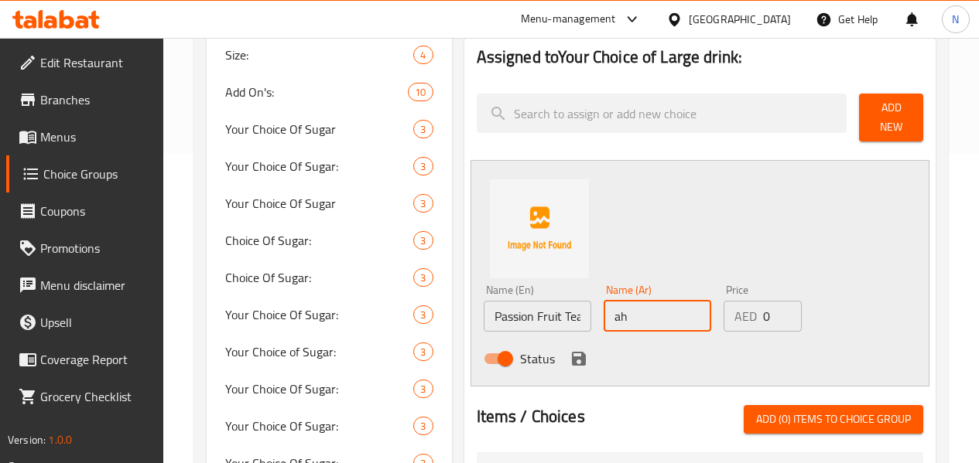
type input "a"
type input "شاي باشن فروت"
click at [572, 352] on icon "save" at bounding box center [579, 359] width 14 height 14
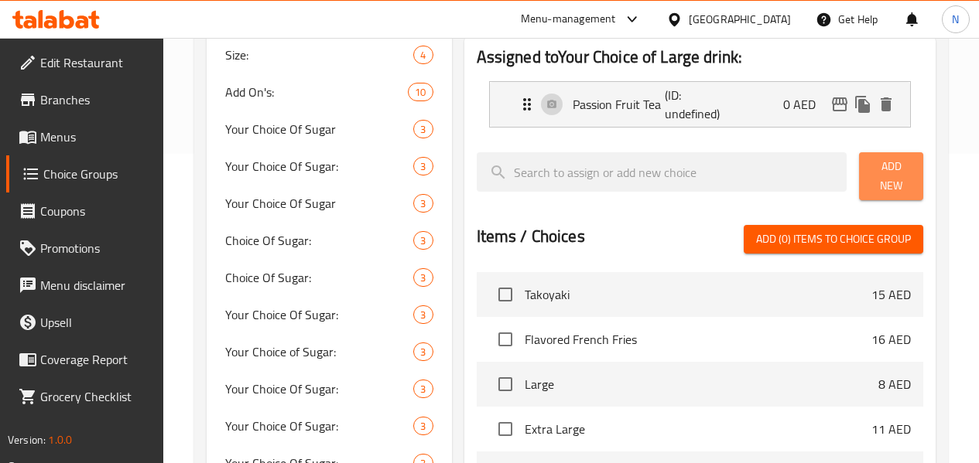
click at [889, 183] on button "Add New" at bounding box center [891, 176] width 64 height 48
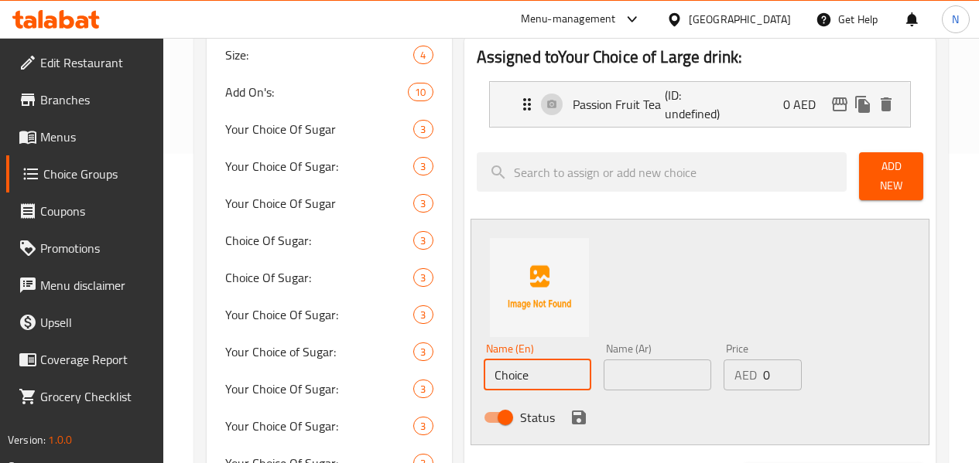
click at [501, 362] on input "Choice" at bounding box center [538, 375] width 108 height 31
paste input "Avocado Cream Cheese With Oreo"
type input "Avocado Cream Cheese With Oreo"
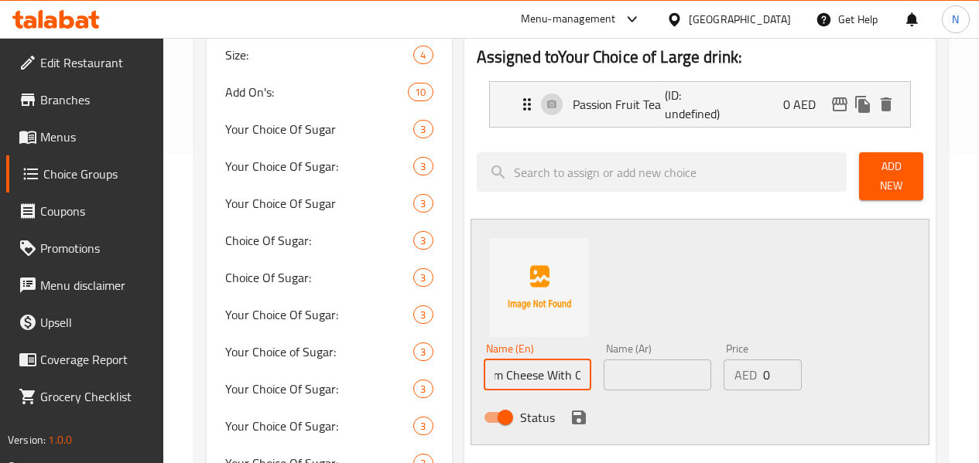
scroll to position [0, 0]
click at [634, 380] on input "text" at bounding box center [657, 375] width 108 height 31
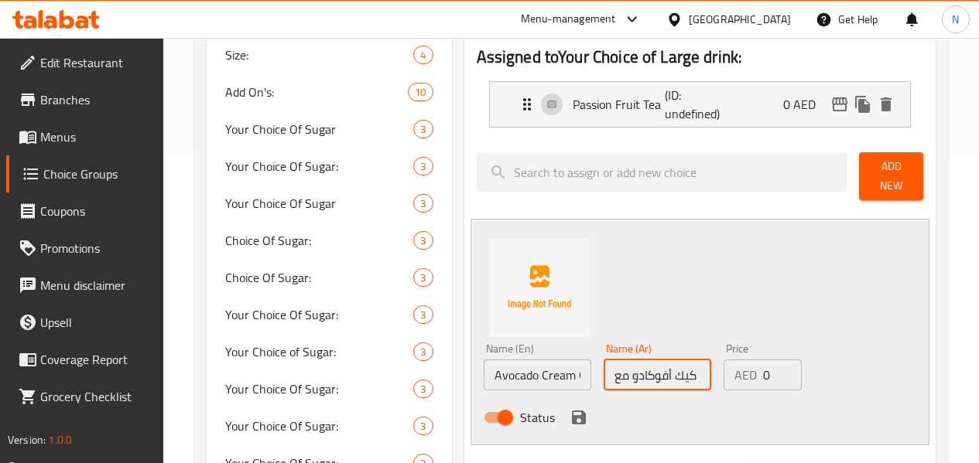
click at [660, 372] on input "تشيز كيك أفوكادو مع" at bounding box center [657, 375] width 108 height 31
click at [603, 367] on input "تشيز كيك أفوكادو مع" at bounding box center [657, 375] width 108 height 31
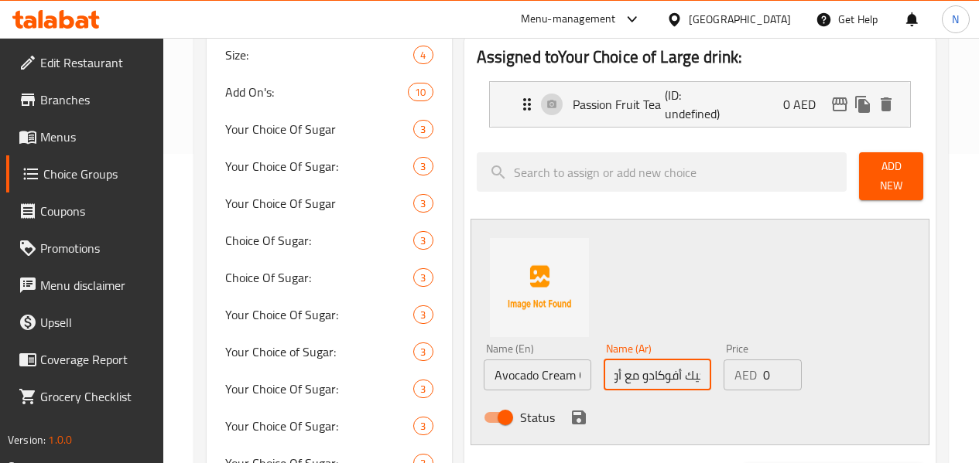
type input "تشيز كيك أفوكادو مع أوريو"
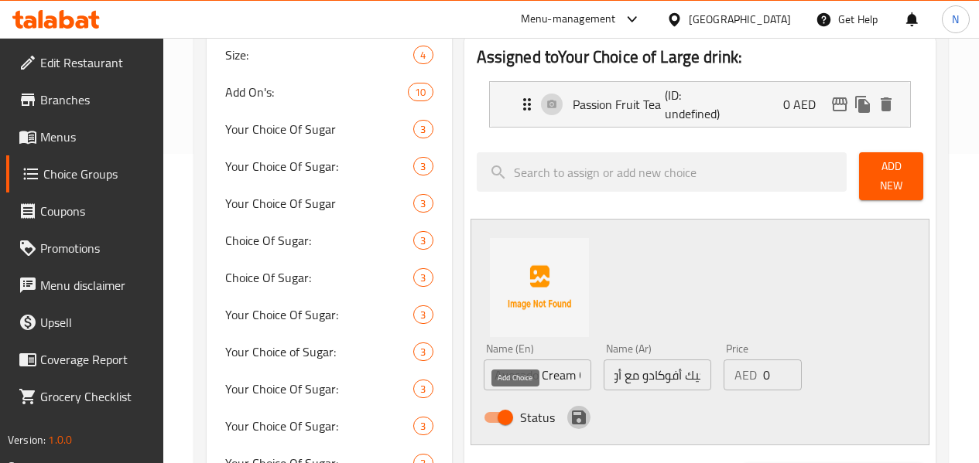
click at [572, 411] on icon "save" at bounding box center [579, 418] width 14 height 14
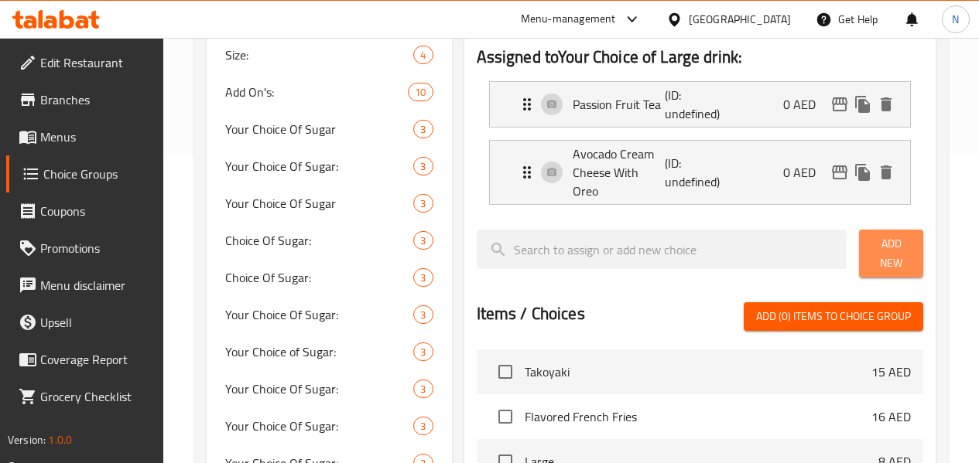
click at [875, 234] on span "Add New" at bounding box center [890, 253] width 39 height 39
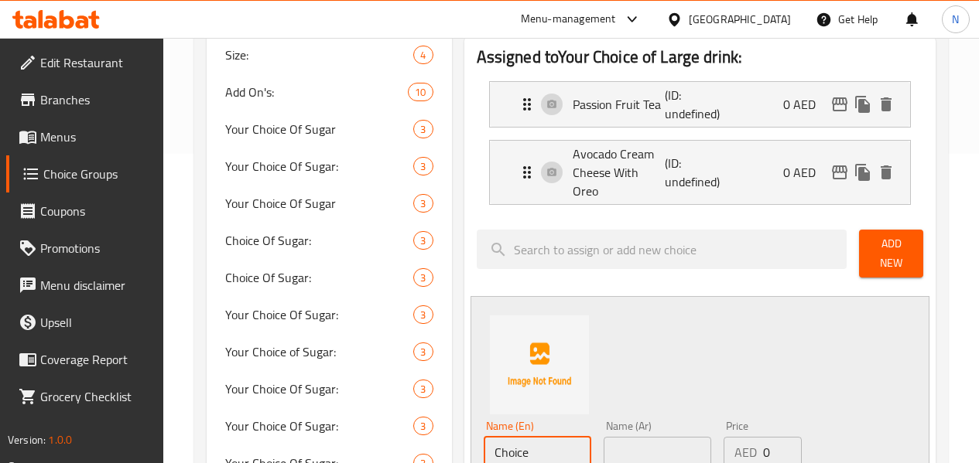
click at [503, 437] on input "Choice" at bounding box center [538, 452] width 108 height 31
paste input "ream Chesse Oreo"
type input "Cream Chesse Oreo"
click at [603, 437] on input "text" at bounding box center [657, 452] width 108 height 31
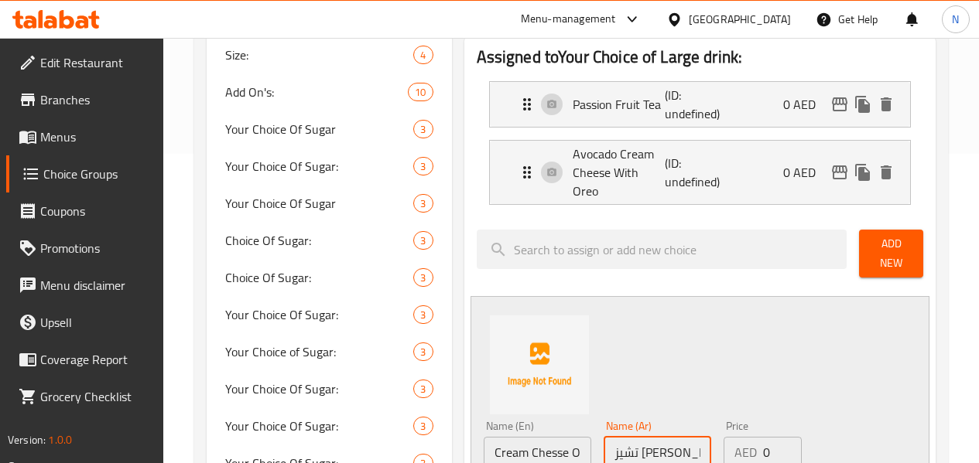
scroll to position [464, 0]
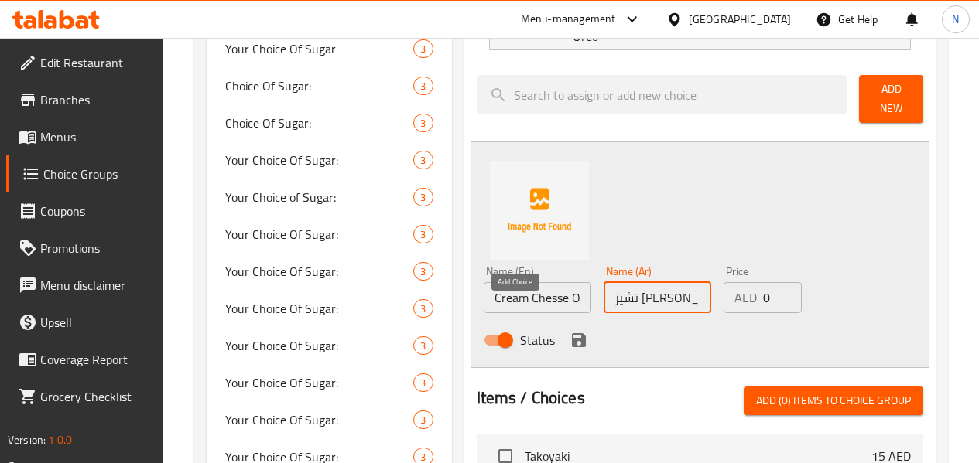
type input "تشيز كيك أوريو"
click at [572, 333] on icon "save" at bounding box center [579, 340] width 14 height 14
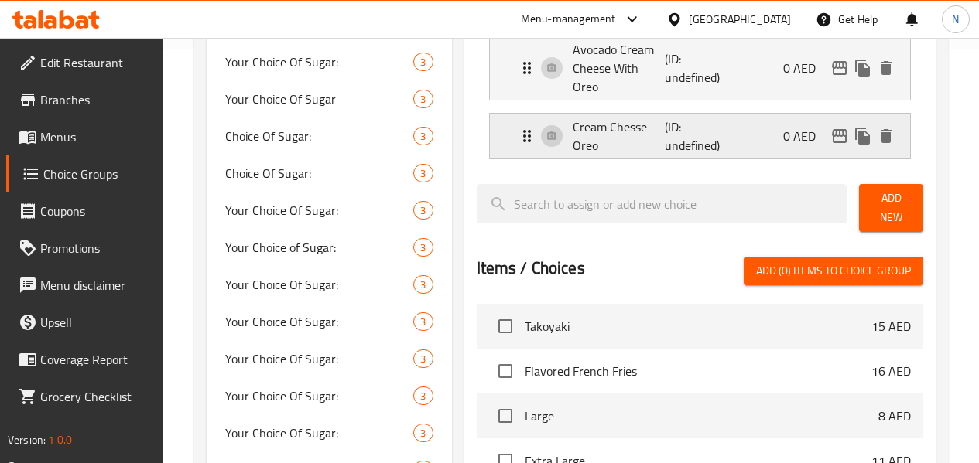
scroll to position [387, 0]
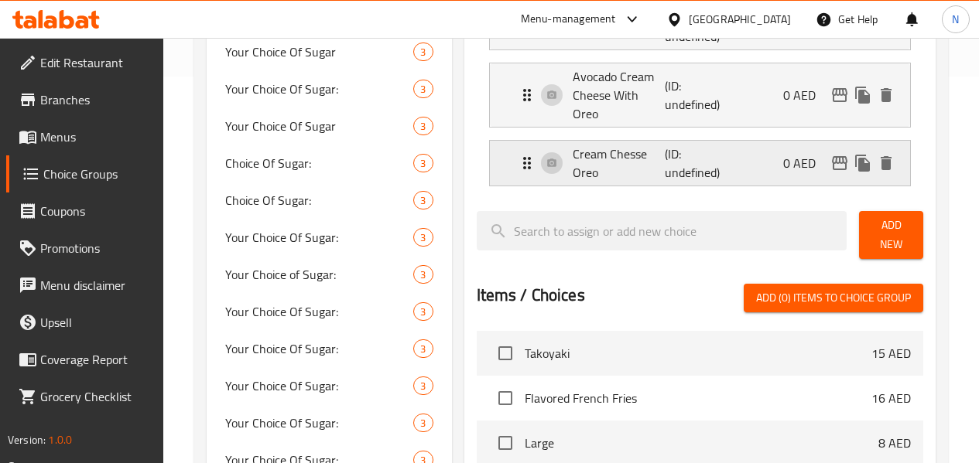
click at [687, 152] on p "(ID: undefined)" at bounding box center [696, 163] width 62 height 37
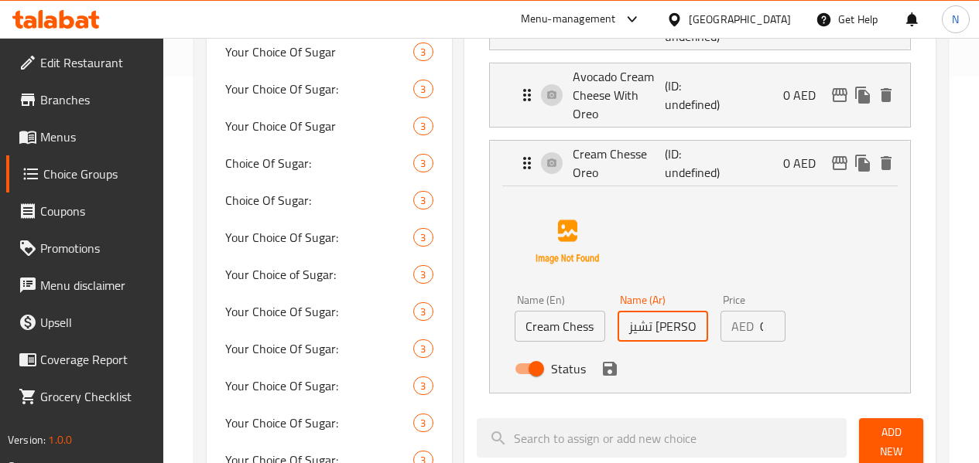
click at [646, 311] on input "تشيز كيك أوريو" at bounding box center [662, 326] width 91 height 31
click at [624, 311] on input "تشيز كيك أوريو" at bounding box center [662, 326] width 91 height 31
click at [600, 360] on icon "save" at bounding box center [609, 369] width 19 height 19
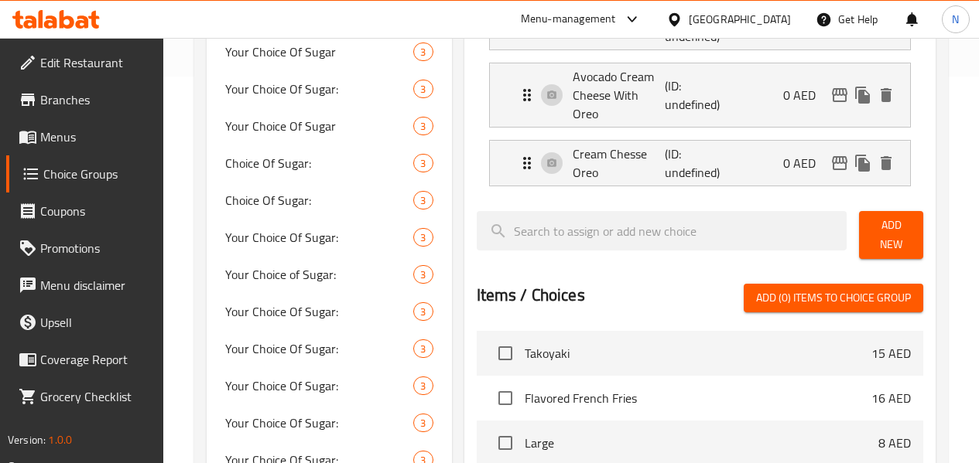
type input "تشيز [PERSON_NAME]"
click at [582, 92] on p "Avocado Cream Cheese With Oreo" at bounding box center [619, 95] width 93 height 56
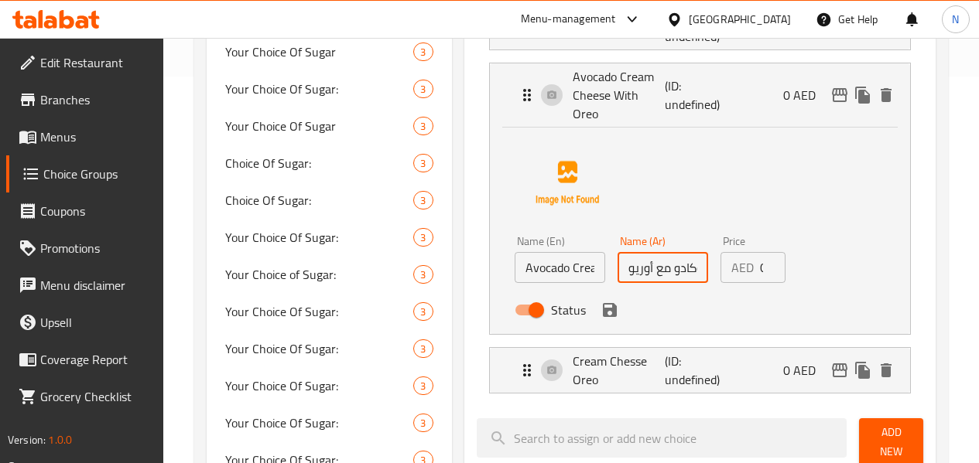
scroll to position [0, 51]
drag, startPoint x: 621, startPoint y: 247, endPoint x: 706, endPoint y: 252, distance: 85.3
click at [706, 252] on div "Name (En) Avocado Cream Cheese With Oreo Name (En) Name (Ar) تشيز كيك أفوكادو م…" at bounding box center [662, 280] width 309 height 101
click at [631, 252] on input "تشيز كيك أفوكادو مع أوريو" at bounding box center [662, 267] width 91 height 31
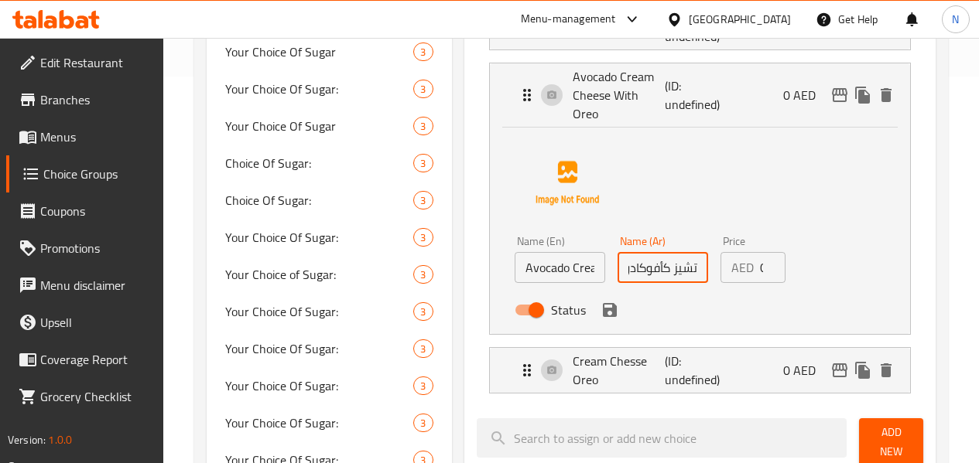
scroll to position [0, 33]
click at [600, 301] on icon "save" at bounding box center [609, 310] width 19 height 19
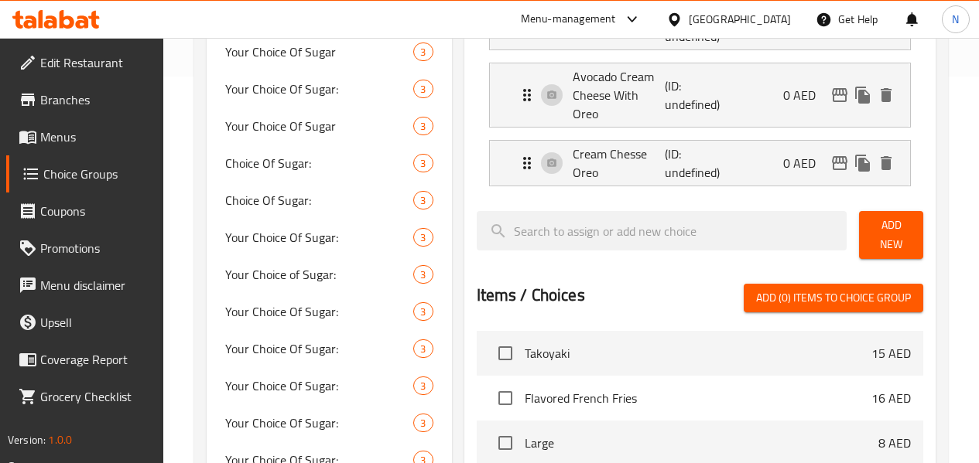
type input "تشيز [PERSON_NAME] مع أوريو"
click at [883, 221] on span "Add New" at bounding box center [890, 235] width 39 height 39
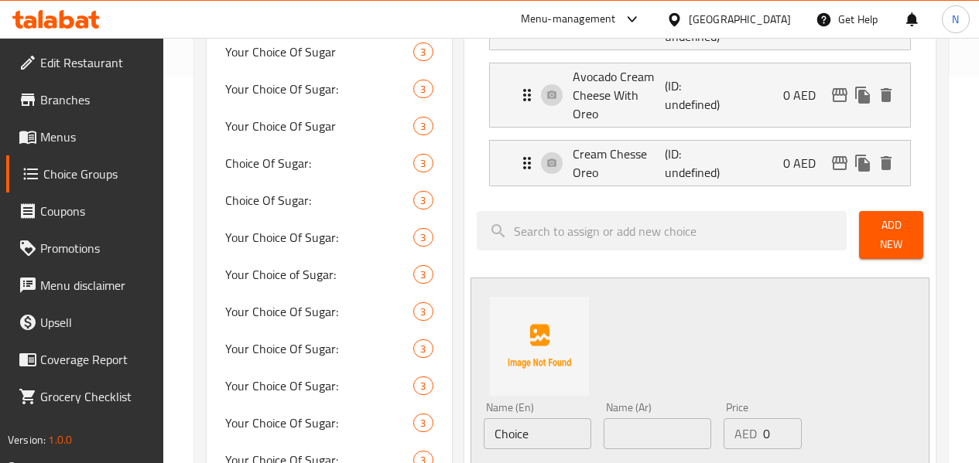
click at [503, 419] on input "Choice" at bounding box center [538, 434] width 108 height 31
paste input "Matcha Cream Cheese With Oreo"
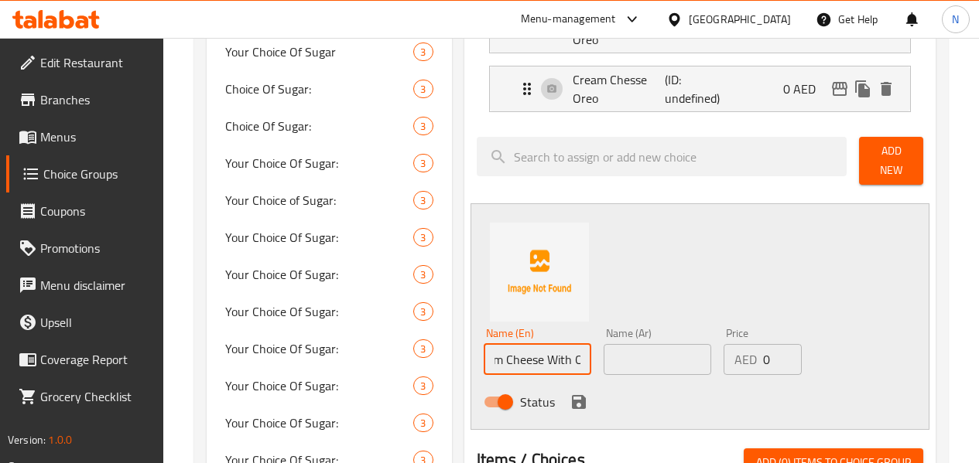
scroll to position [542, 0]
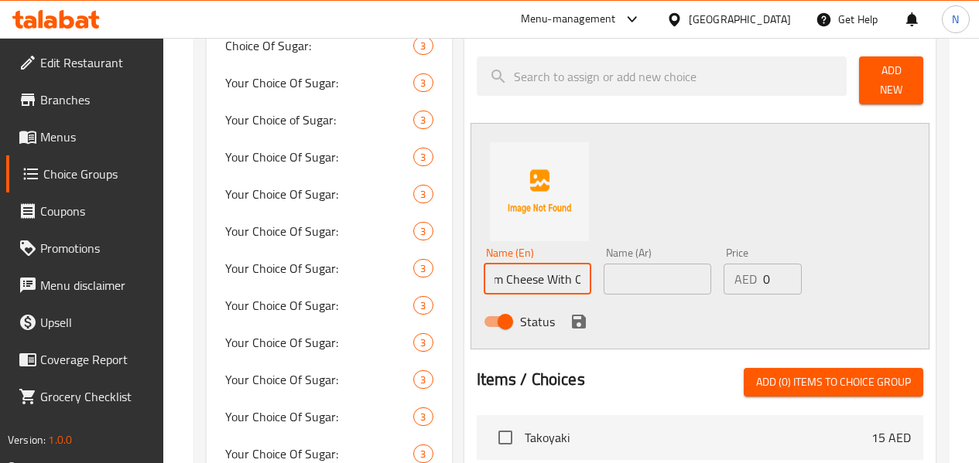
type input "Matcha Cream Cheese With Oreo"
click at [617, 264] on input "text" at bounding box center [657, 279] width 108 height 31
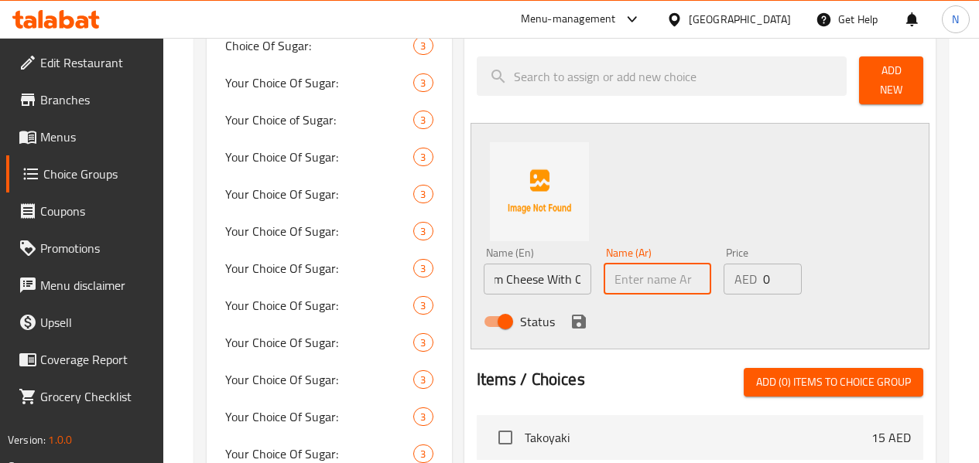
scroll to position [0, 0]
type input "م"
click at [648, 264] on input "تشيز [PERSON_NAME] مع [PERSON_NAME]" at bounding box center [657, 279] width 108 height 31
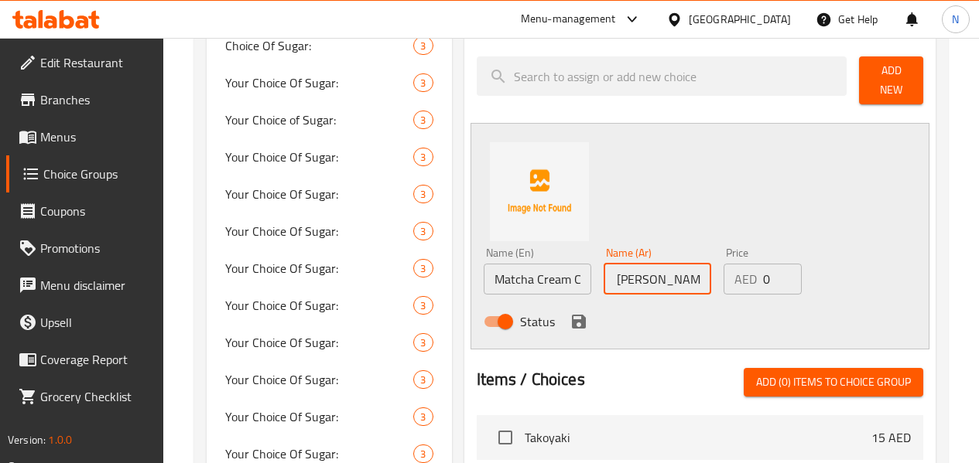
click at [648, 264] on input "تشيز [PERSON_NAME] مع [PERSON_NAME]" at bounding box center [657, 279] width 108 height 31
click at [603, 264] on input "تشيز [PERSON_NAME] مع [PERSON_NAME]" at bounding box center [657, 279] width 108 height 31
drag, startPoint x: 585, startPoint y: 251, endPoint x: 552, endPoint y: 245, distance: 32.9
click at [597, 245] on div "Name (Ar) تشيز كريم ماتشا مع أوريو Name (Ar)" at bounding box center [657, 271] width 120 height 60
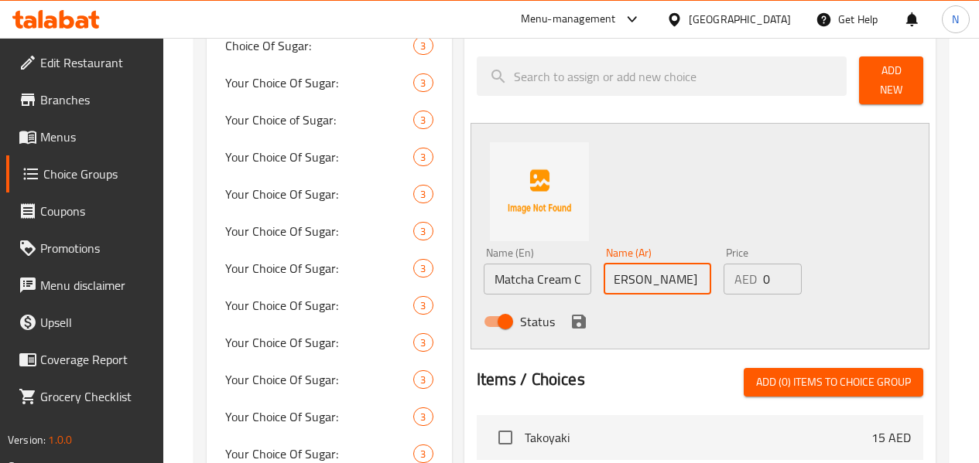
click at [607, 264] on input "تشيز [PERSON_NAME] مع [PERSON_NAME]" at bounding box center [657, 279] width 108 height 31
type input "تشيز [PERSON_NAME] مع [PERSON_NAME]"
click at [572, 315] on icon "save" at bounding box center [579, 322] width 14 height 14
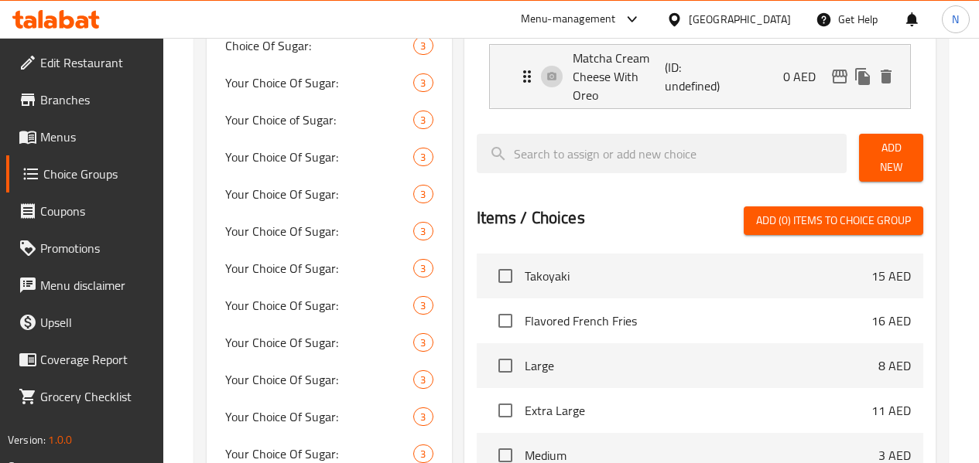
click at [885, 138] on span "Add New" at bounding box center [890, 157] width 39 height 39
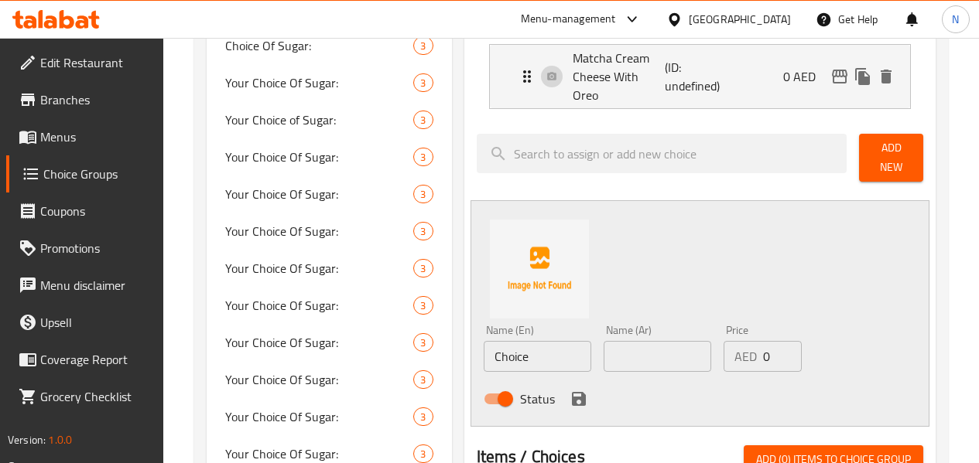
click at [487, 341] on input "Choice" at bounding box center [538, 356] width 108 height 31
paste input "Taro Cream Cheese With Oreo"
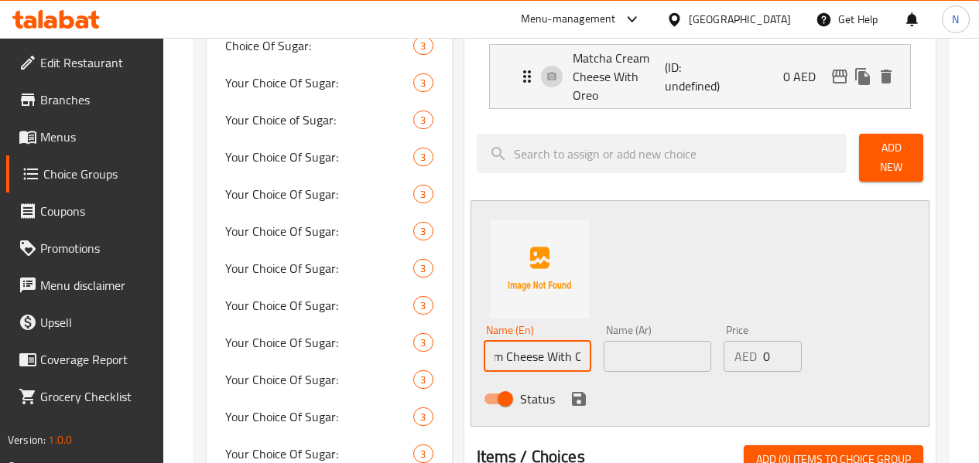
type input "Taro Cream Cheese With Oreo"
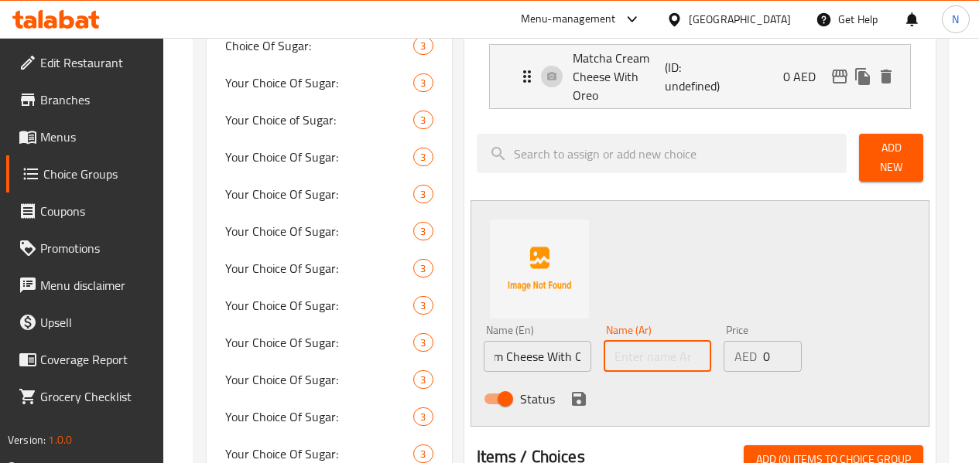
click at [608, 341] on input "text" at bounding box center [657, 356] width 108 height 31
type input "تشيز [PERSON_NAME] مع [PERSON_NAME]"
click at [572, 392] on icon "save" at bounding box center [579, 399] width 14 height 14
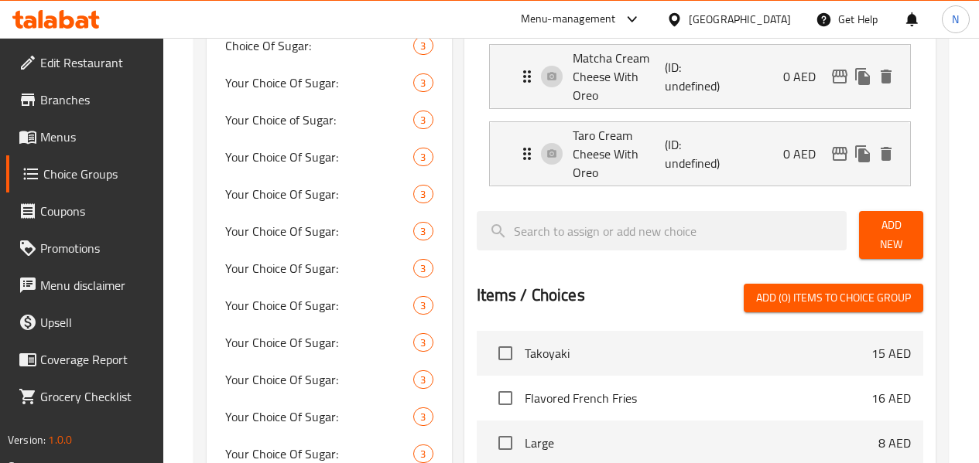
click at [886, 216] on span "Add New" at bounding box center [890, 235] width 39 height 39
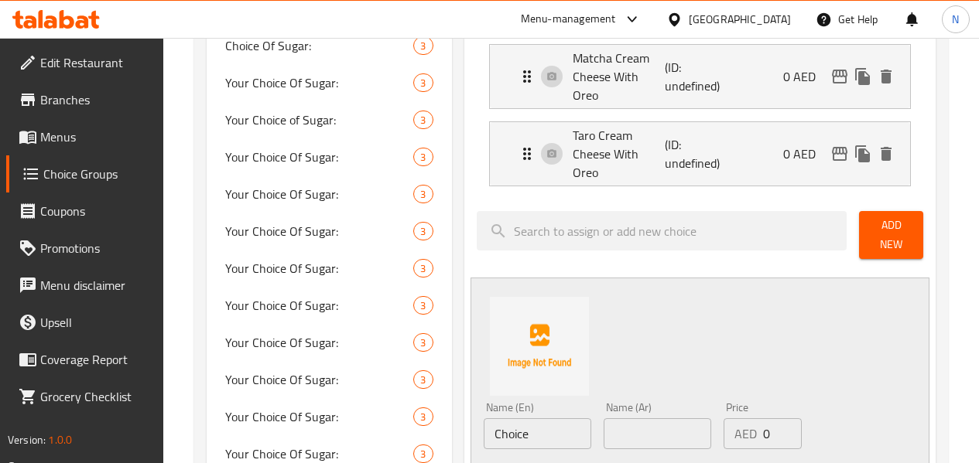
click at [498, 396] on div "Name (En) Choice Name (En)" at bounding box center [537, 426] width 120 height 60
click at [499, 419] on input "Choice" at bounding box center [538, 434] width 108 height 31
paste input "offee Cream Cheese With Oreo"
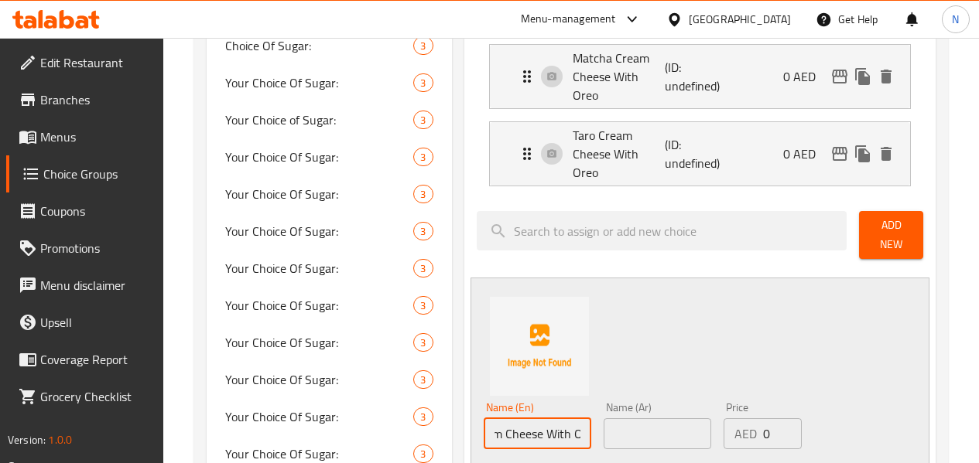
type input "Coffee Cream Cheese With Oreo"
click at [603, 419] on input "text" at bounding box center [657, 434] width 108 height 31
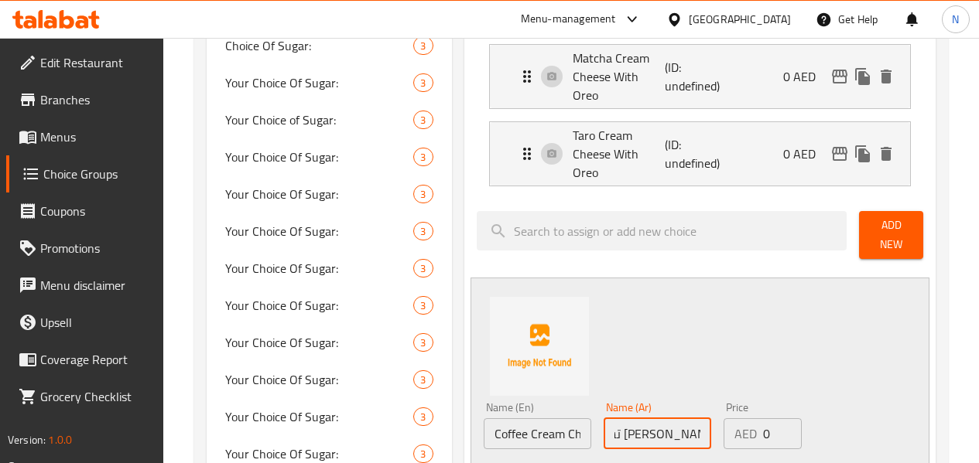
scroll to position [0, 29]
type input "تشيز [PERSON_NAME] مع [PERSON_NAME]"
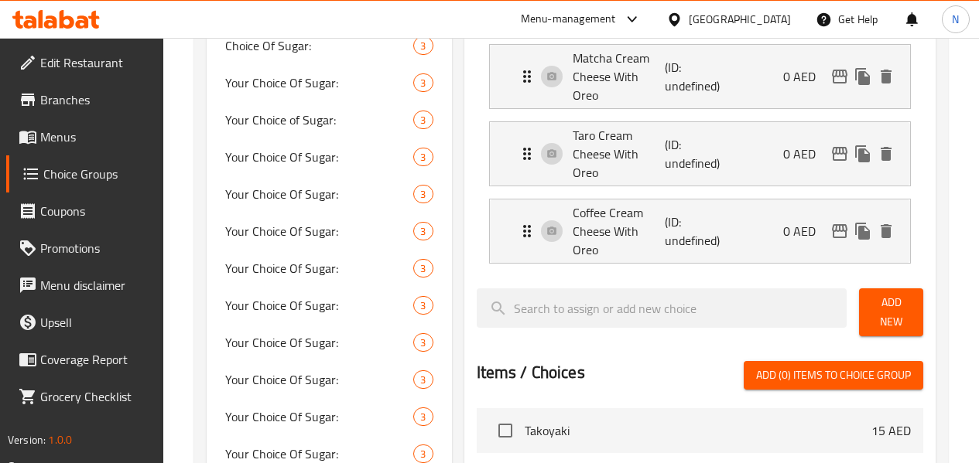
click at [900, 289] on button "Add New" at bounding box center [891, 313] width 64 height 48
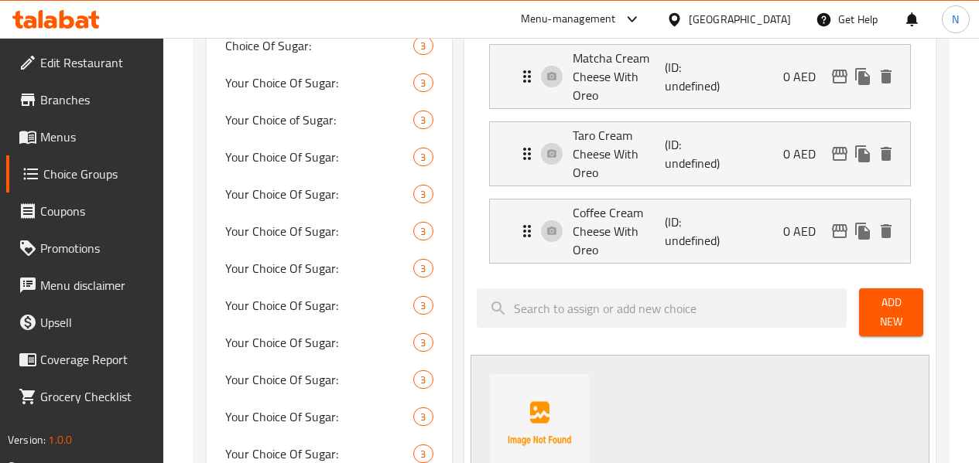
paste input "colate Cream Cheese With Oreo"
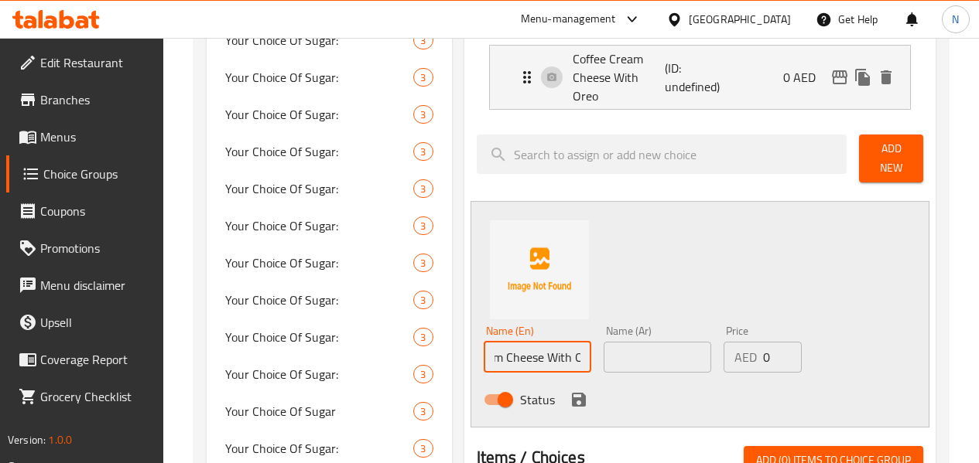
scroll to position [696, 0]
type input "Chocolate Cream Cheese With Oreo"
click at [603, 341] on input "text" at bounding box center [657, 356] width 108 height 31
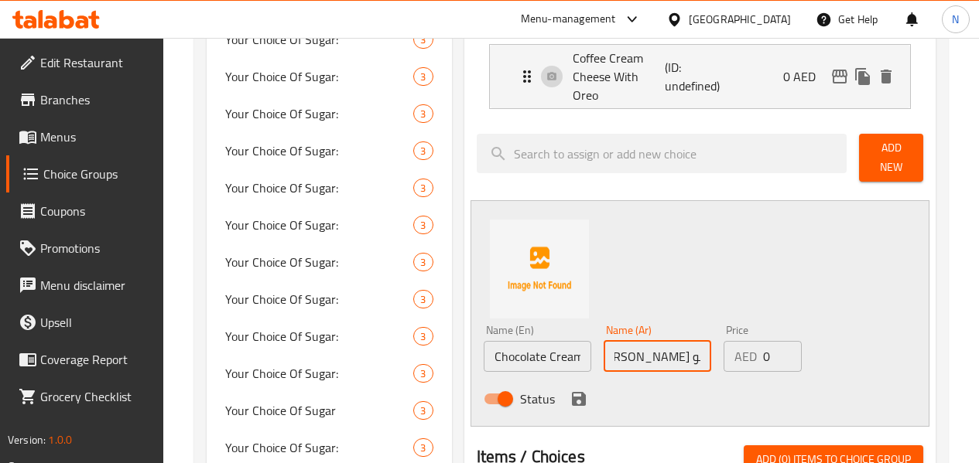
scroll to position [0, 0]
drag, startPoint x: 599, startPoint y: 271, endPoint x: 536, endPoint y: 272, distance: 62.7
click at [536, 319] on div "Name (En) Chocolate Cream Cheese With Oreo Name (En) Name (Ar) تشيز كريم شوكولا…" at bounding box center [657, 369] width 361 height 101
type input "تشيز [PERSON_NAME] مع أوريو"
click at [489, 341] on input "Chocolate Cream Cheese With Oreo" at bounding box center [538, 356] width 108 height 31
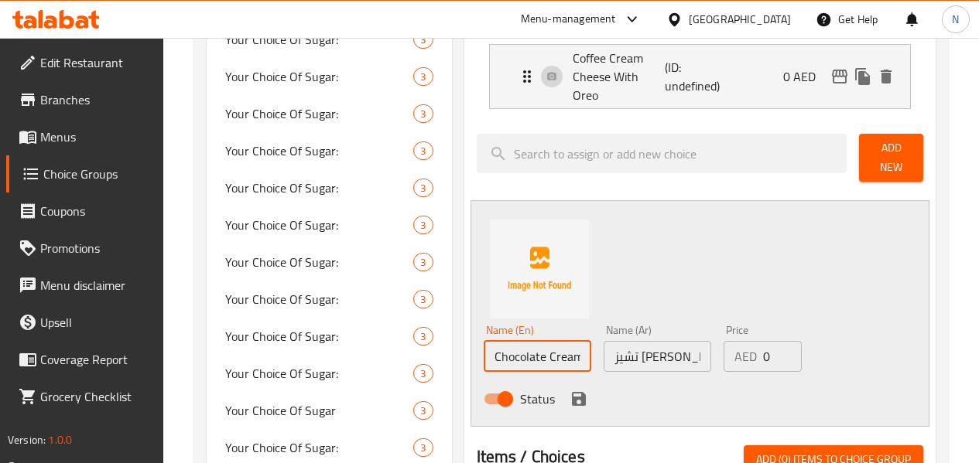
scroll to position [0, 80]
drag, startPoint x: 491, startPoint y: 271, endPoint x: 578, endPoint y: 279, distance: 87.8
click at [578, 319] on div "Name (En) Chocolate Cream Cheese With Oreo Name (En) Name (Ar) تشيز كريم شوكولا…" at bounding box center [657, 369] width 361 height 101
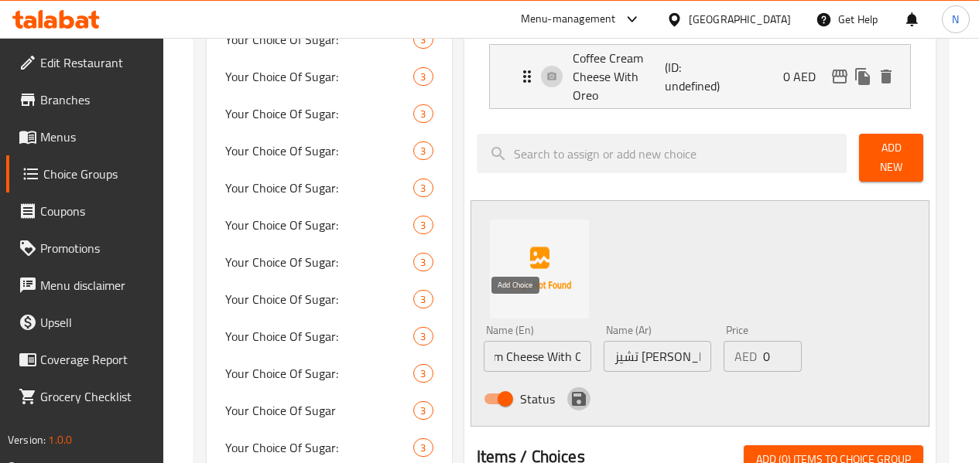
click at [569, 390] on icon "save" at bounding box center [578, 399] width 19 height 19
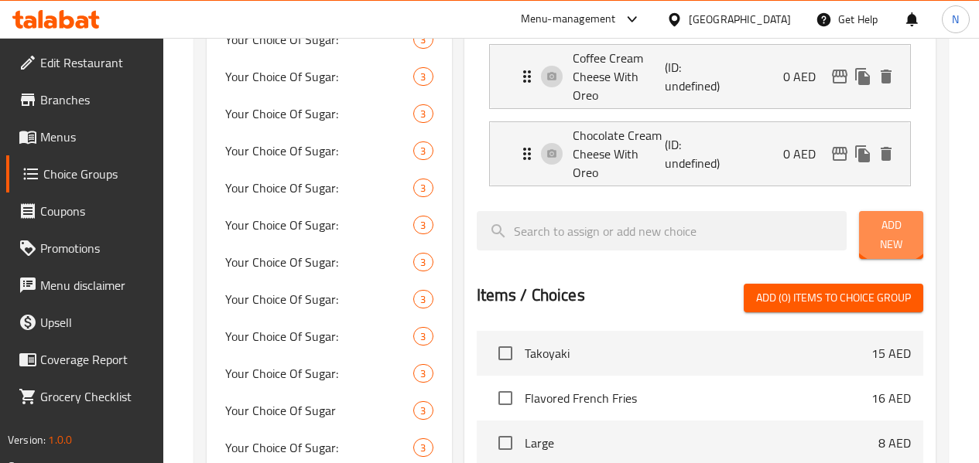
click at [881, 216] on span "Add New" at bounding box center [890, 235] width 39 height 39
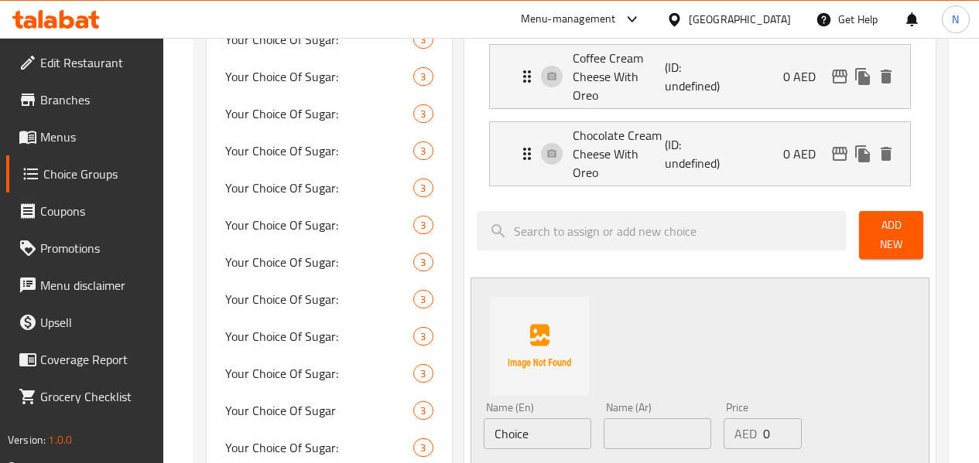
click at [484, 419] on input "Choice" at bounding box center [538, 434] width 108 height 31
paste input "lassic Rocksalt"
type input "Classic Rocksalt"
click at [623, 419] on input "text" at bounding box center [657, 434] width 108 height 31
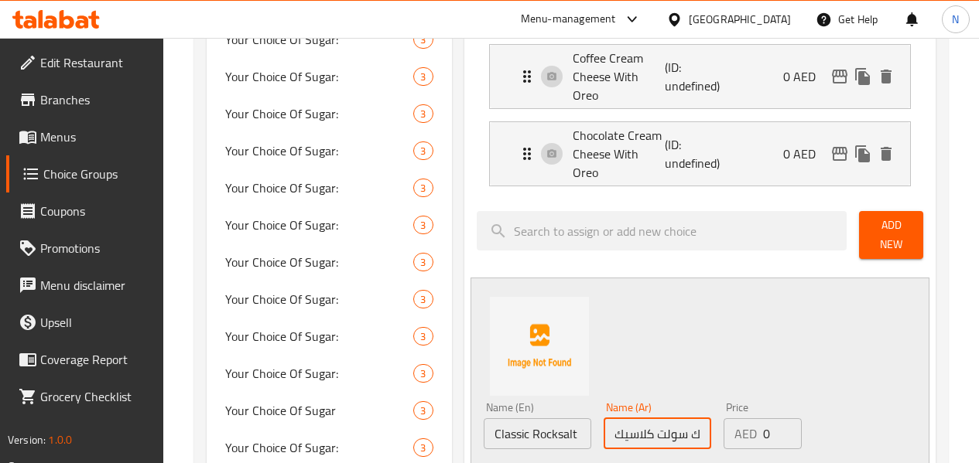
type input "روك سولت كلاسيك"
click at [498, 419] on input "Classic Rocksalt" at bounding box center [538, 434] width 108 height 31
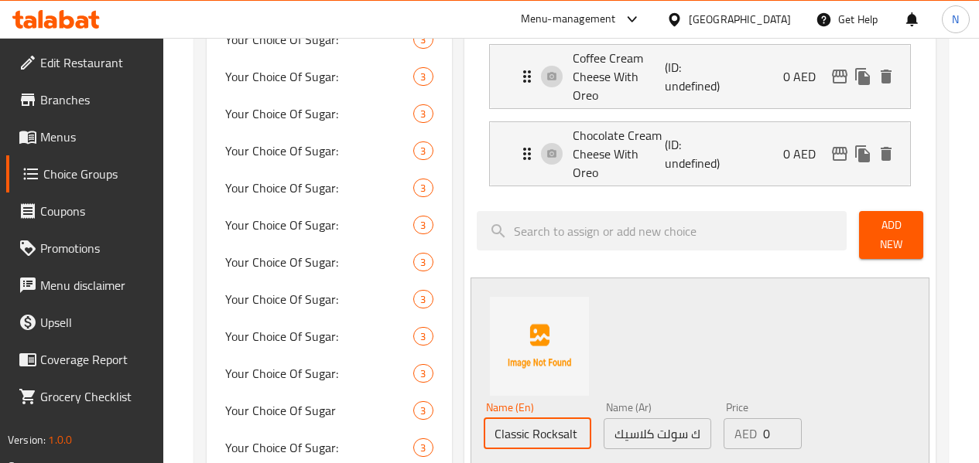
click at [498, 419] on input "Classic Rocksalt" at bounding box center [538, 434] width 108 height 31
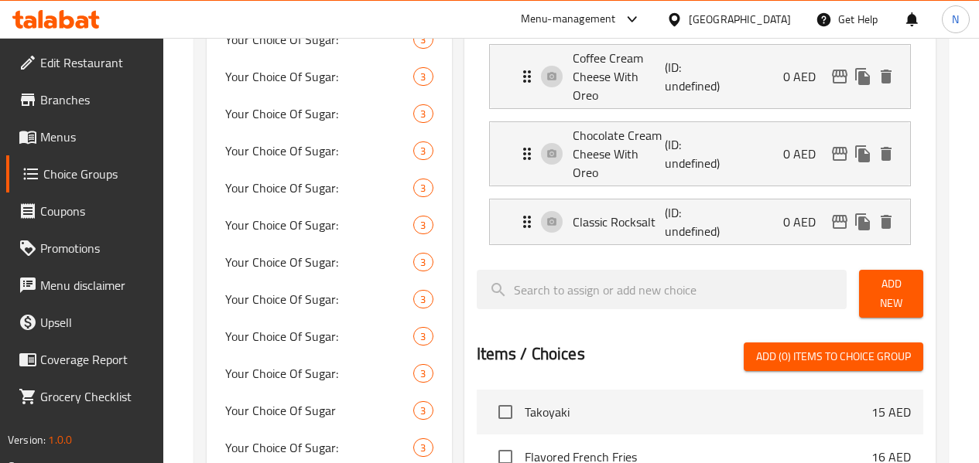
click at [893, 270] on button "Add New" at bounding box center [891, 294] width 64 height 48
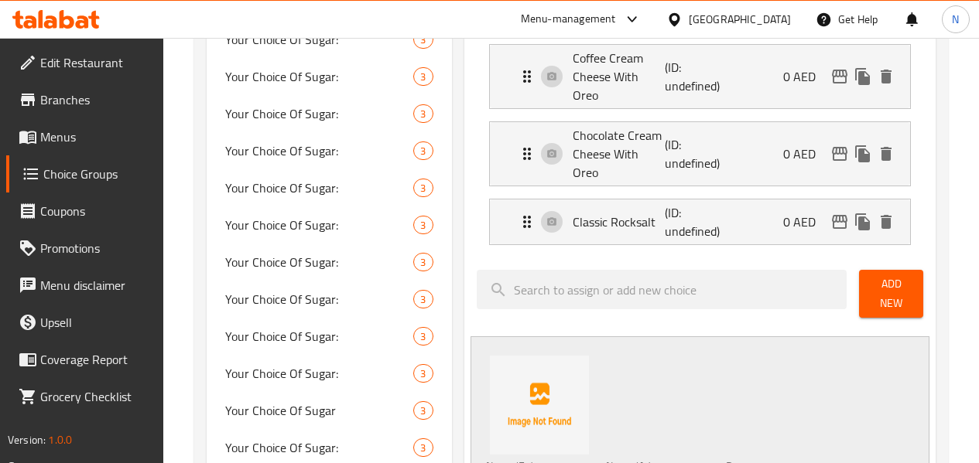
paste input "colate Rocksalt"
type input "Chocolate Rocksalt"
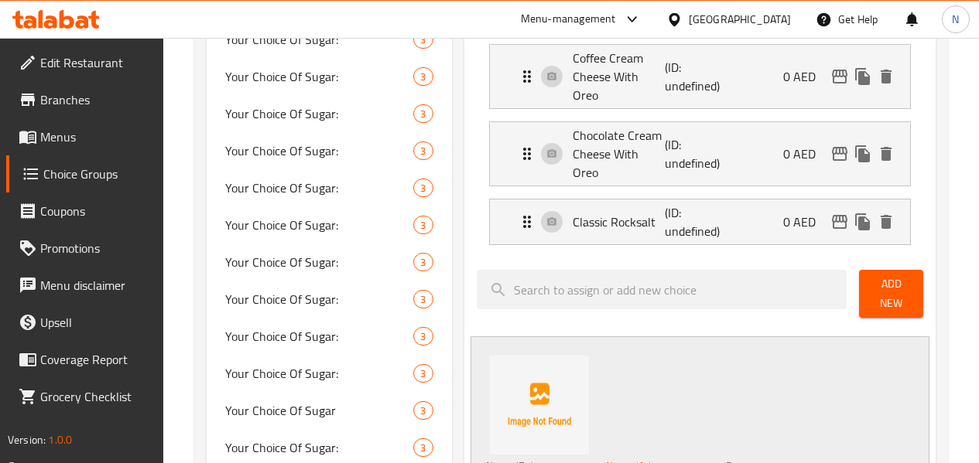
scroll to position [0, 3]
type input "روك سولت شوكولاتة"
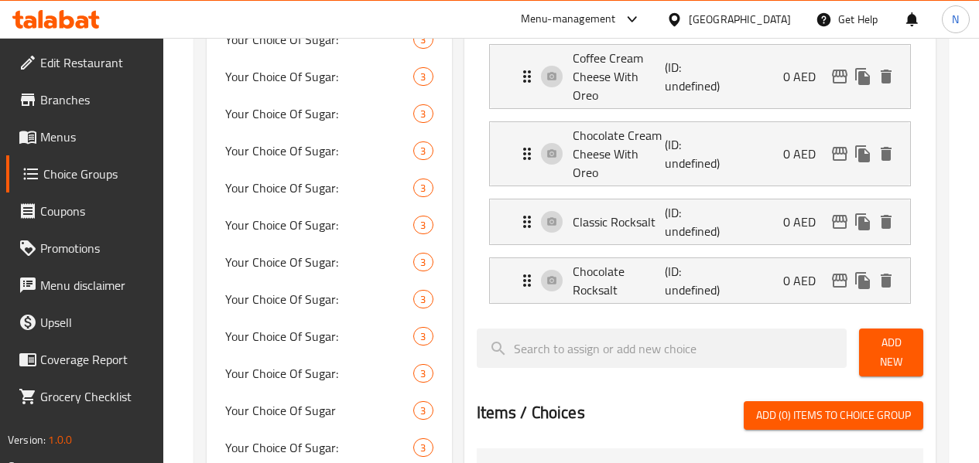
click at [918, 329] on button "Add New" at bounding box center [891, 353] width 64 height 48
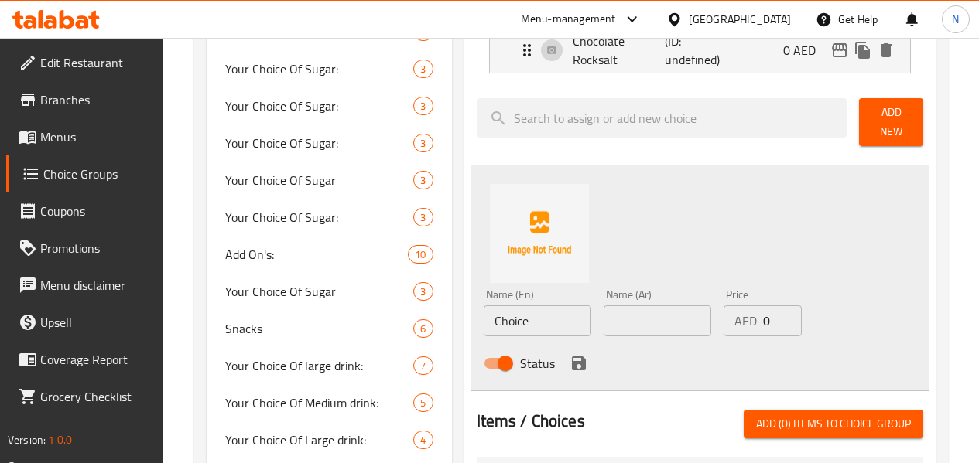
scroll to position [928, 0]
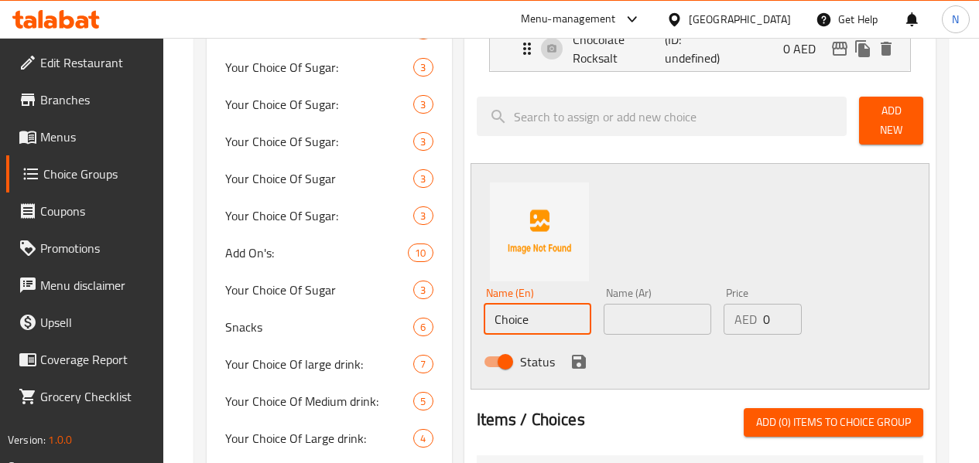
click at [484, 304] on input "Choice" at bounding box center [538, 319] width 108 height 31
paste input "Taro Rocksalt"
type input "Taro Rocksalt"
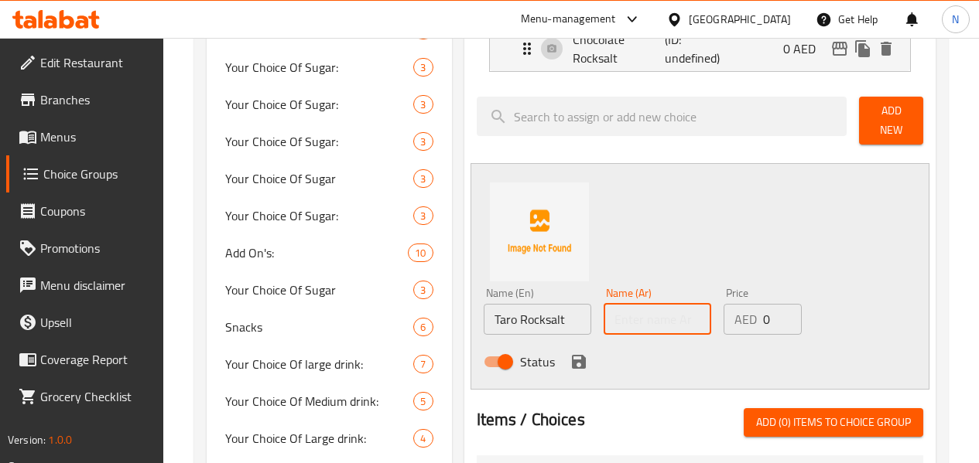
click at [616, 304] on input "text" at bounding box center [657, 319] width 108 height 31
click at [603, 304] on input "روك سولت شوكولاتة" at bounding box center [657, 319] width 108 height 31
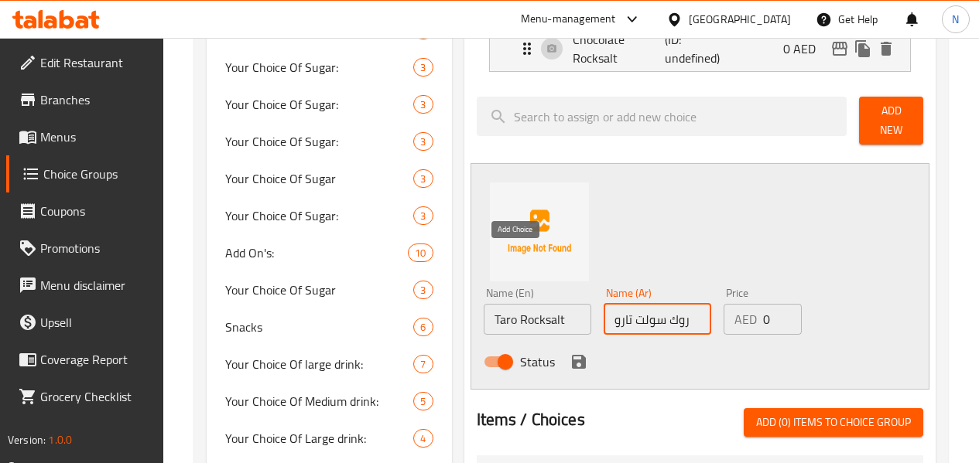
type input "روك سولت تارو"
click at [572, 355] on icon "save" at bounding box center [579, 362] width 14 height 14
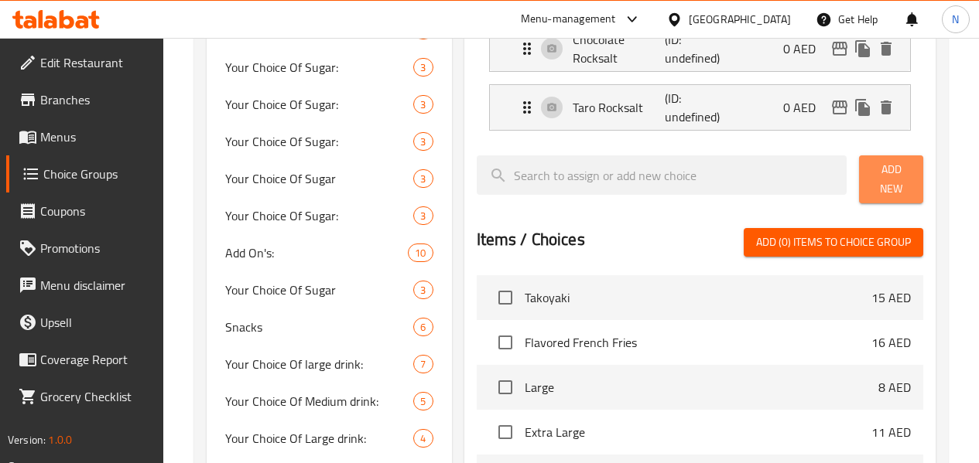
click at [882, 160] on span "Add New" at bounding box center [890, 179] width 39 height 39
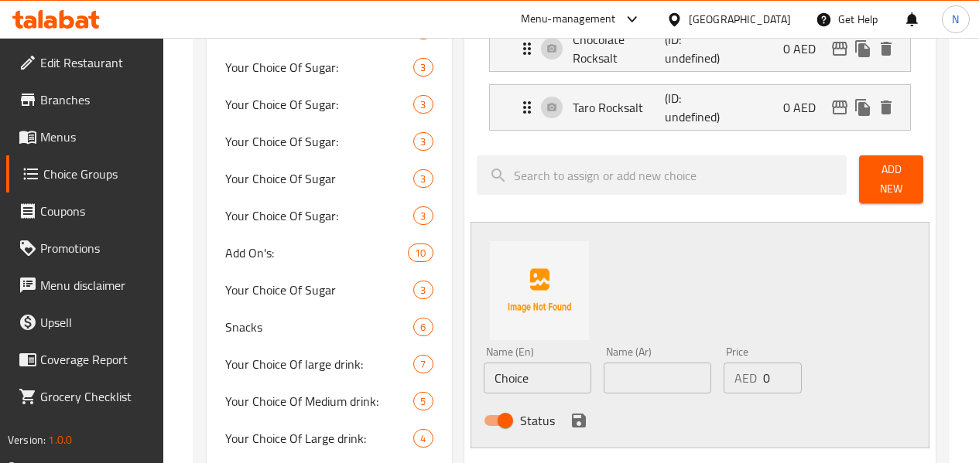
click at [484, 363] on input "Choice" at bounding box center [538, 378] width 108 height 31
paste input "Matcha Rocksalt"
type input "Matcha Rocksalt"
click at [621, 363] on input "text" at bounding box center [657, 378] width 108 height 31
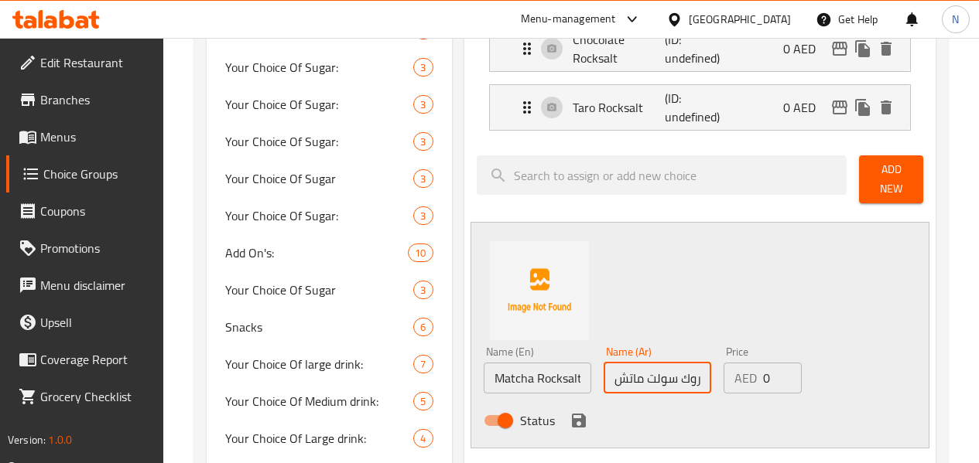
type input "روك سولت [PERSON_NAME]"
click at [572, 414] on icon "save" at bounding box center [579, 421] width 14 height 14
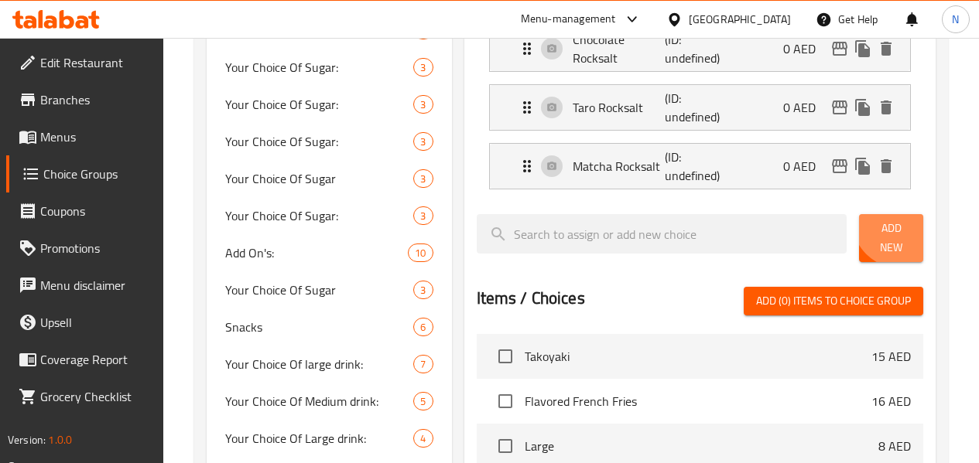
click at [892, 219] on span "Add New" at bounding box center [890, 238] width 39 height 39
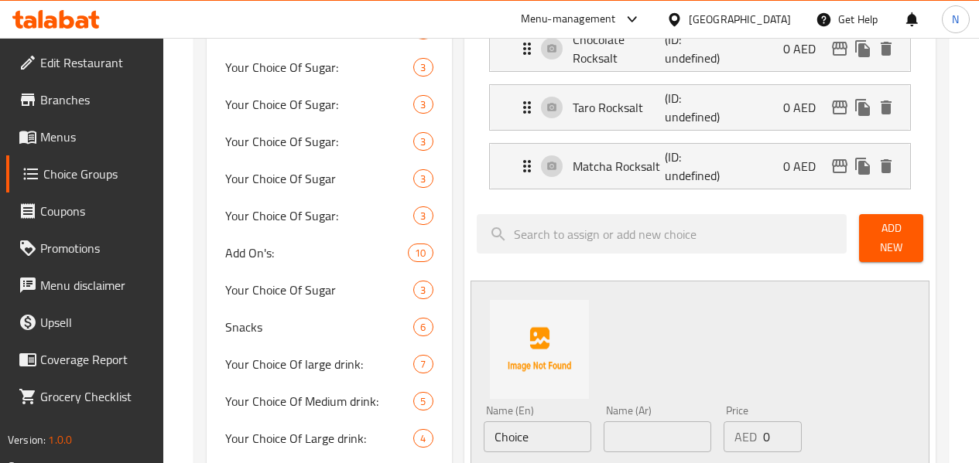
click at [525, 422] on input "Choice" at bounding box center [538, 437] width 108 height 31
paste input "offee Rocksalt"
type input "Coffee Rocksalt"
click at [603, 422] on input "text" at bounding box center [657, 437] width 108 height 31
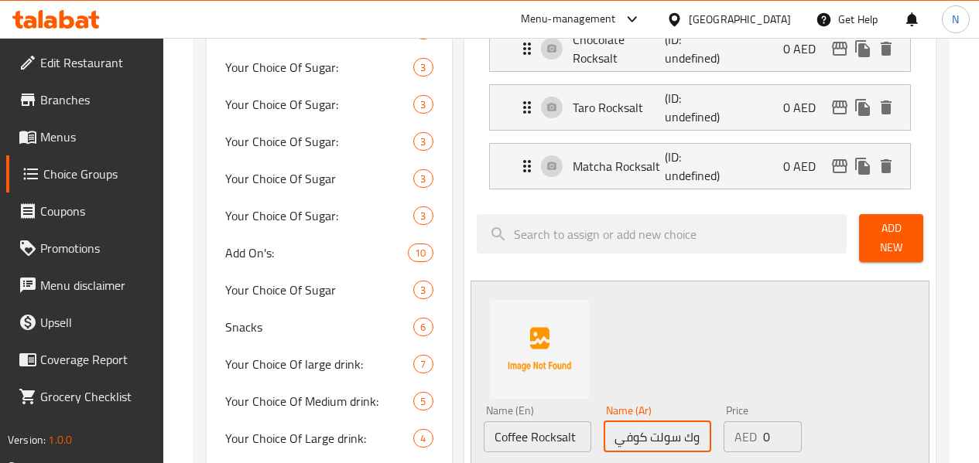
type input "روك سولت كوفي"
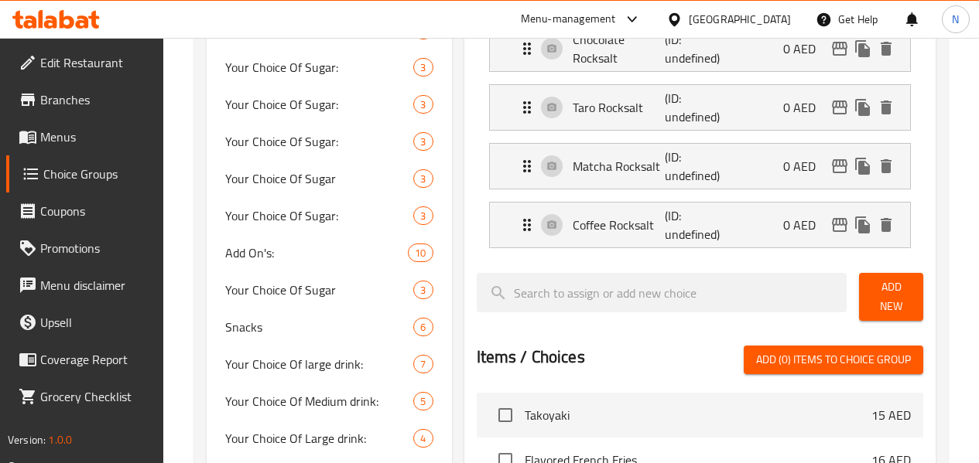
click at [874, 278] on span "Add New" at bounding box center [890, 297] width 39 height 39
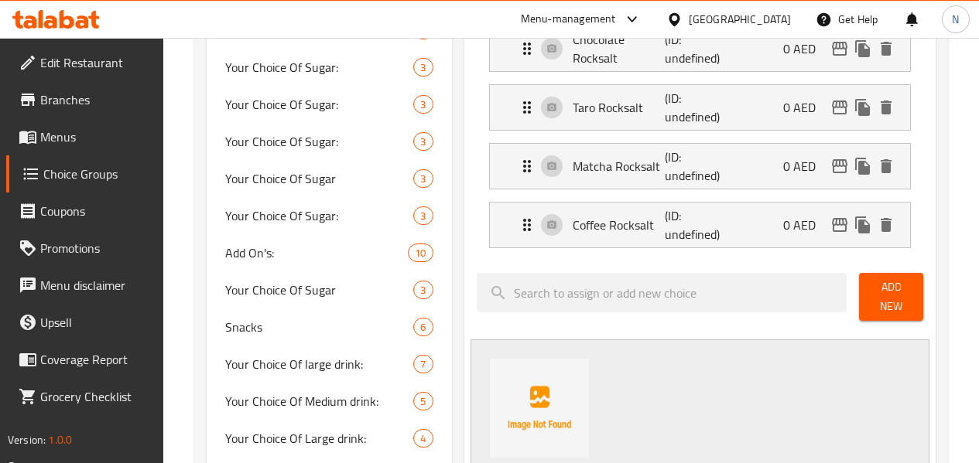
paste input "[PERSON_NAME]"
type input "[PERSON_NAME]"
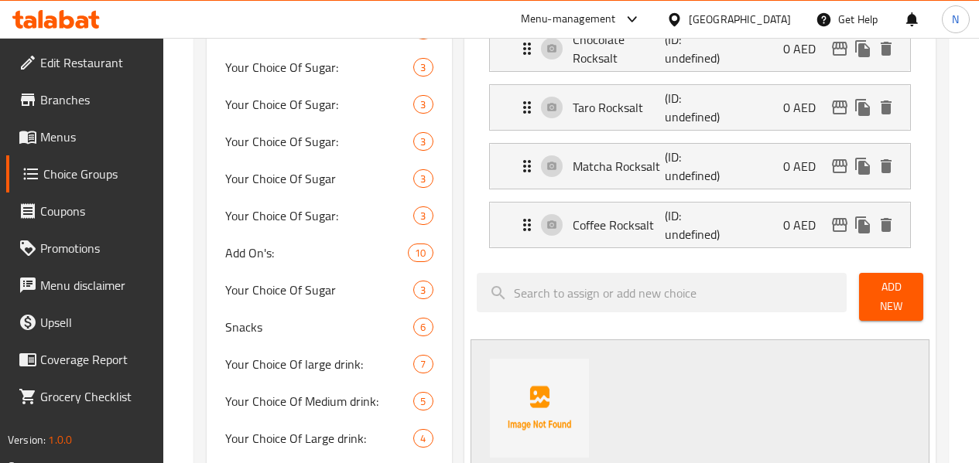
type input "[PERSON_NAME]"
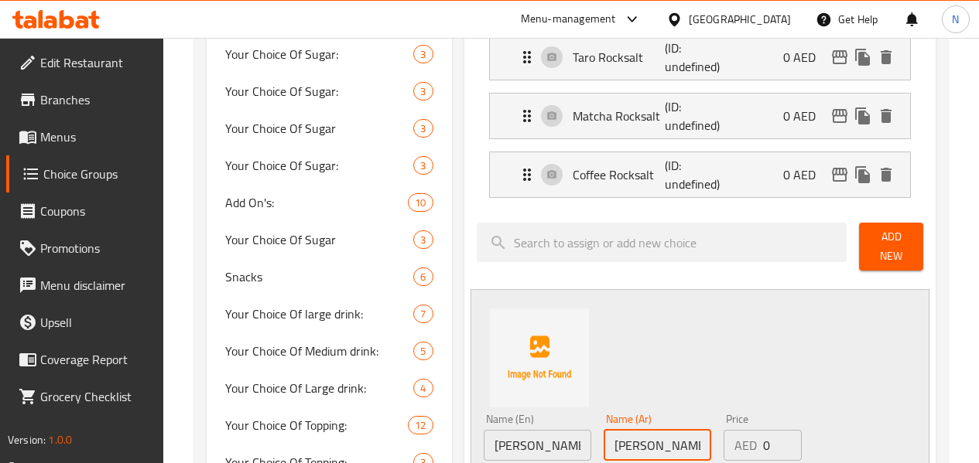
scroll to position [1006, 0]
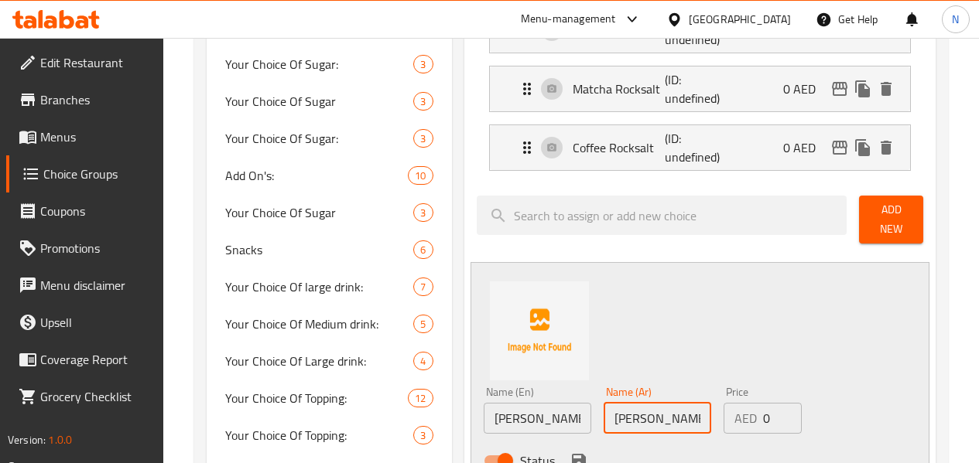
click at [572, 454] on icon "save" at bounding box center [579, 461] width 14 height 14
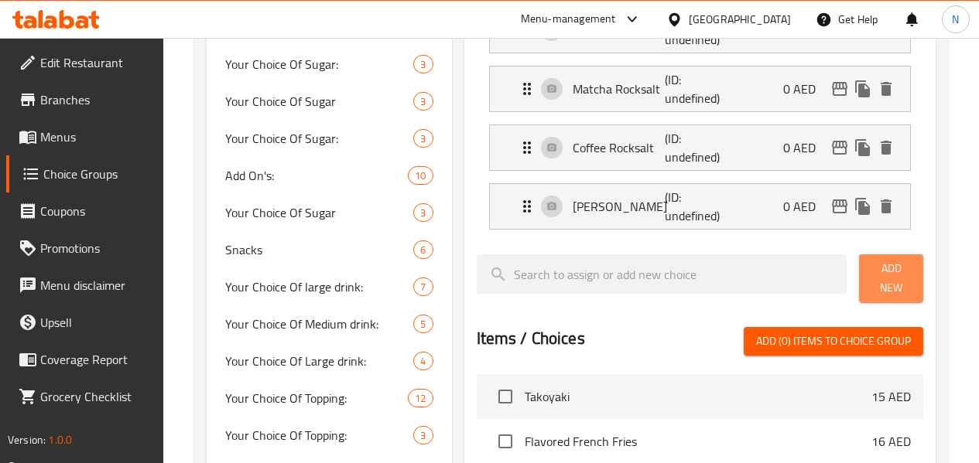
click at [889, 255] on button "Add New" at bounding box center [891, 279] width 64 height 48
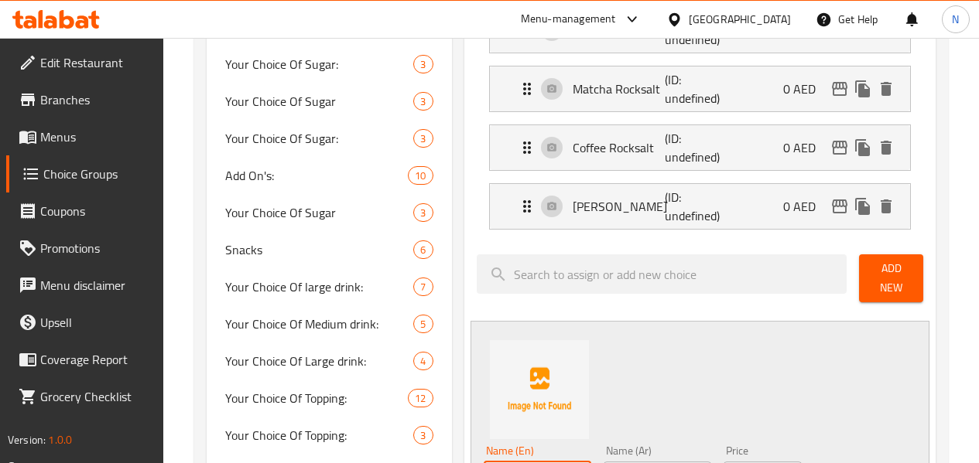
paste input "Brown Sugar Matcha Rocksalt"
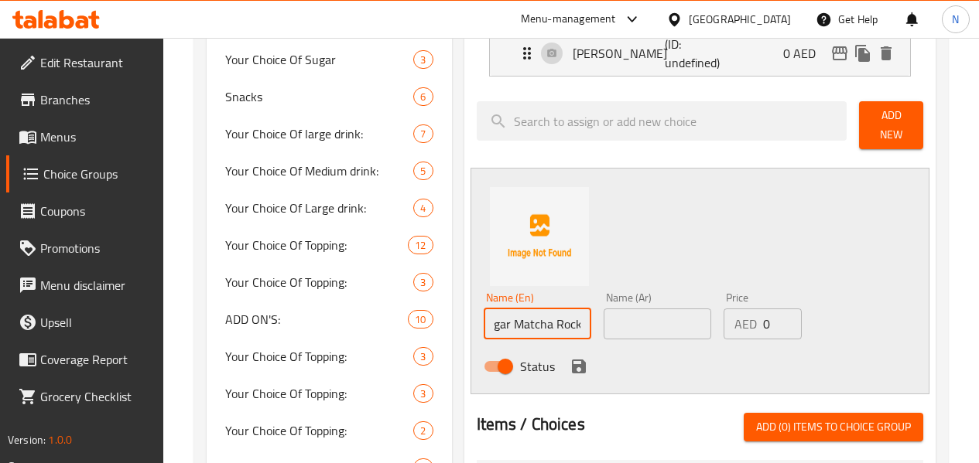
scroll to position [1161, 0]
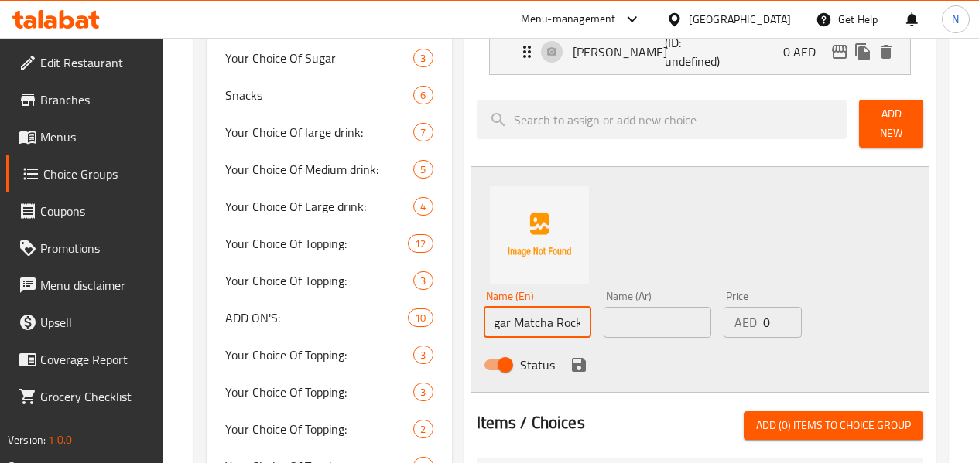
type input "Brown Sugar Matcha Rocksalt"
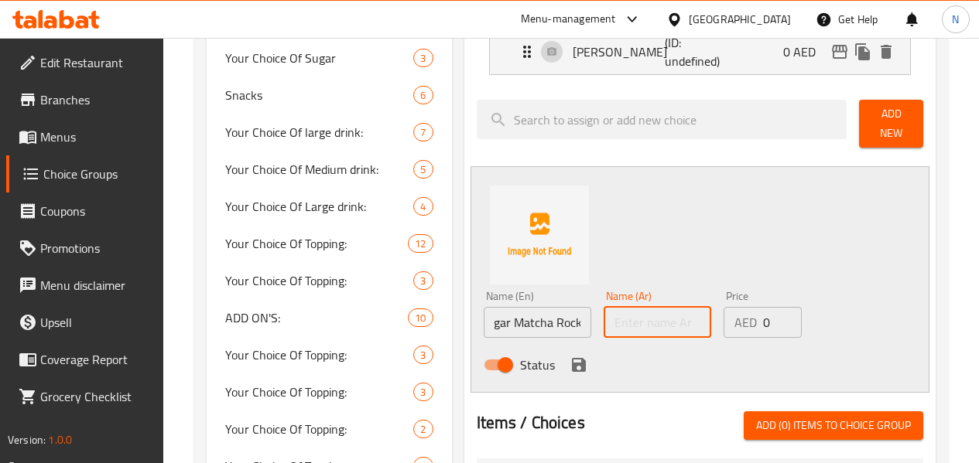
click at [603, 307] on input "text" at bounding box center [657, 322] width 108 height 31
type input "روك سولت ماتشا سكر بني"
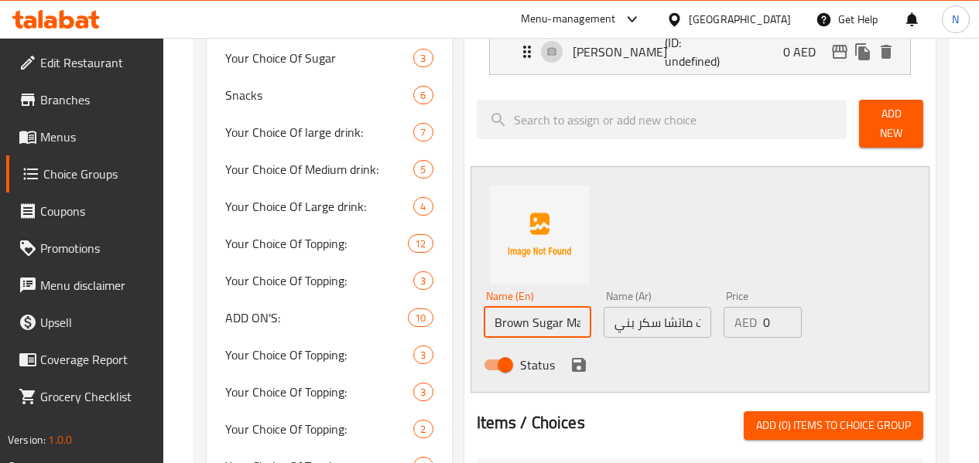
scroll to position [0, 53]
drag, startPoint x: 499, startPoint y: 220, endPoint x: 579, endPoint y: 238, distance: 81.8
click at [579, 285] on div "Name (En) Brown Sugar Matcha Rocksalt Name (En) Name (Ar) روك سولت ماتشا سكر بن…" at bounding box center [657, 335] width 361 height 101
click at [498, 344] on div "Status" at bounding box center [657, 365] width 361 height 42
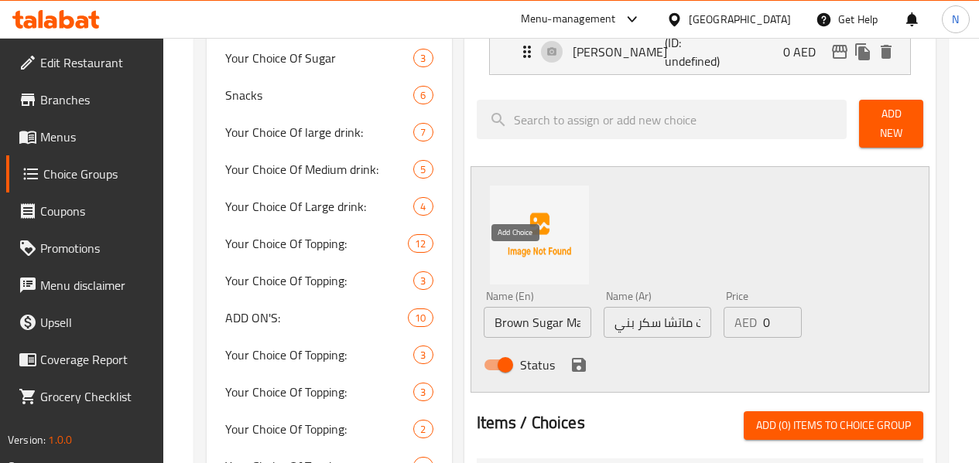
click at [572, 358] on icon "save" at bounding box center [579, 365] width 14 height 14
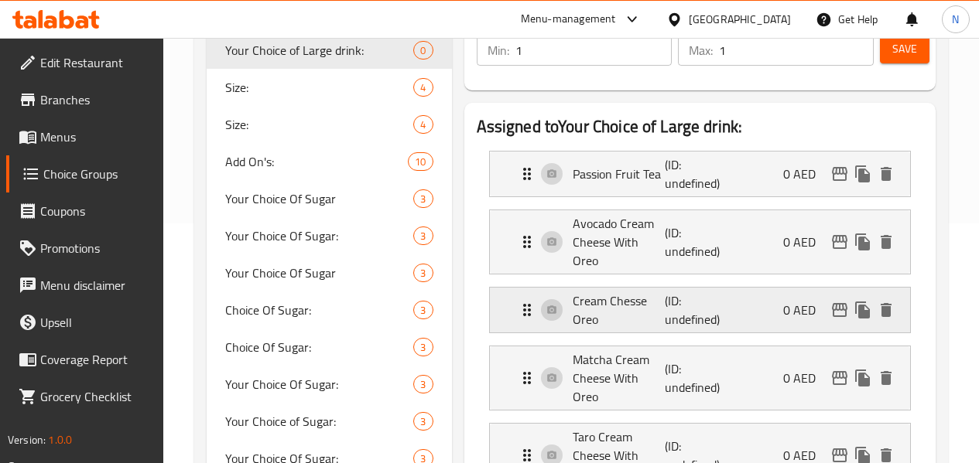
scroll to position [77, 0]
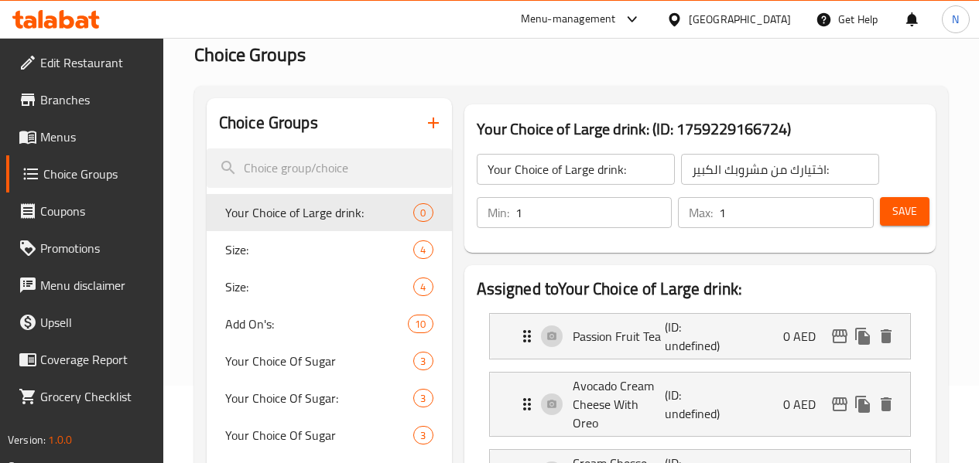
click at [919, 201] on button "Save" at bounding box center [905, 211] width 50 height 29
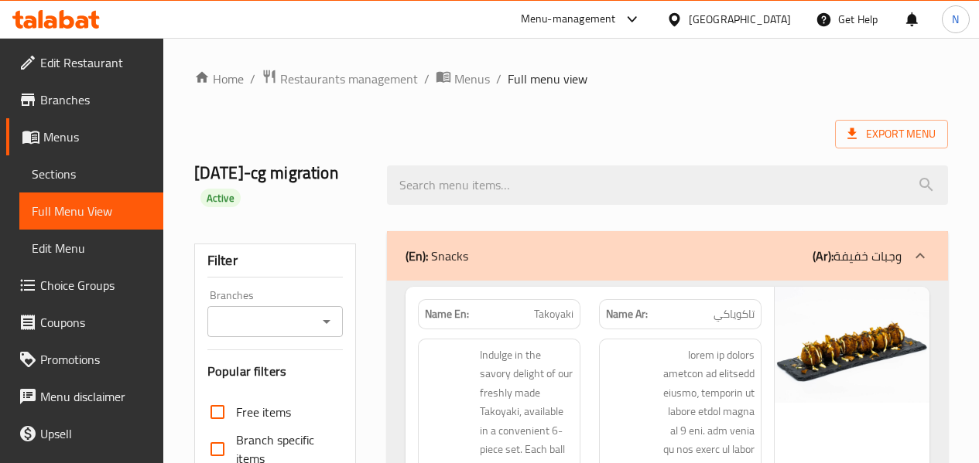
scroll to position [17198, 0]
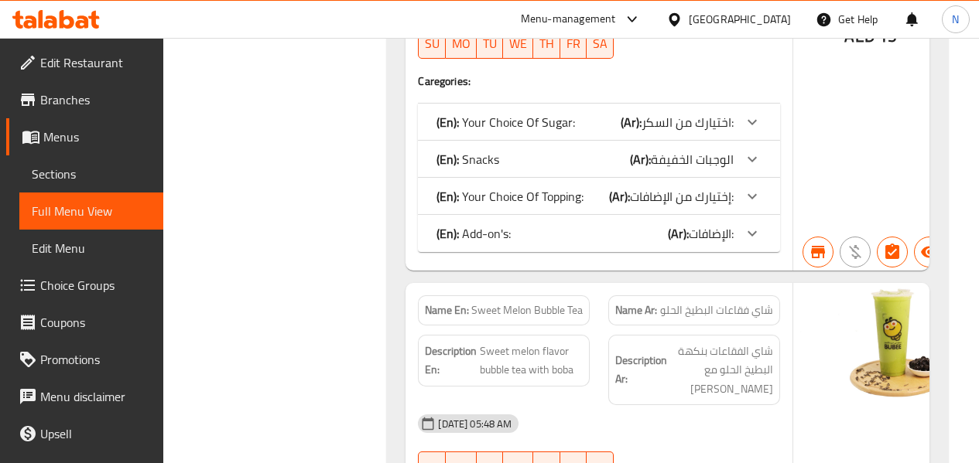
click at [745, 303] on span "شاي فقاعات البطيخ الحلو" at bounding box center [716, 311] width 113 height 16
copy span "شاي فقاعات البطيخ الحلو"
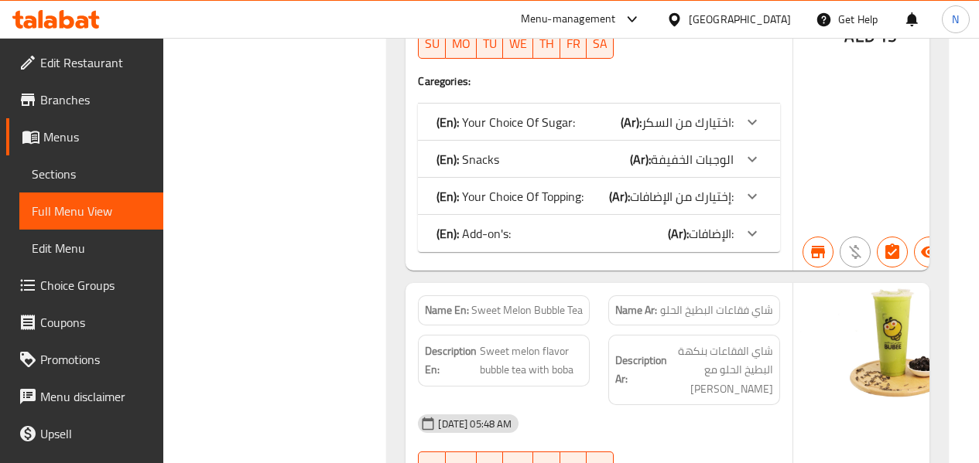
click at [521, 303] on span "Sweet Melon Bubble Tea" at bounding box center [526, 311] width 111 height 16
click at [525, 303] on span "Sweet Melon Bubble Tea" at bounding box center [526, 311] width 111 height 16
drag, startPoint x: 527, startPoint y: 222, endPoint x: 463, endPoint y: 210, distance: 65.4
click at [463, 296] on div "Name En: Sweet Melon Bubble Tea" at bounding box center [504, 311] width 172 height 30
copy p "Name En: Sweet Melon"
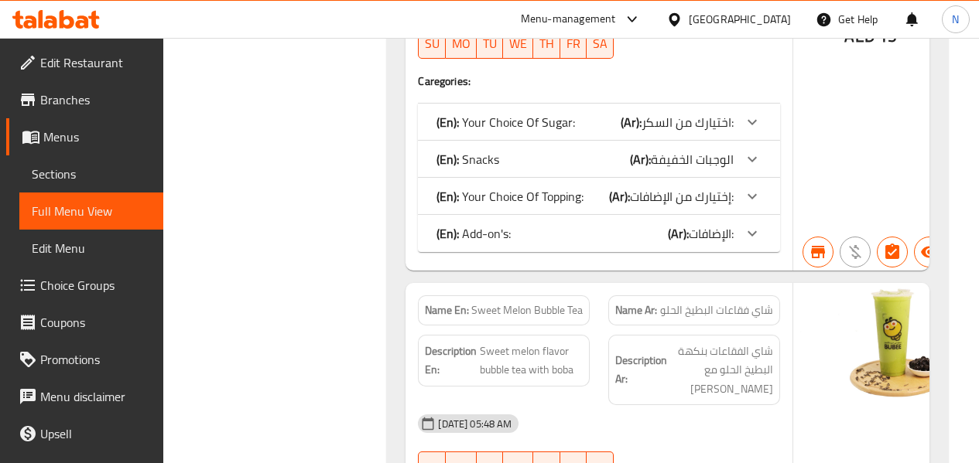
click at [496, 303] on span "Sweet Melon Bubble Tea" at bounding box center [526, 311] width 111 height 16
drag, startPoint x: 526, startPoint y: 227, endPoint x: 462, endPoint y: 207, distance: 67.3
click at [462, 296] on div "Name En: Sweet Melon Bubble Tea" at bounding box center [504, 311] width 172 height 30
click at [501, 303] on span "Sweet Melon Bubble Tea" at bounding box center [526, 311] width 111 height 16
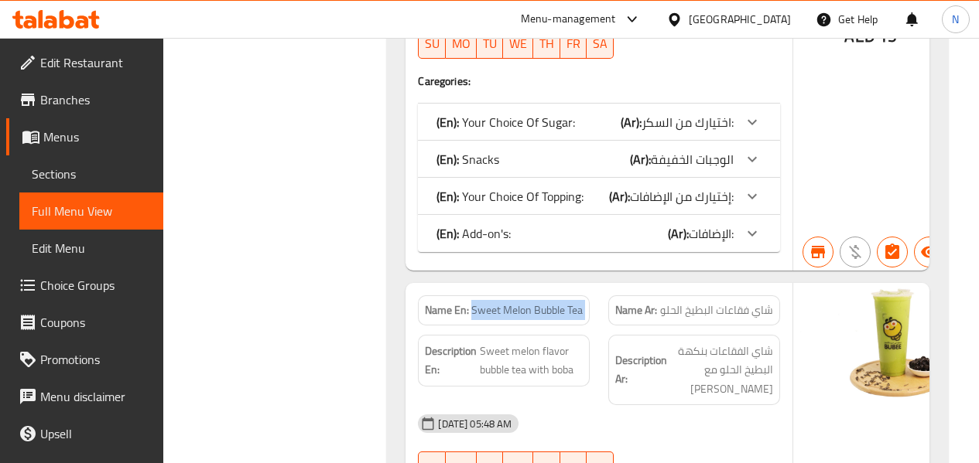
click at [501, 303] on span "Sweet Melon Bubble Tea" at bounding box center [526, 311] width 111 height 16
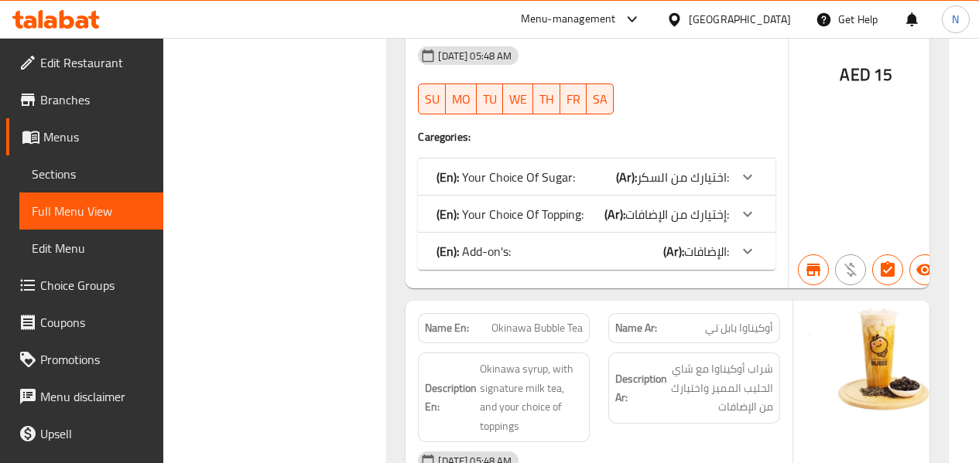
scroll to position [16734, 0]
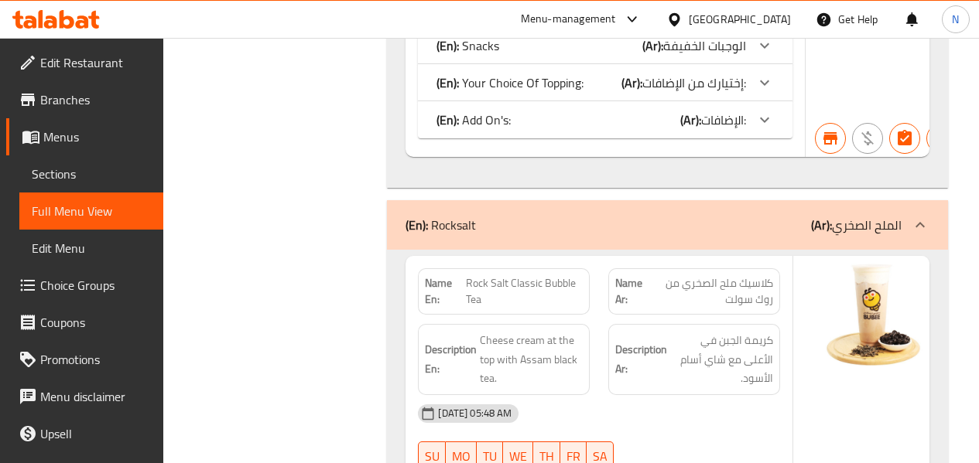
scroll to position [9992, 0]
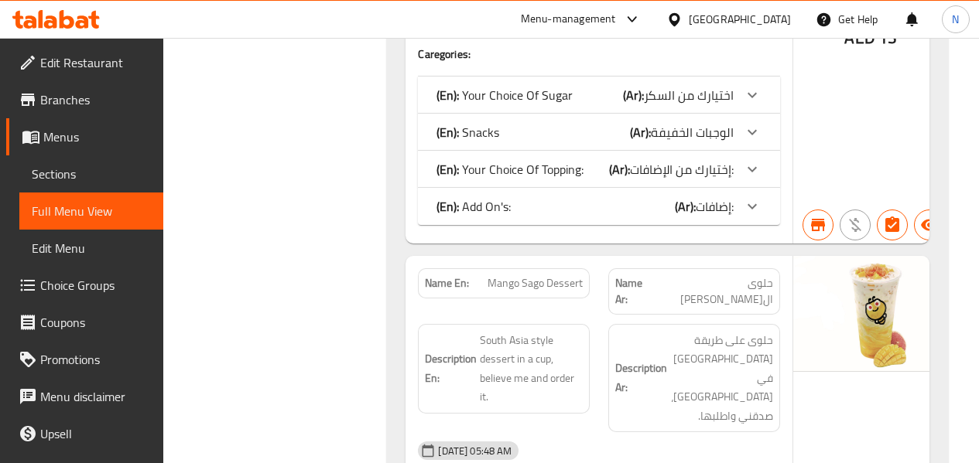
click at [91, 171] on span "Sections" at bounding box center [91, 174] width 119 height 19
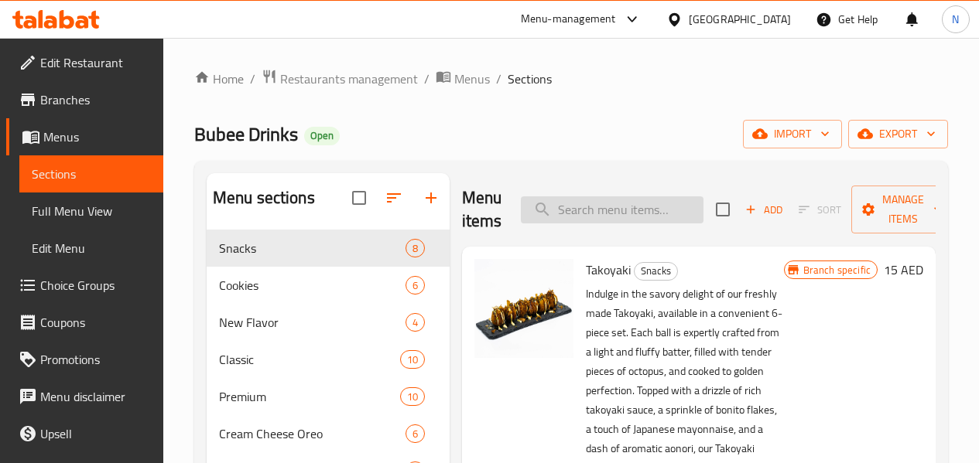
click at [577, 197] on input "search" at bounding box center [612, 210] width 183 height 27
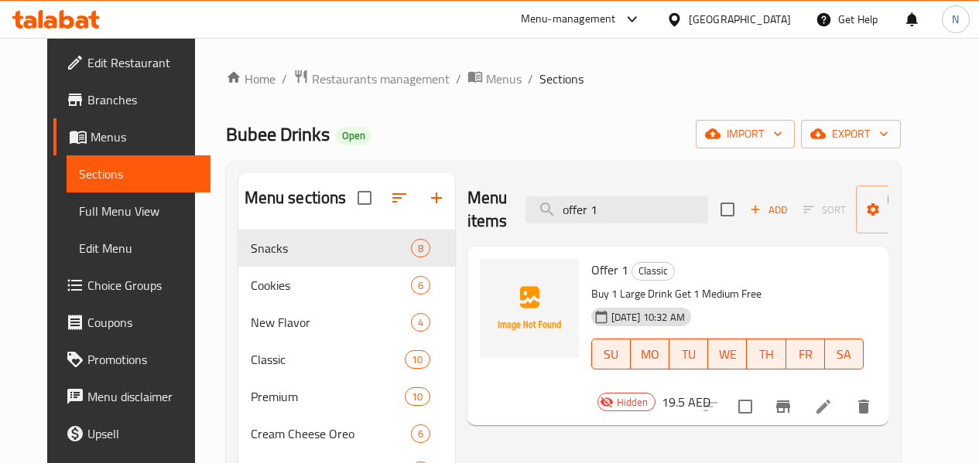
type input "offer 1"
click at [845, 393] on li at bounding box center [823, 407] width 43 height 28
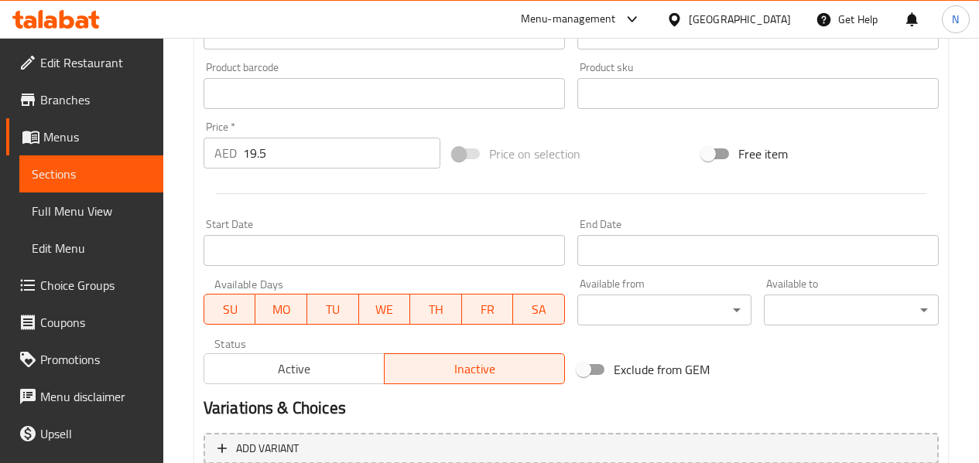
scroll to position [630, 0]
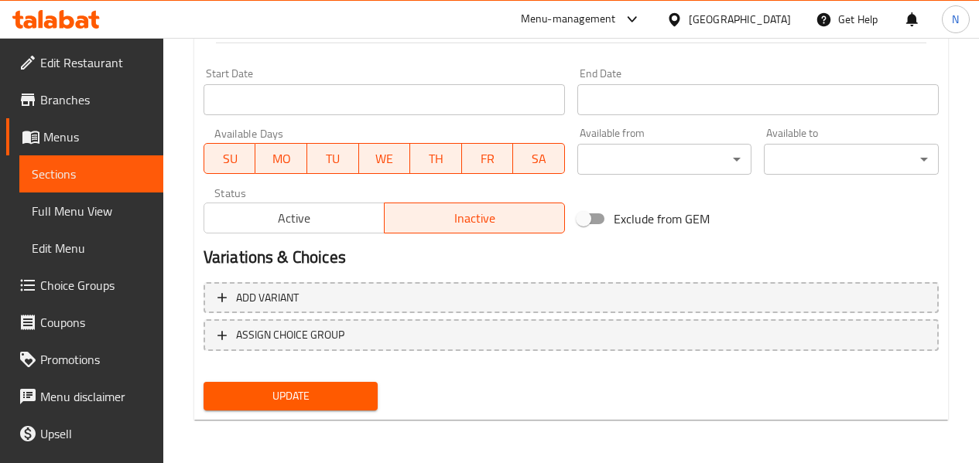
drag, startPoint x: 331, startPoint y: 328, endPoint x: 339, endPoint y: 316, distance: 14.6
click at [331, 328] on span "ASSIGN CHOICE GROUP" at bounding box center [290, 335] width 108 height 19
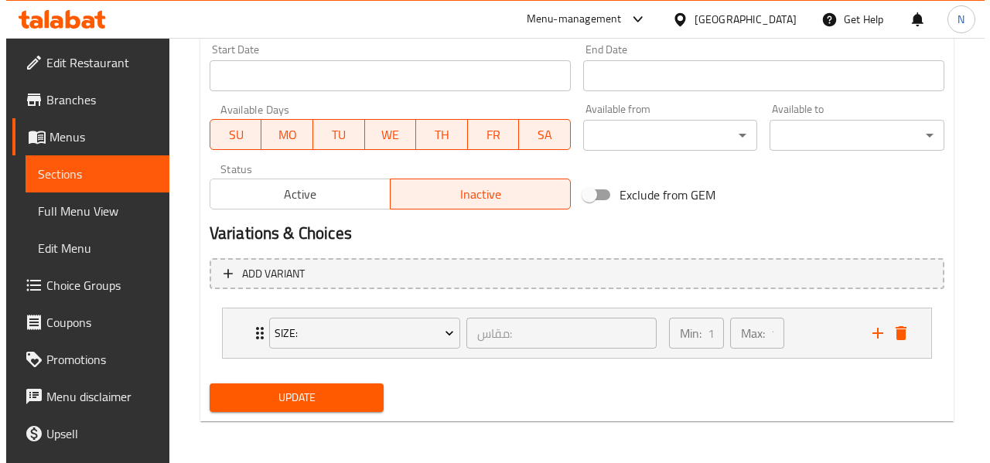
scroll to position [655, 0]
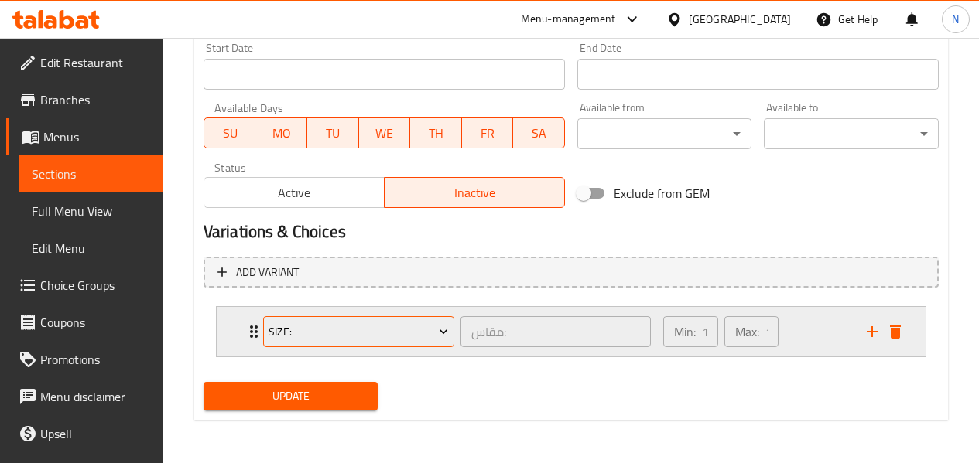
click at [385, 328] on span "Size:" at bounding box center [358, 332] width 180 height 19
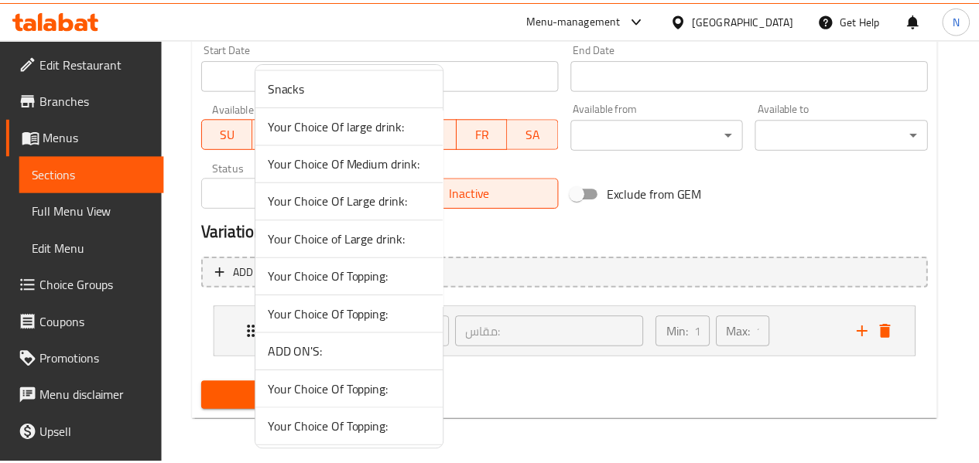
scroll to position [942, 0]
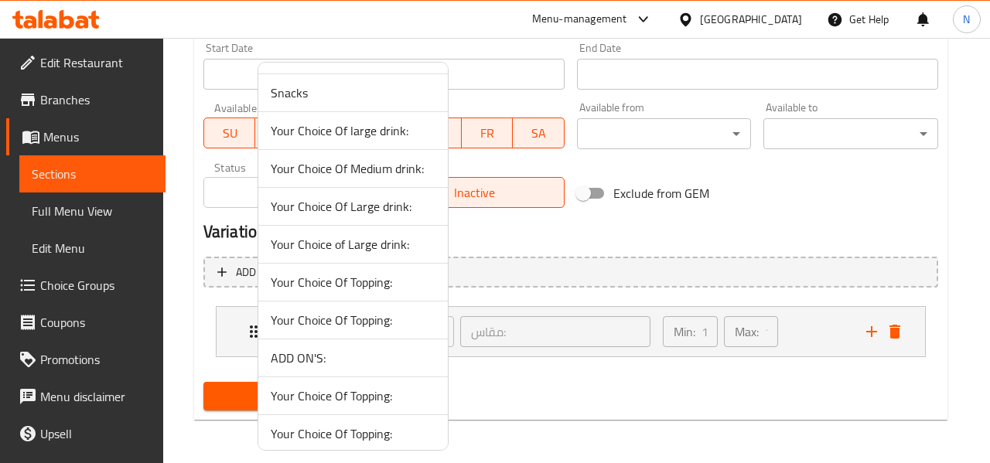
click at [399, 132] on span "Your Choice Of large drink:" at bounding box center [353, 130] width 165 height 19
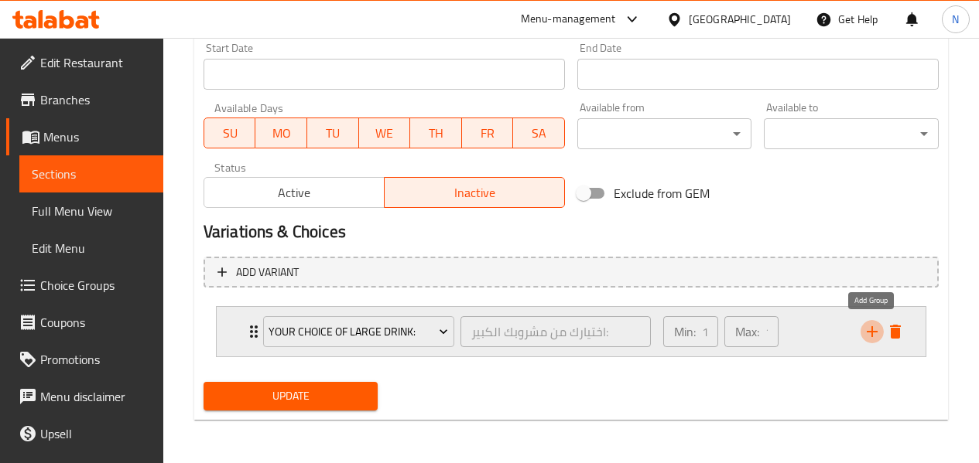
click at [863, 326] on icon "add" at bounding box center [872, 332] width 19 height 19
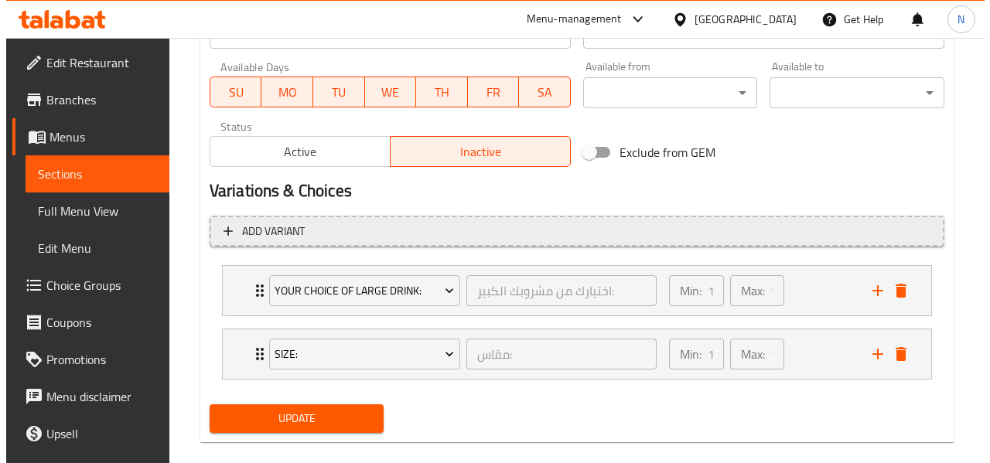
scroll to position [719, 0]
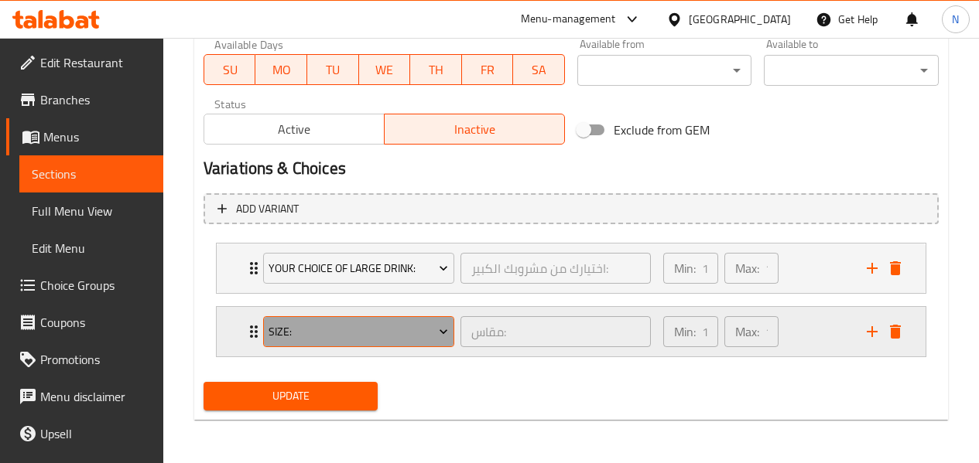
click at [418, 337] on span "Size:" at bounding box center [358, 332] width 180 height 19
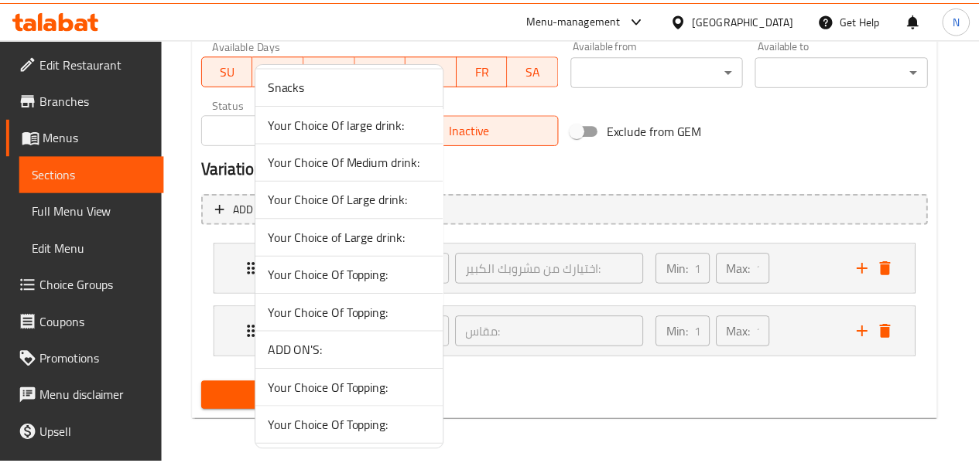
scroll to position [954, 0]
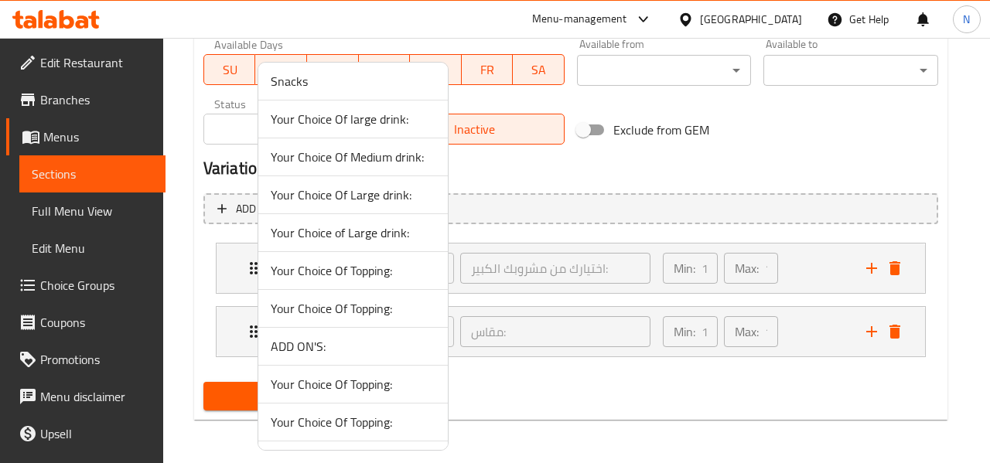
click at [414, 163] on span "Your Choice Of Medium drink:" at bounding box center [353, 157] width 165 height 19
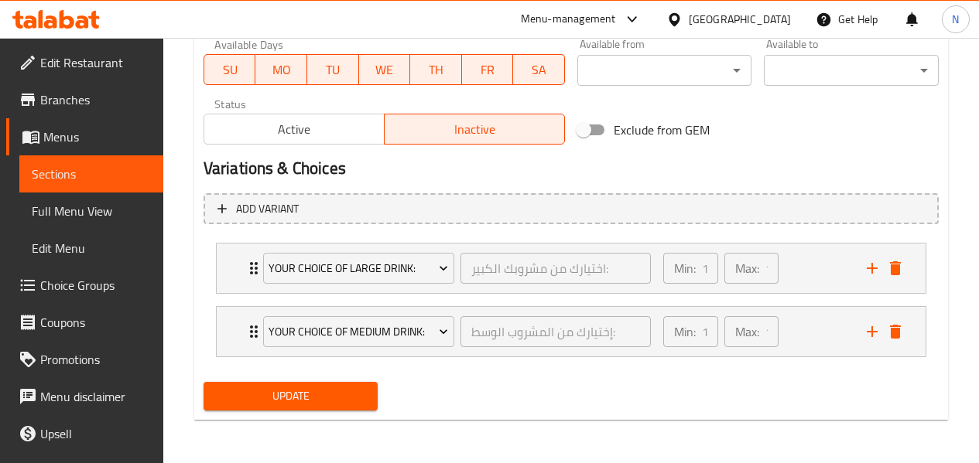
click at [326, 388] on span "Update" at bounding box center [291, 396] width 150 height 19
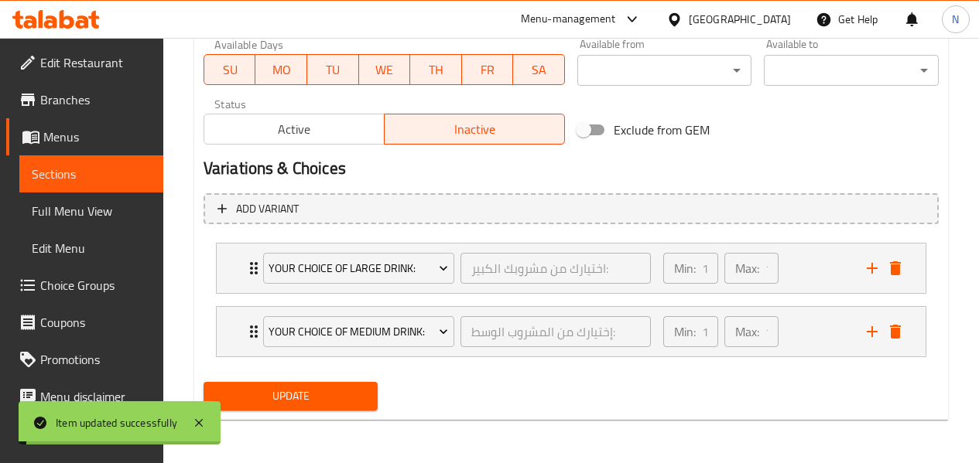
click at [828, 277] on div "Min: 1 ​ Max: 1 ​" at bounding box center [755, 269] width 203 height 50
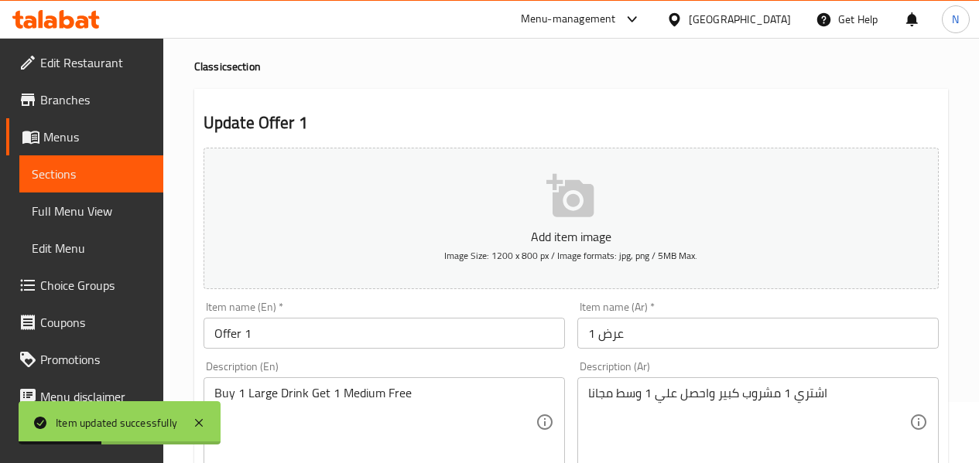
scroll to position [0, 0]
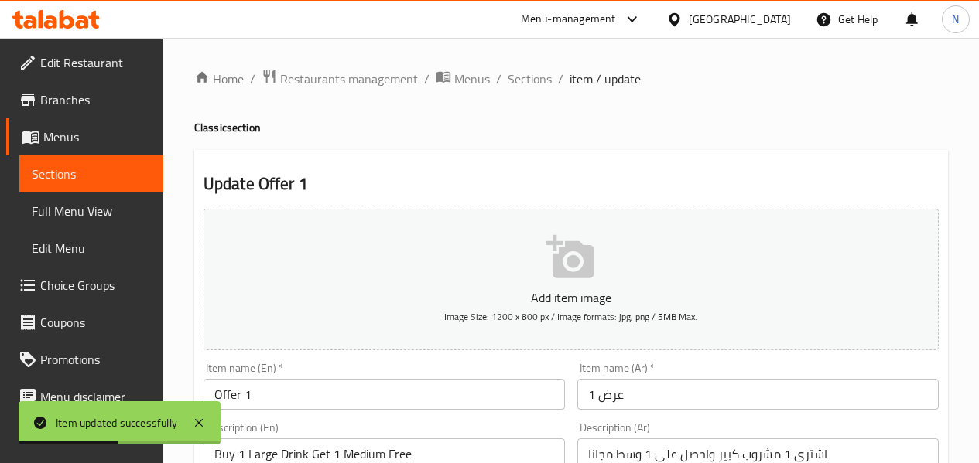
click at [539, 80] on span "Sections" at bounding box center [530, 79] width 44 height 19
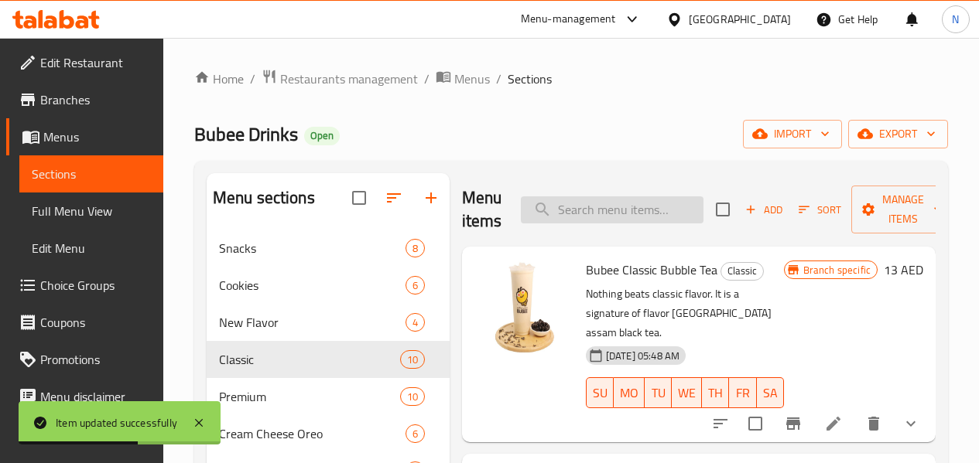
click at [600, 205] on input "search" at bounding box center [612, 210] width 183 height 27
type input "خ"
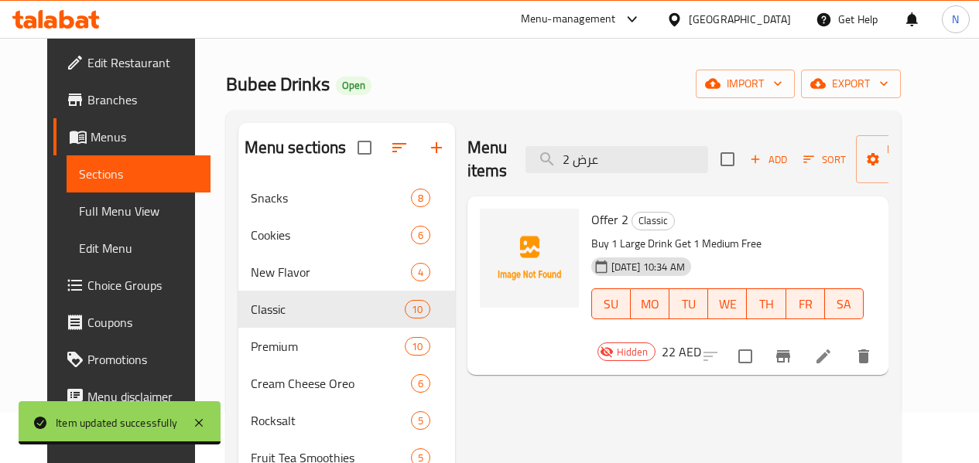
scroll to position [77, 0]
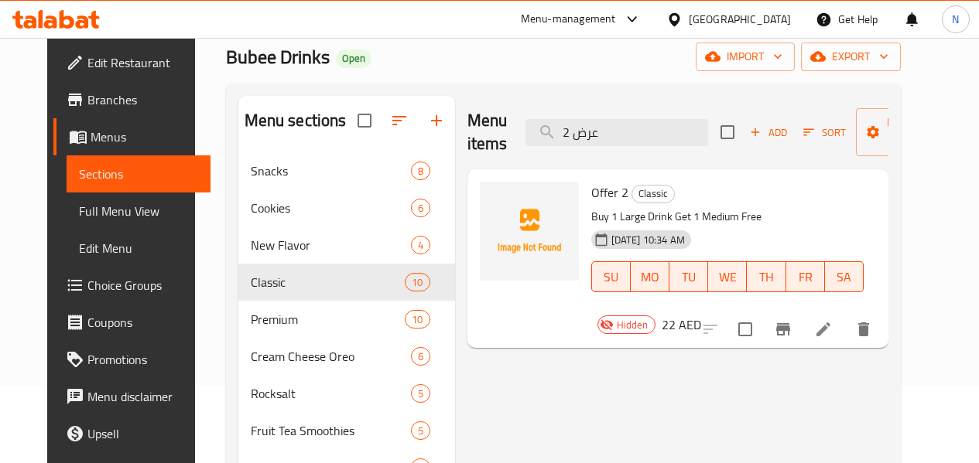
type input "عرض 2"
click at [833, 320] on icon at bounding box center [823, 329] width 19 height 19
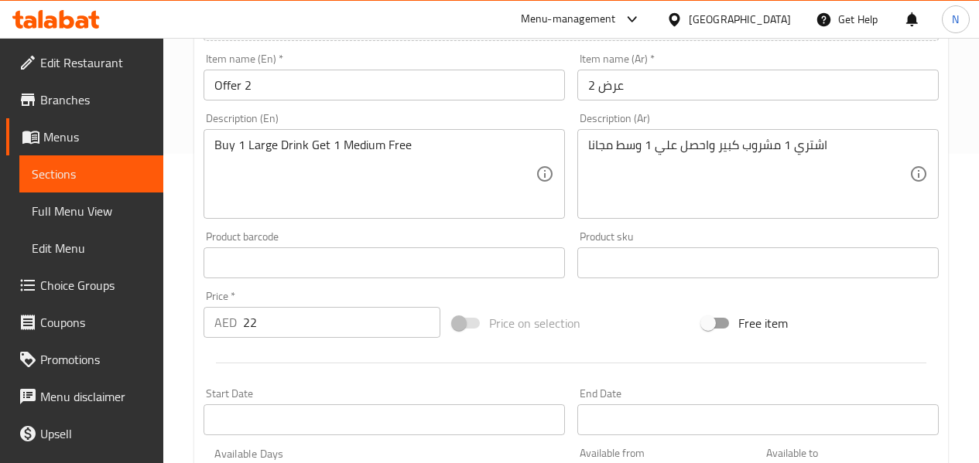
scroll to position [630, 0]
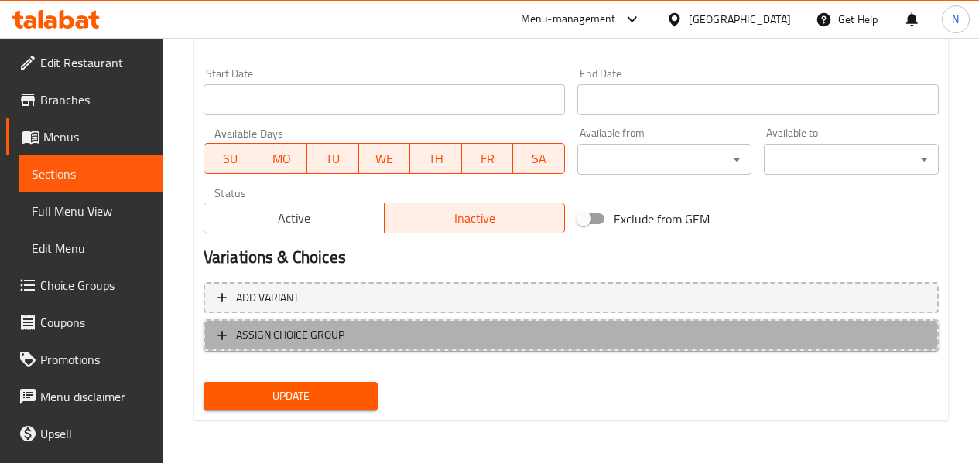
click at [335, 334] on span "ASSIGN CHOICE GROUP" at bounding box center [290, 335] width 108 height 19
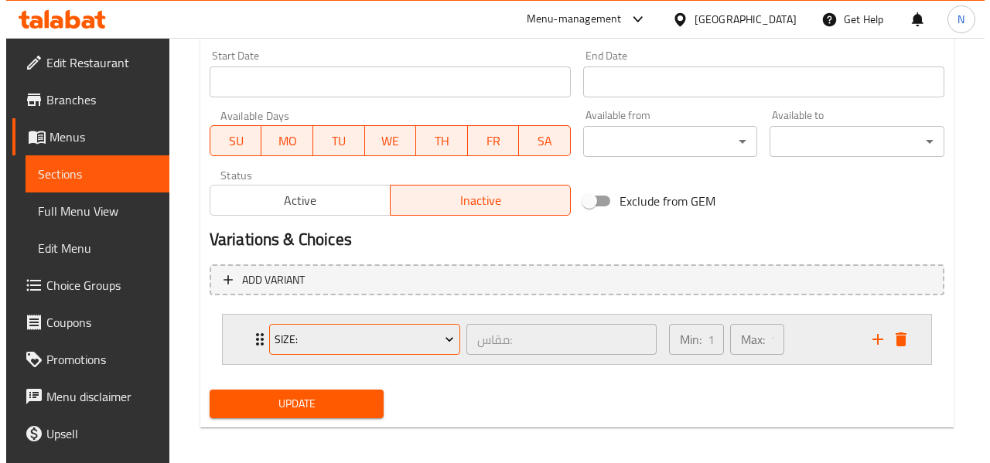
scroll to position [655, 0]
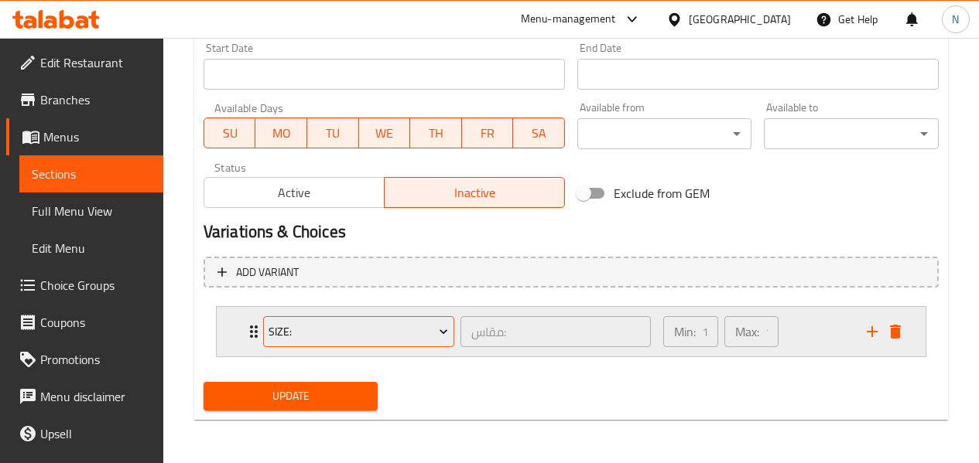
click at [361, 327] on span "Size:" at bounding box center [358, 332] width 180 height 19
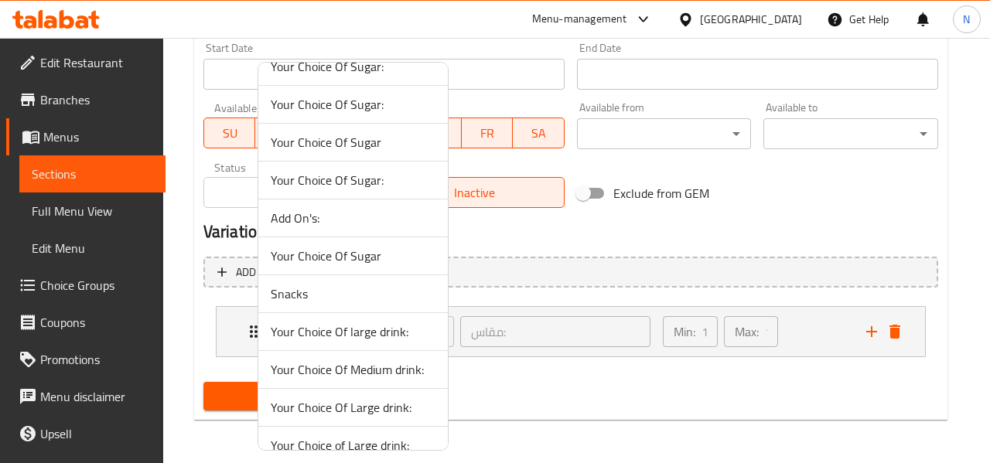
scroll to position [975, 0]
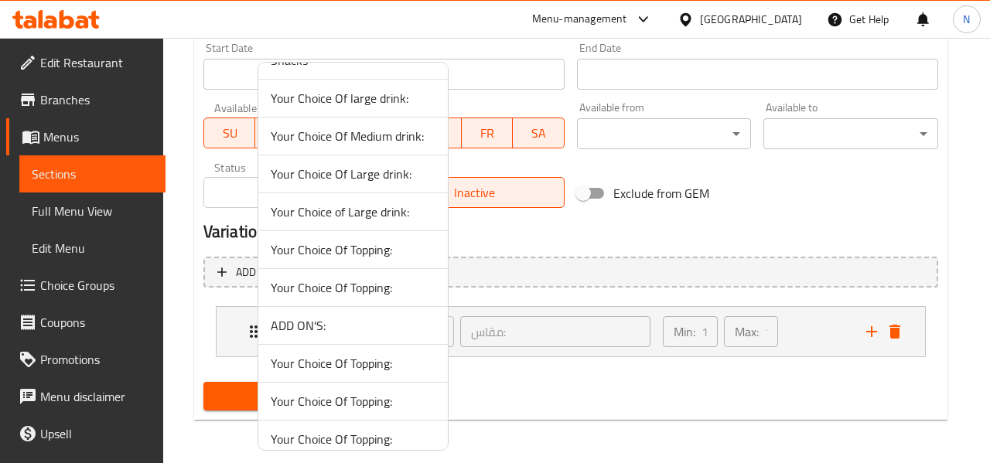
click at [378, 179] on span "Your Choice Of Large drink:" at bounding box center [353, 174] width 165 height 19
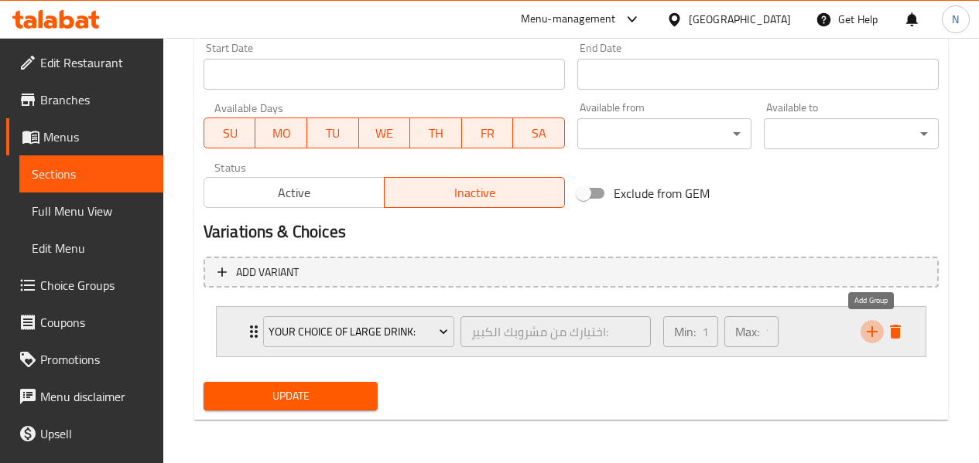
click at [872, 330] on icon "add" at bounding box center [872, 332] width 11 height 11
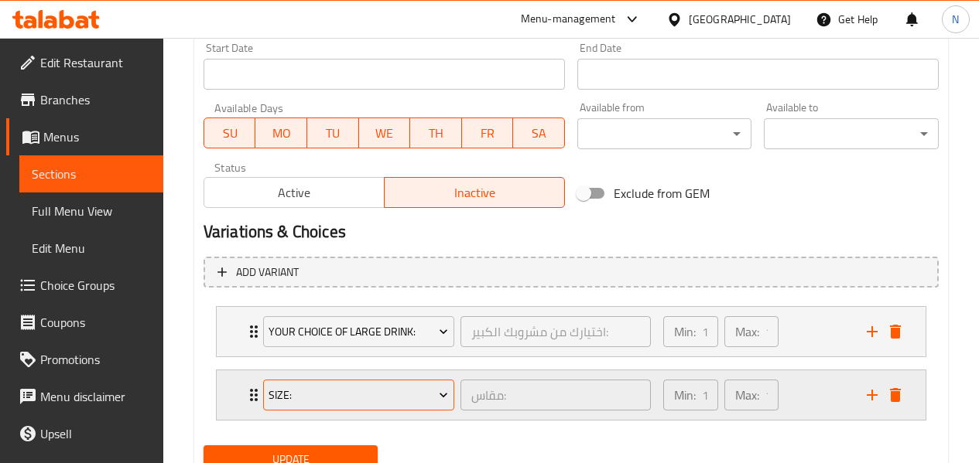
click at [409, 395] on span "Size:" at bounding box center [358, 395] width 180 height 19
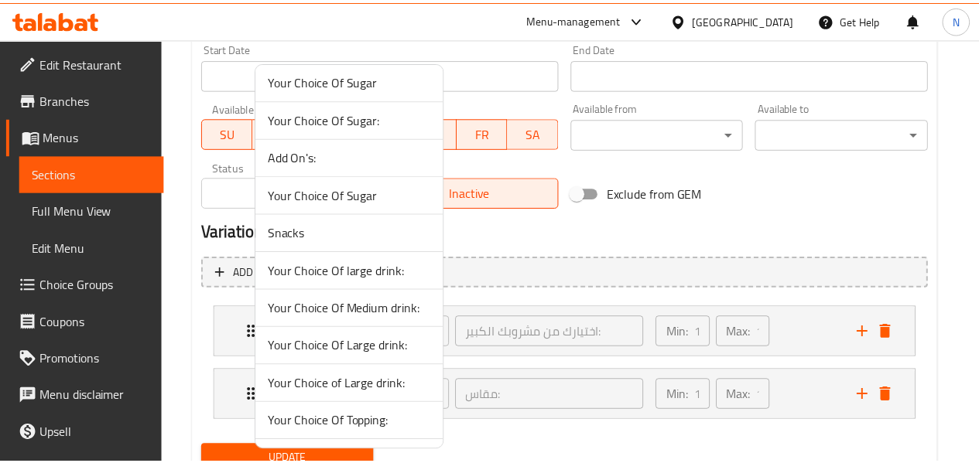
scroll to position [858, 0]
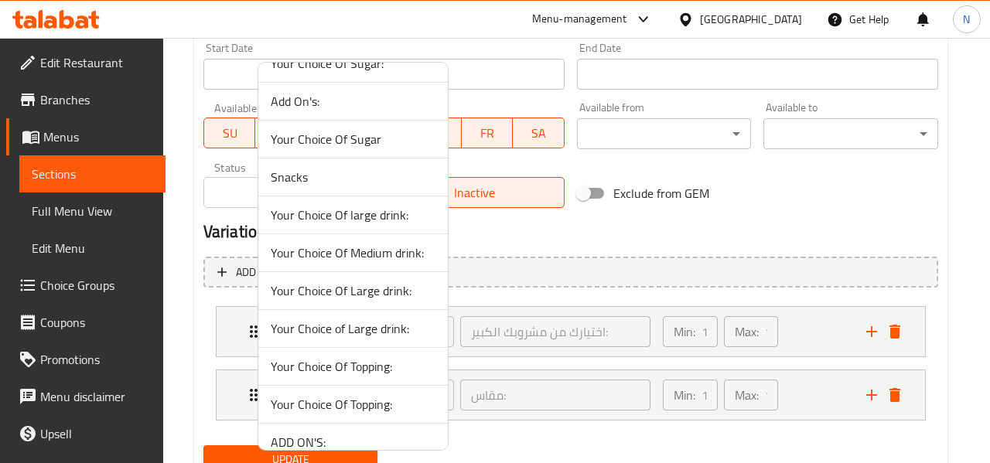
click at [426, 257] on span "Your Choice Of Medium drink:" at bounding box center [353, 253] width 165 height 19
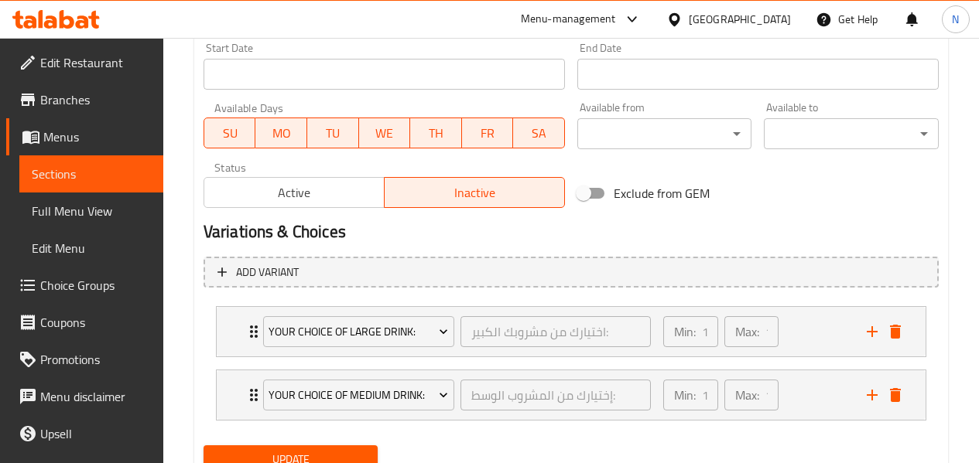
click at [359, 453] on span "Update" at bounding box center [291, 459] width 150 height 19
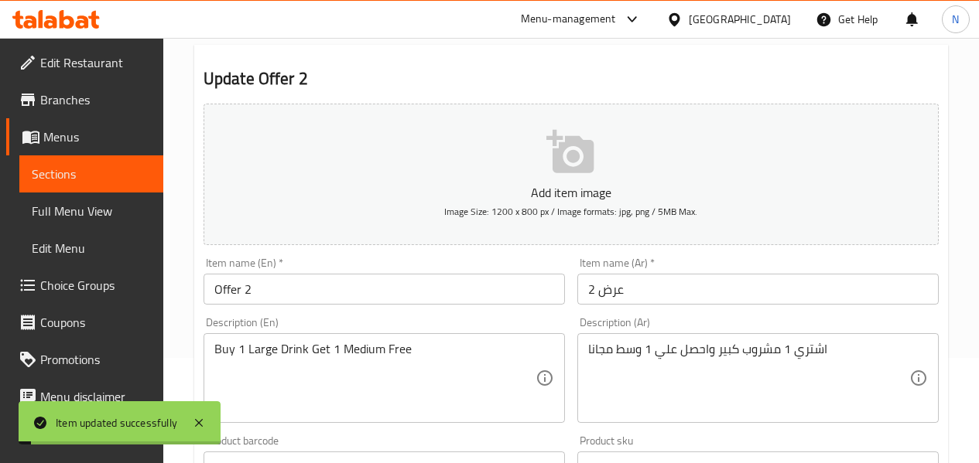
scroll to position [0, 0]
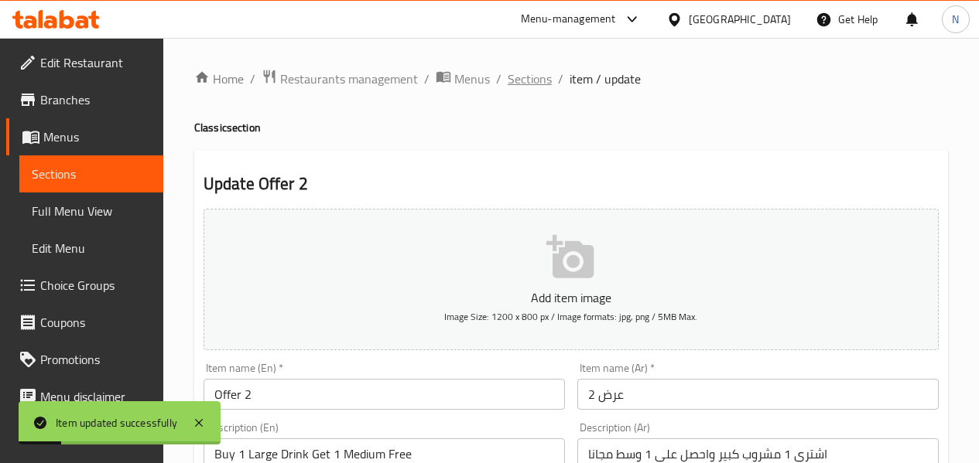
click at [521, 70] on span "Sections" at bounding box center [530, 79] width 44 height 19
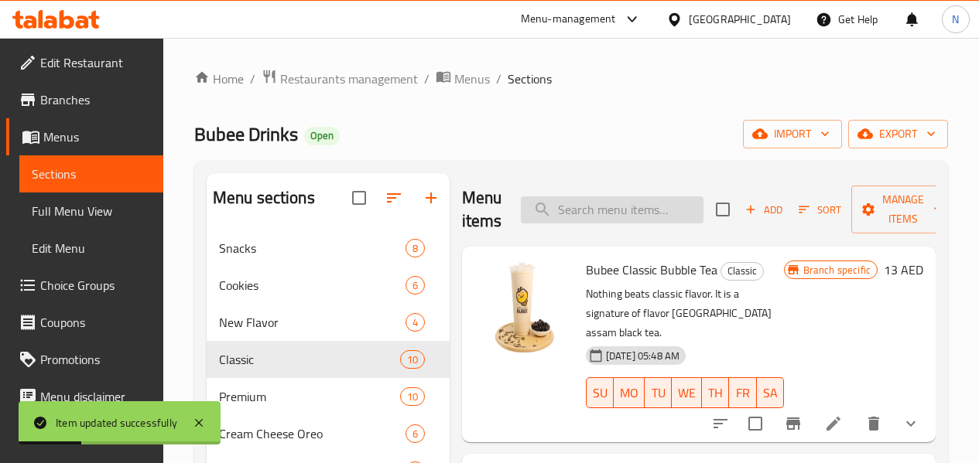
click at [610, 221] on input "search" at bounding box center [612, 210] width 183 height 27
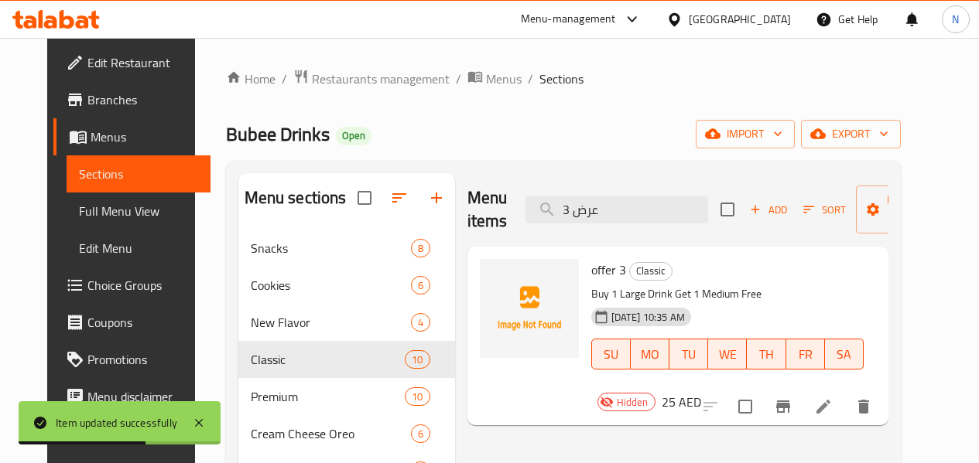
type input "عرض 3"
click at [845, 393] on li at bounding box center [823, 407] width 43 height 28
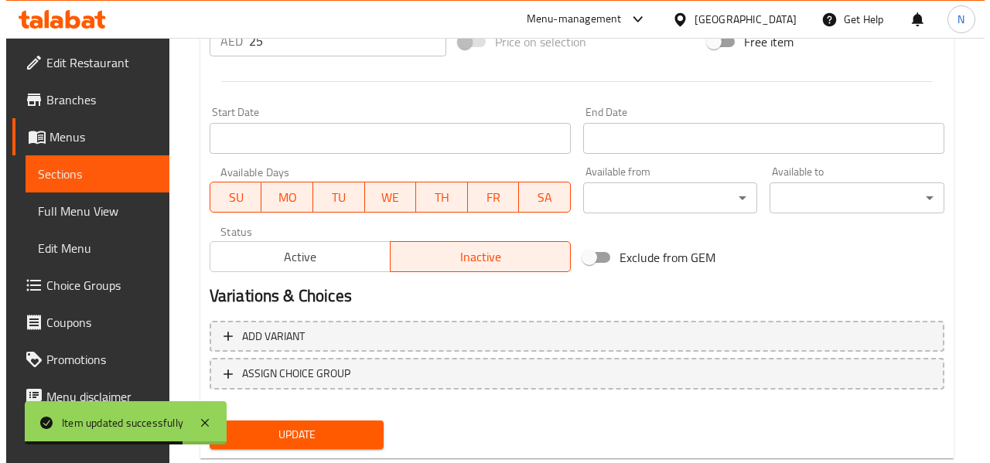
scroll to position [630, 0]
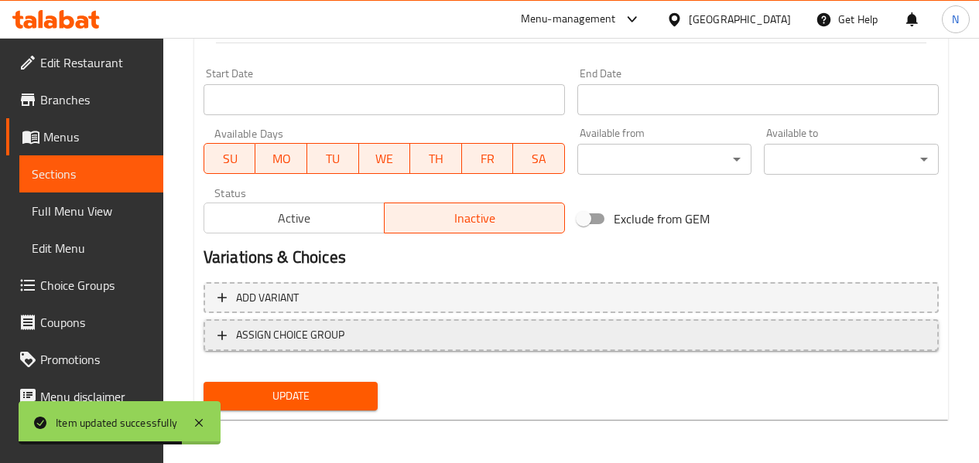
click at [324, 331] on span "ASSIGN CHOICE GROUP" at bounding box center [290, 335] width 108 height 19
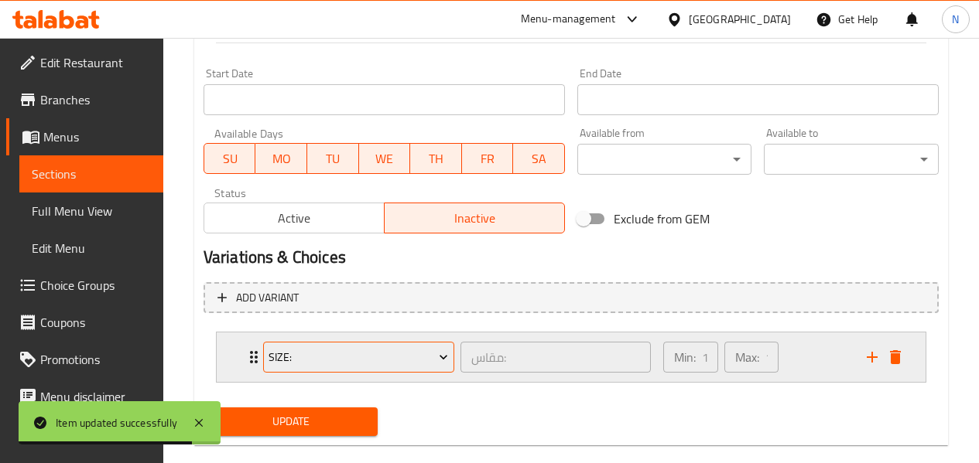
click at [337, 364] on span "Size:" at bounding box center [358, 357] width 180 height 19
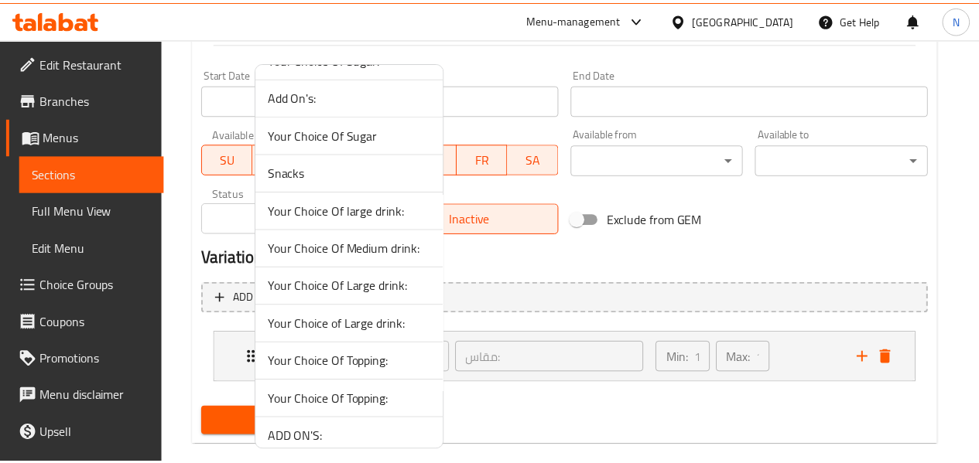
scroll to position [868, 0]
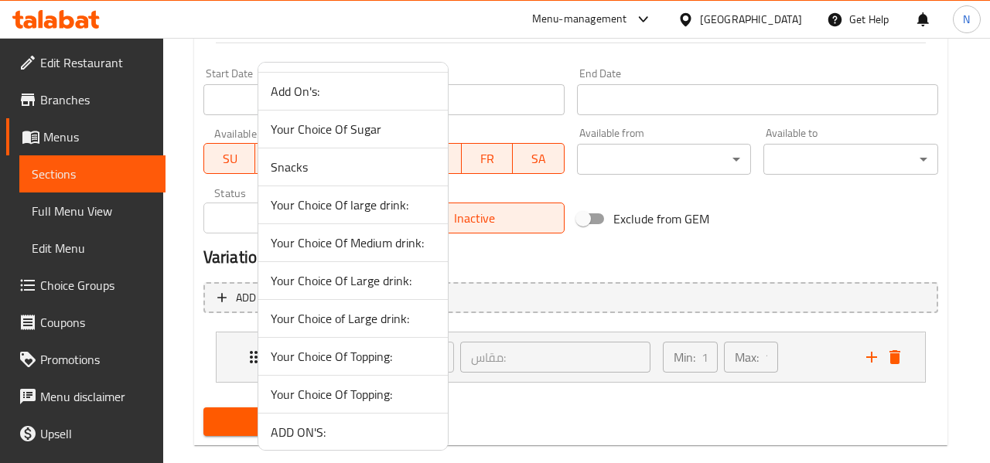
click at [407, 318] on span "Your Choice of Large drink:" at bounding box center [353, 318] width 165 height 19
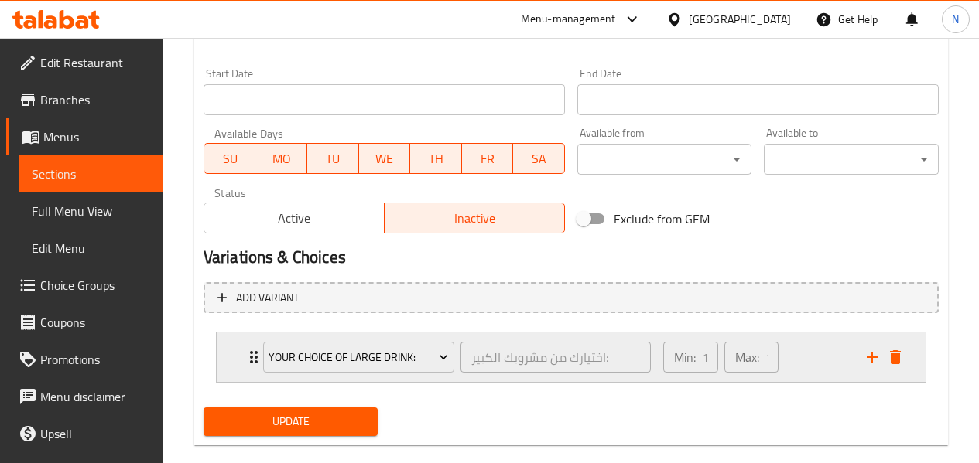
click at [867, 350] on icon "add" at bounding box center [872, 357] width 19 height 19
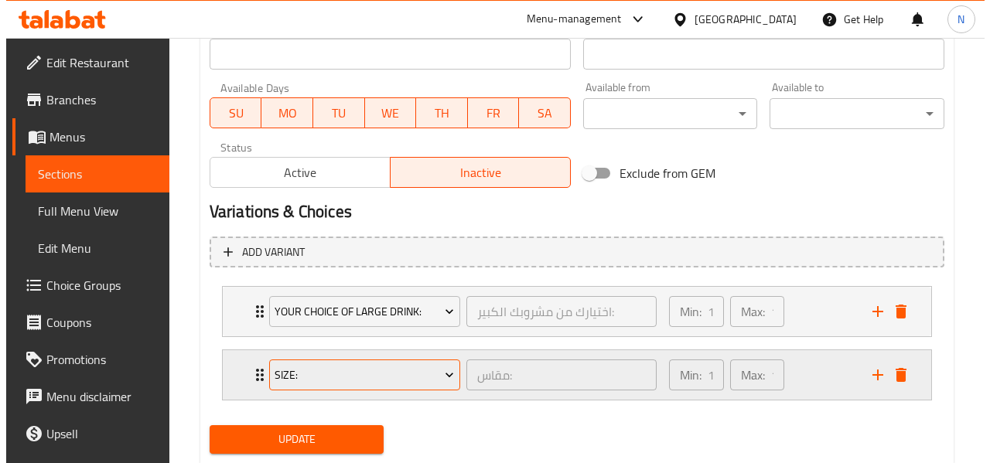
scroll to position [719, 0]
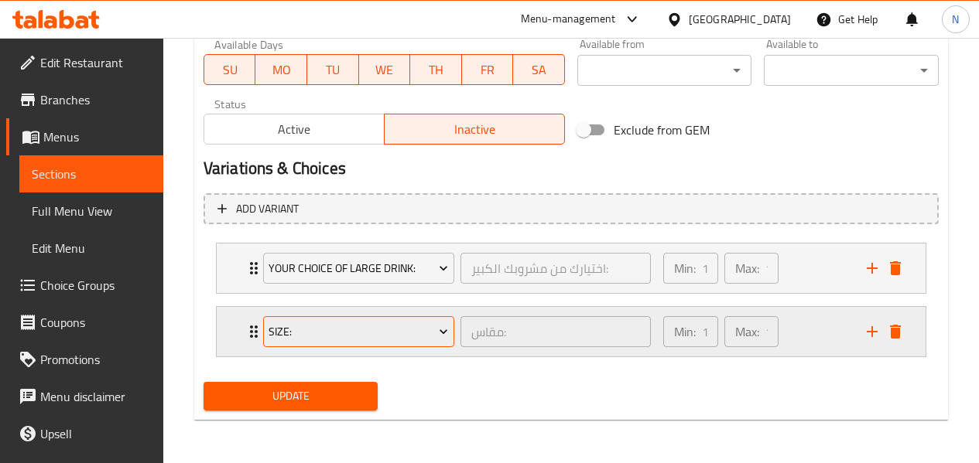
click at [320, 333] on span "Size:" at bounding box center [358, 332] width 180 height 19
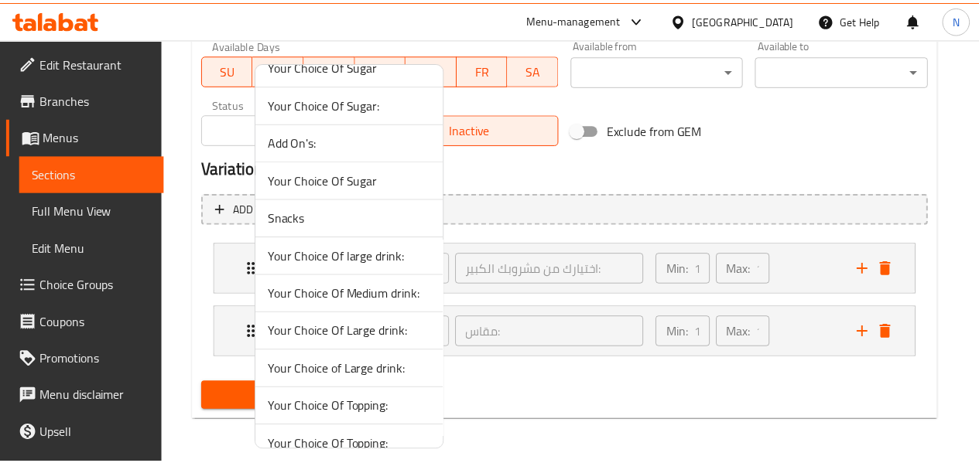
scroll to position [863, 0]
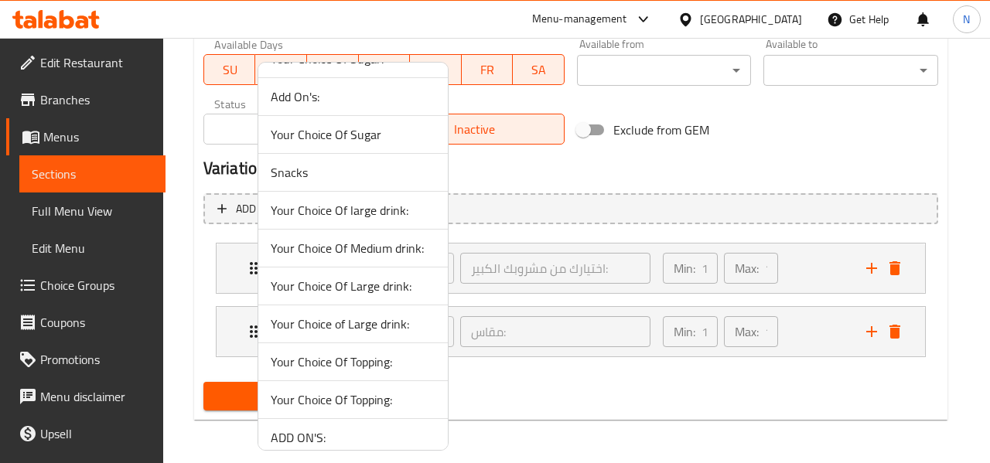
click at [429, 249] on span "Your Choice Of Medium drink:" at bounding box center [353, 248] width 165 height 19
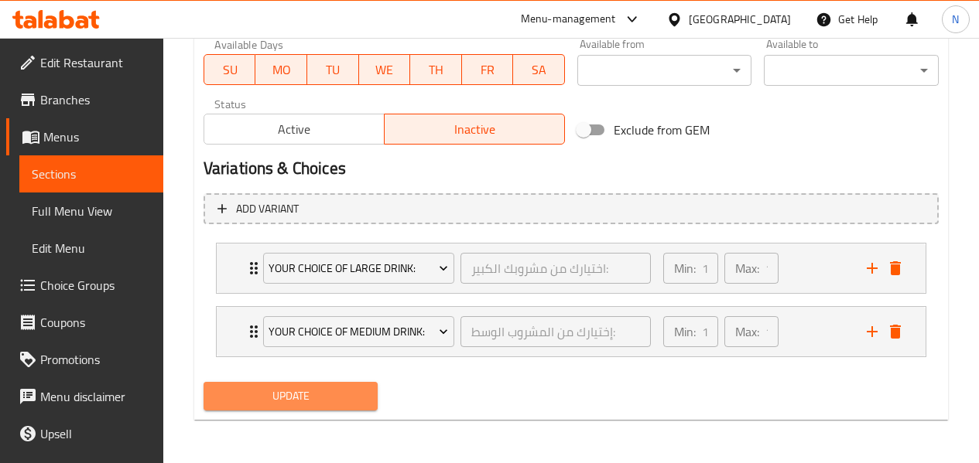
click at [360, 388] on span "Update" at bounding box center [291, 396] width 150 height 19
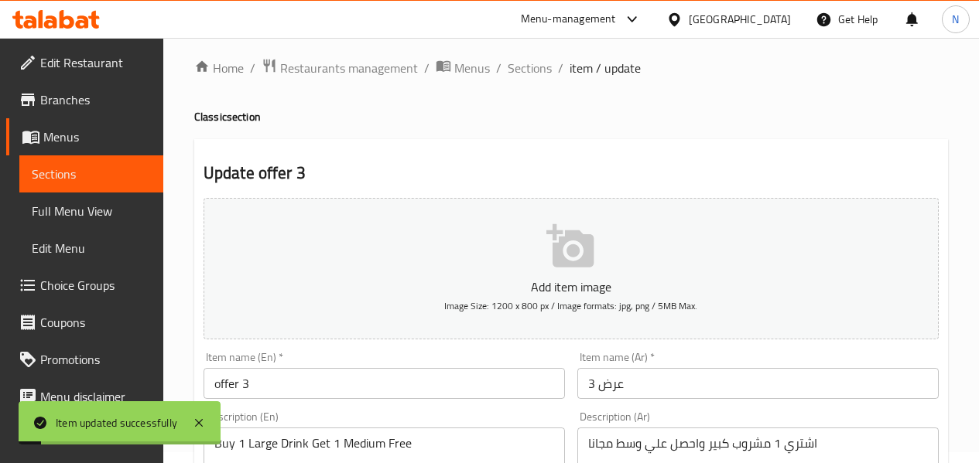
scroll to position [0, 0]
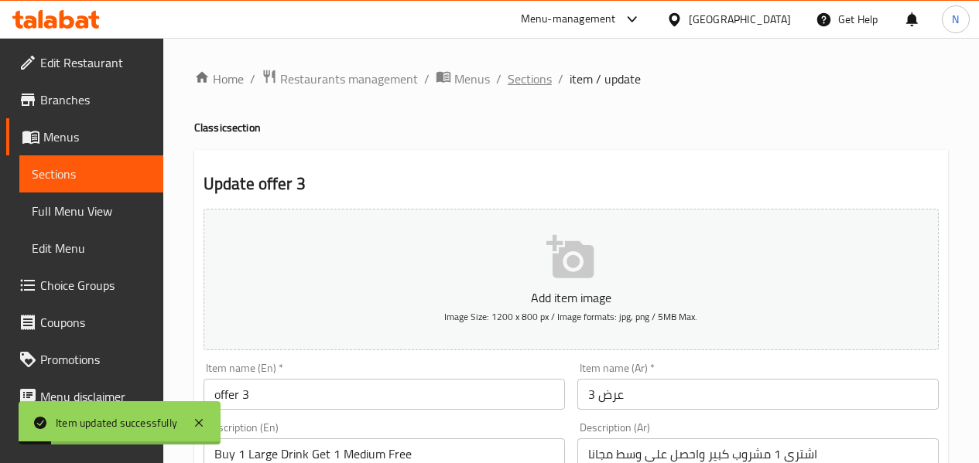
click at [528, 84] on span "Sections" at bounding box center [530, 79] width 44 height 19
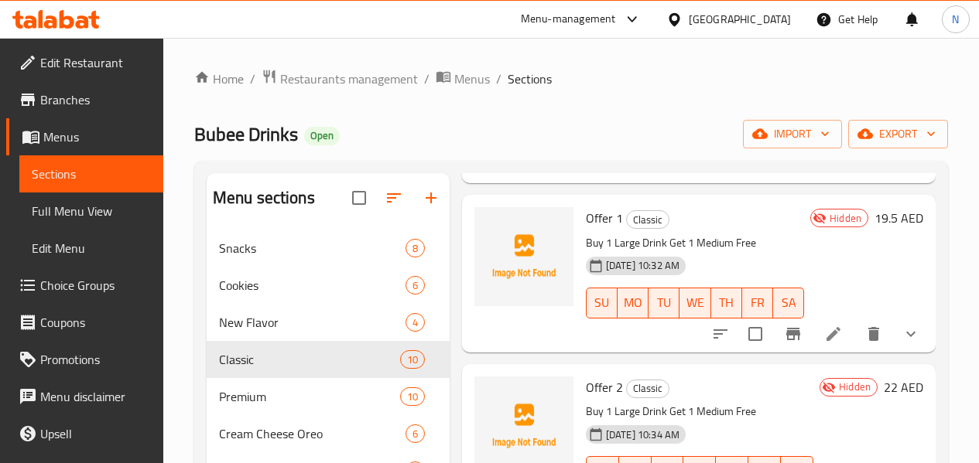
scroll to position [232, 0]
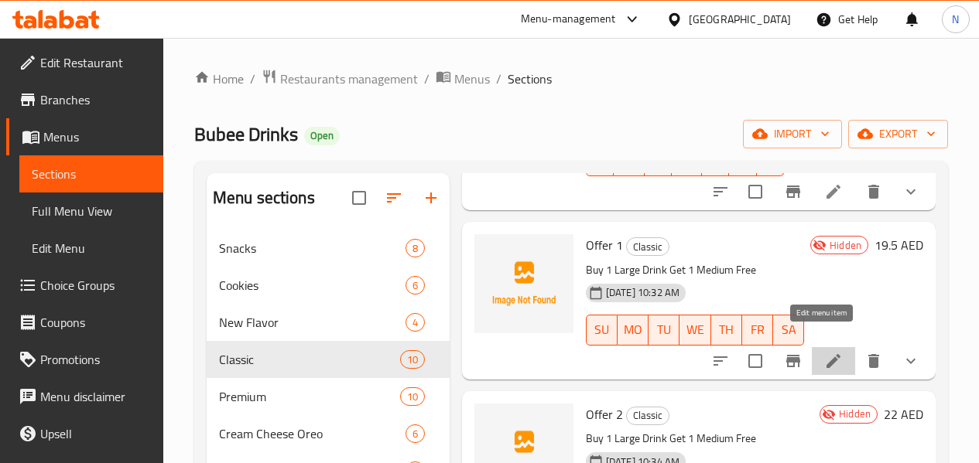
click at [825, 352] on icon at bounding box center [833, 361] width 19 height 19
